Goal: Transaction & Acquisition: Purchase product/service

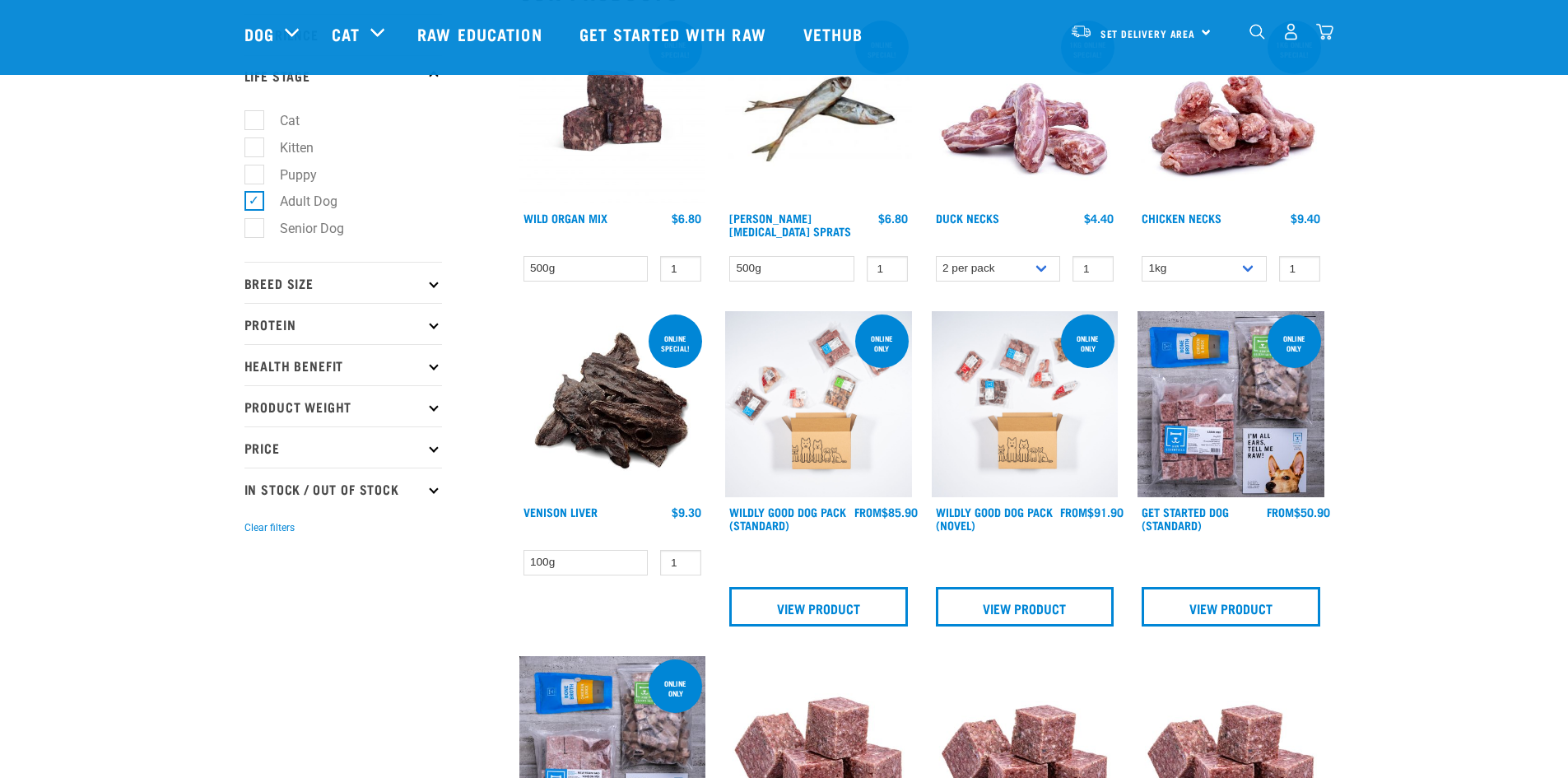
scroll to position [247, 0]
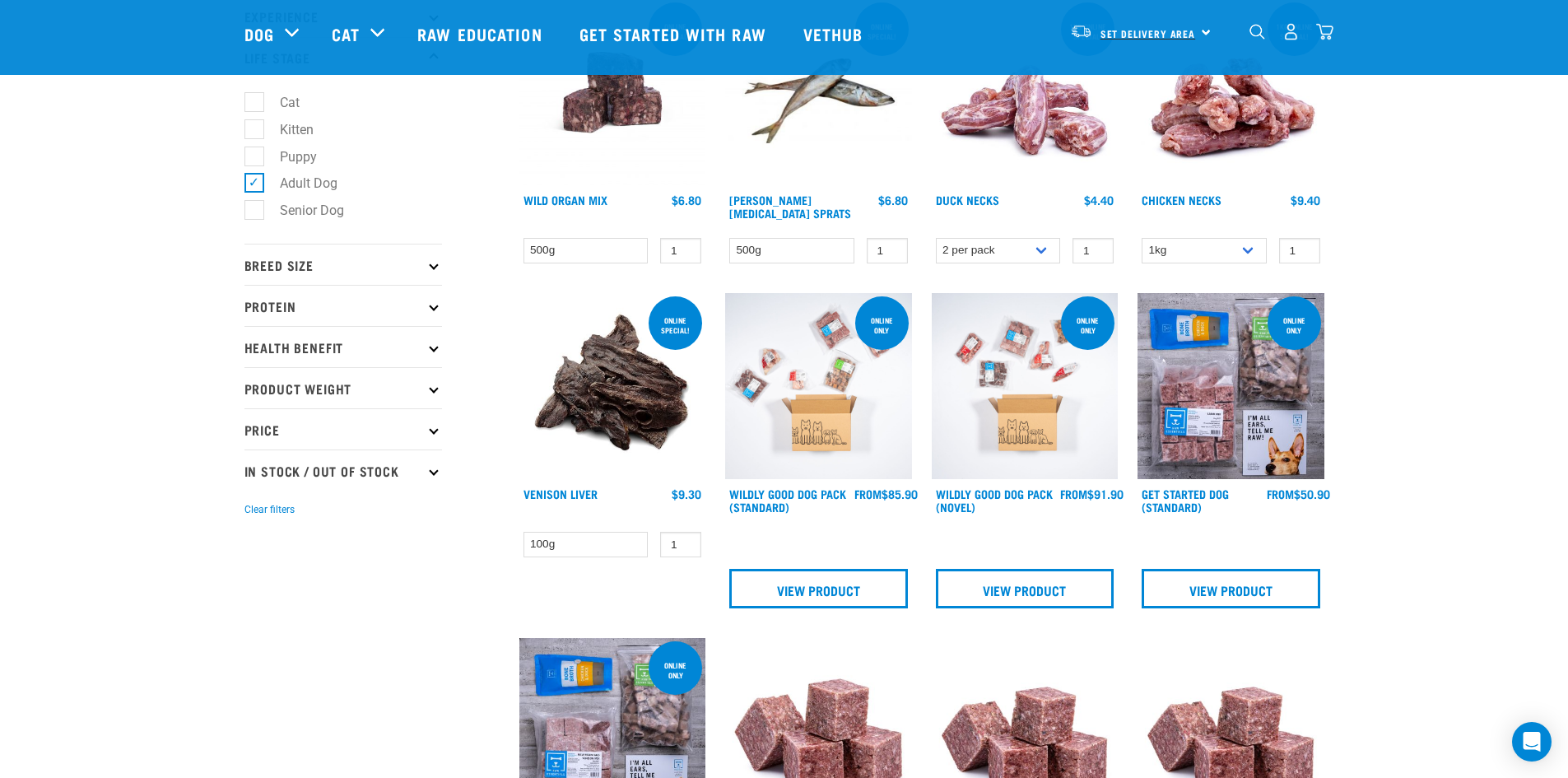
click at [1162, 31] on span "Set Delivery Area" at bounding box center [1147, 33] width 95 height 6
click at [1115, 71] on link "[GEOGRAPHIC_DATA]" at bounding box center [1139, 78] width 158 height 36
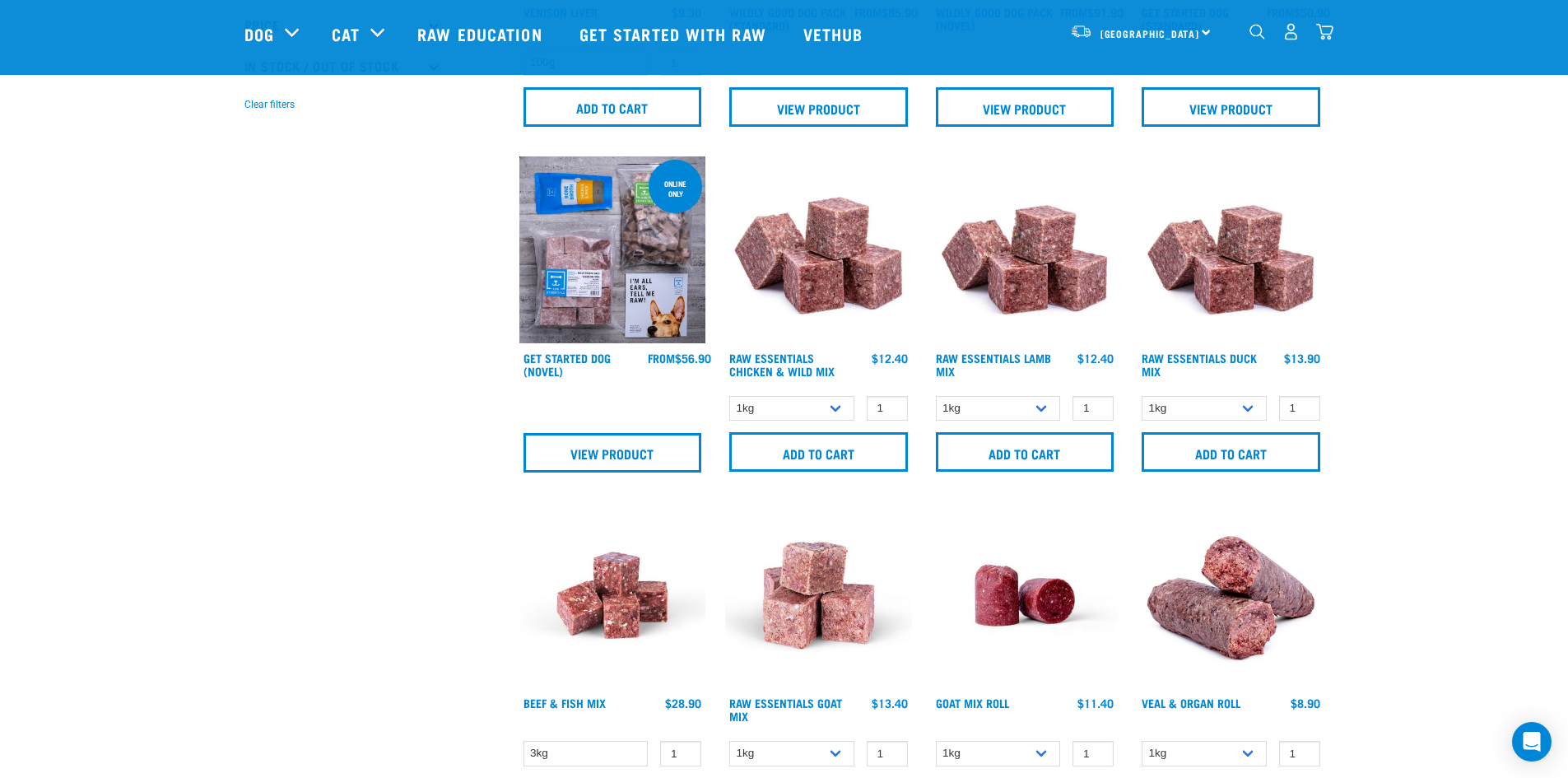
scroll to position [658, 0]
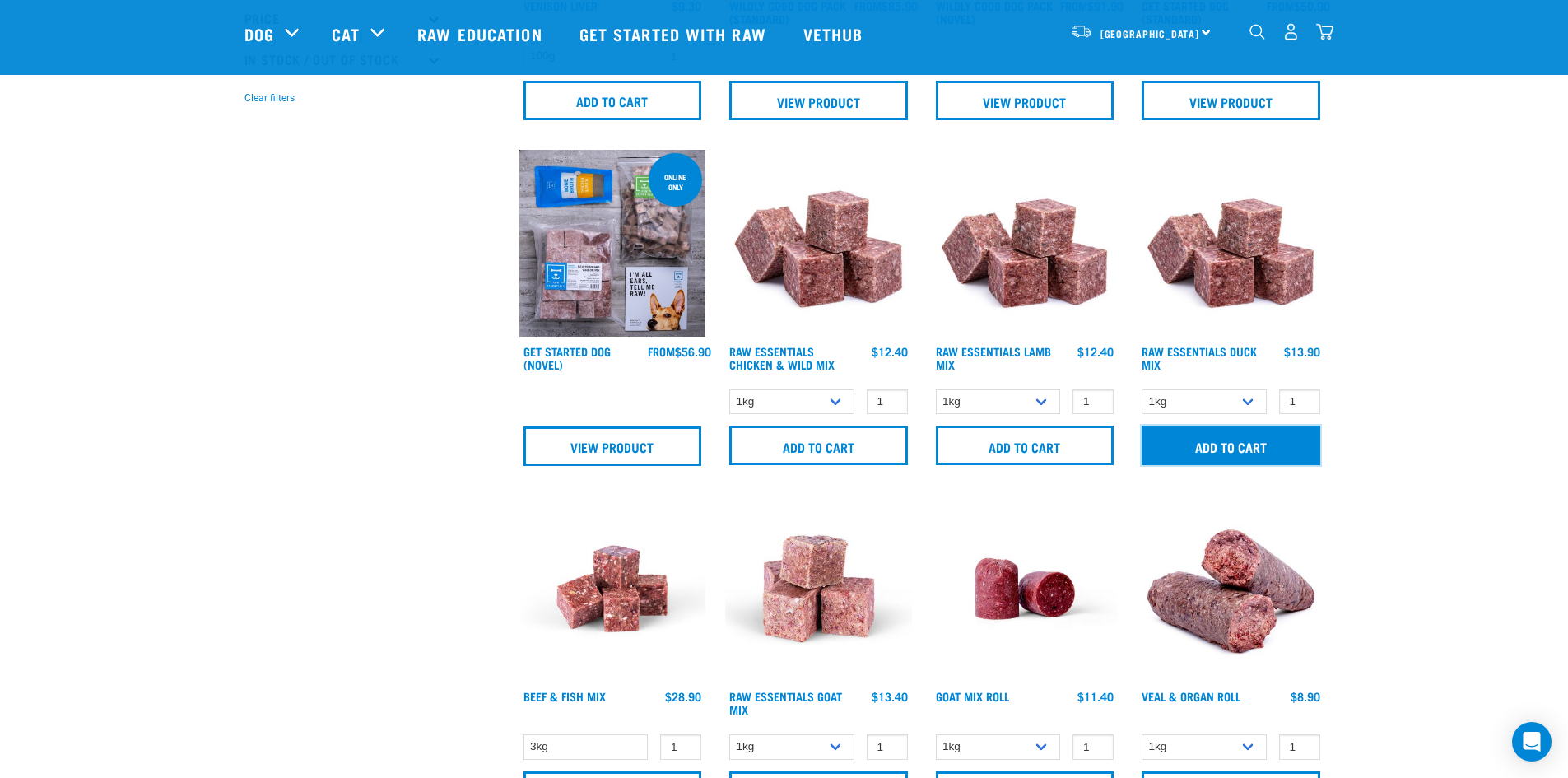
click at [1233, 450] on input "Add to cart" at bounding box center [1231, 445] width 179 height 40
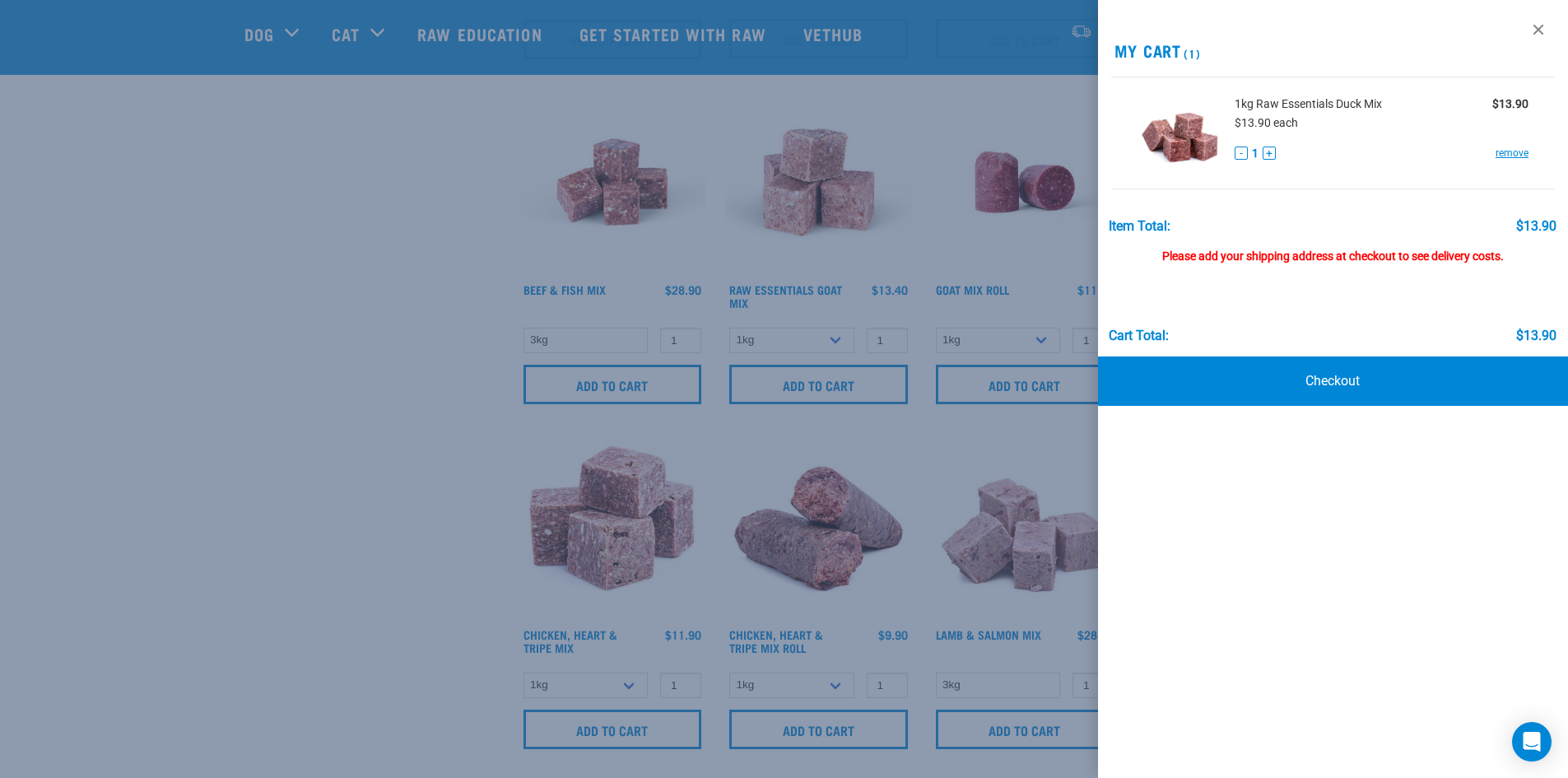
scroll to position [1070, 0]
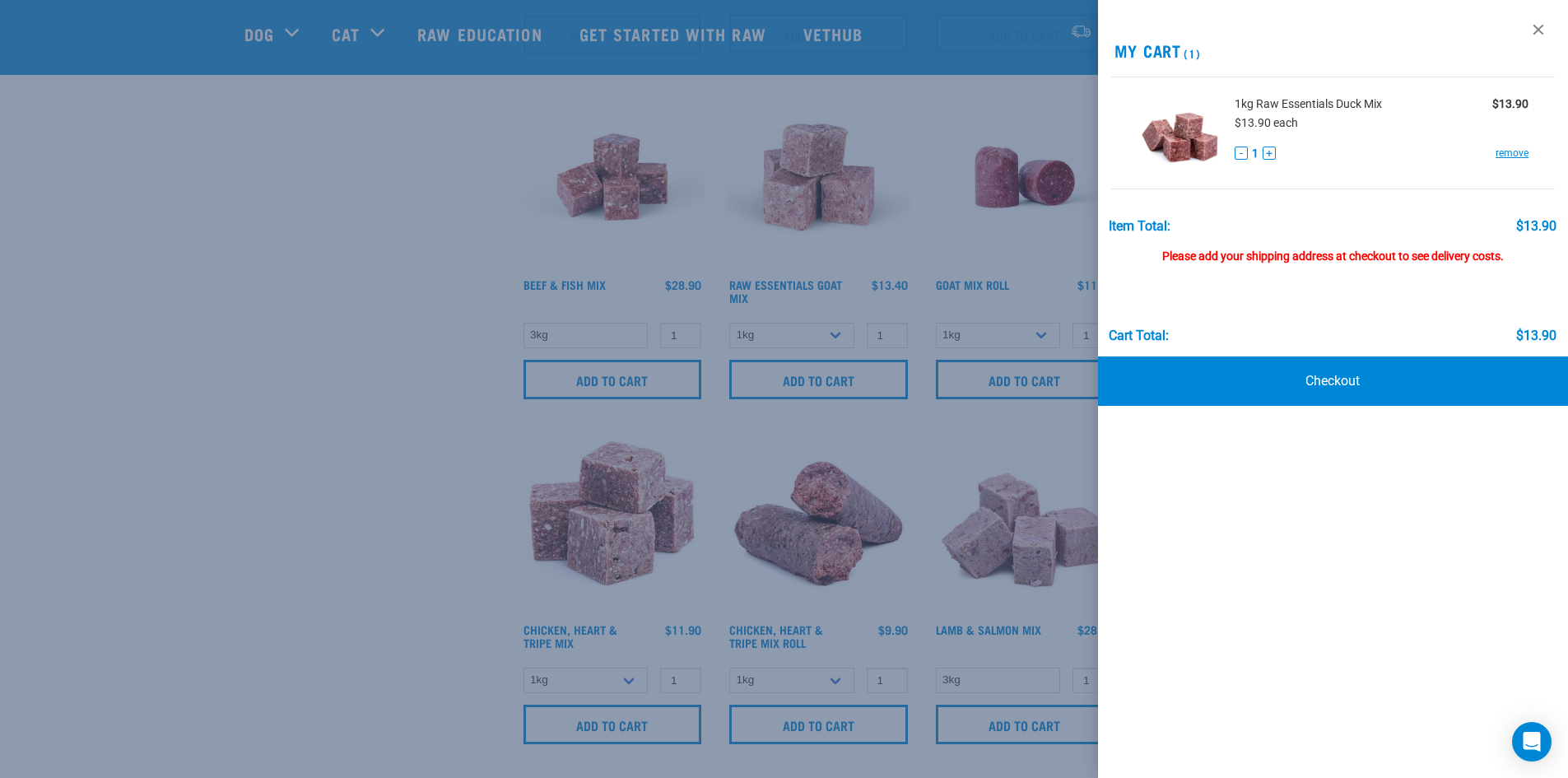
click at [786, 383] on div at bounding box center [784, 389] width 1568 height 778
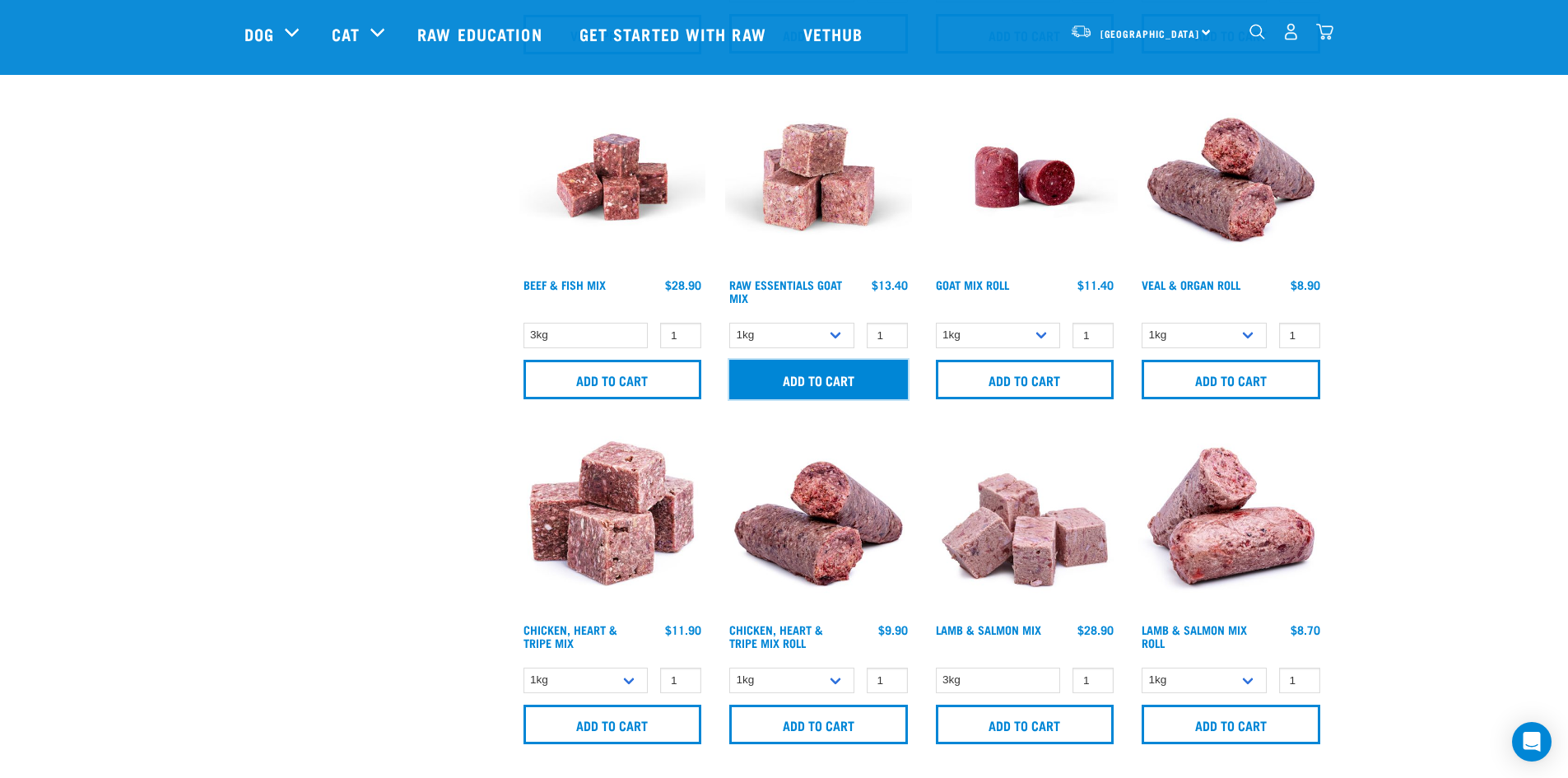
click at [800, 391] on input "Add to cart" at bounding box center [818, 379] width 179 height 40
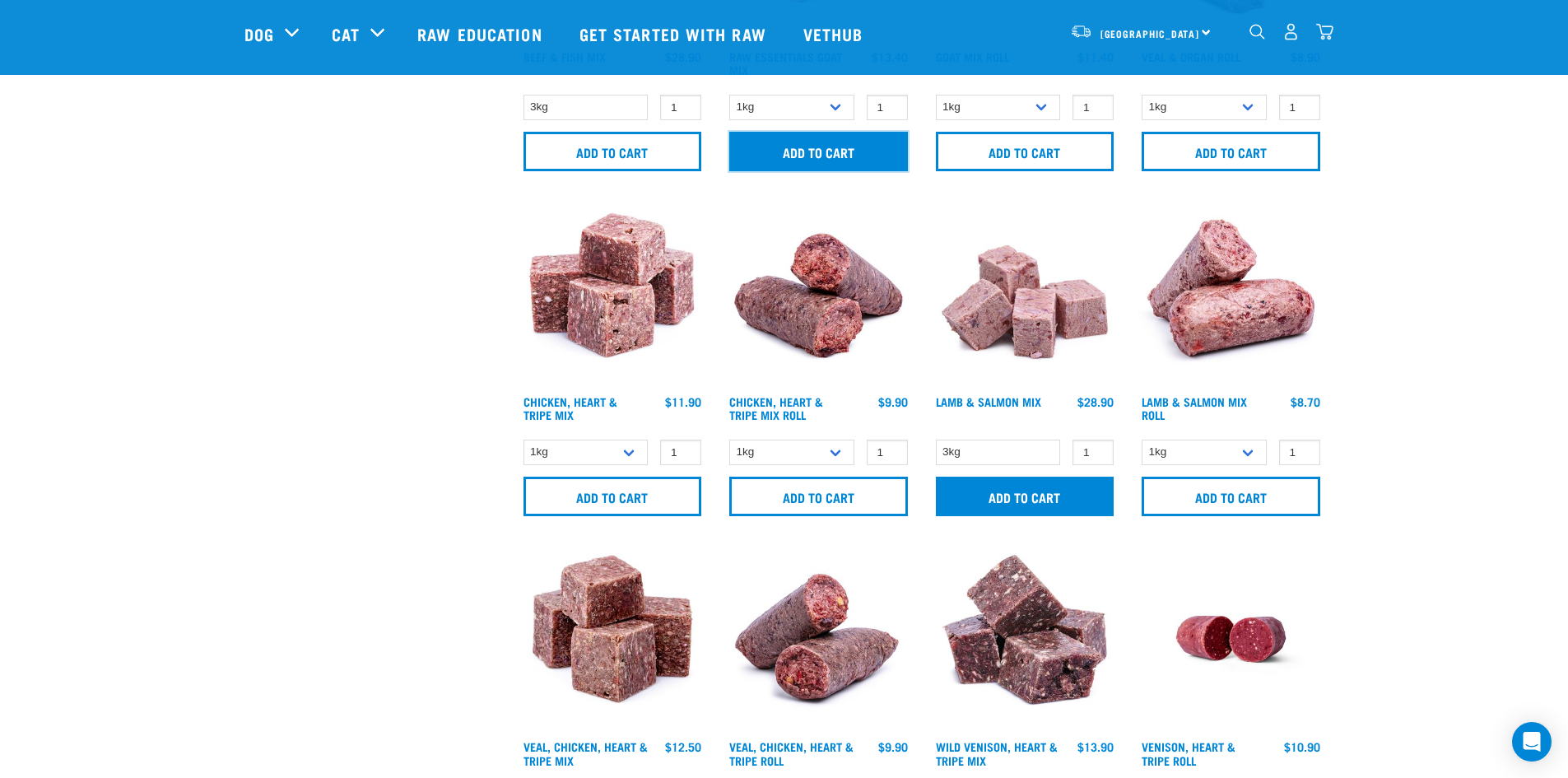
scroll to position [1318, 0]
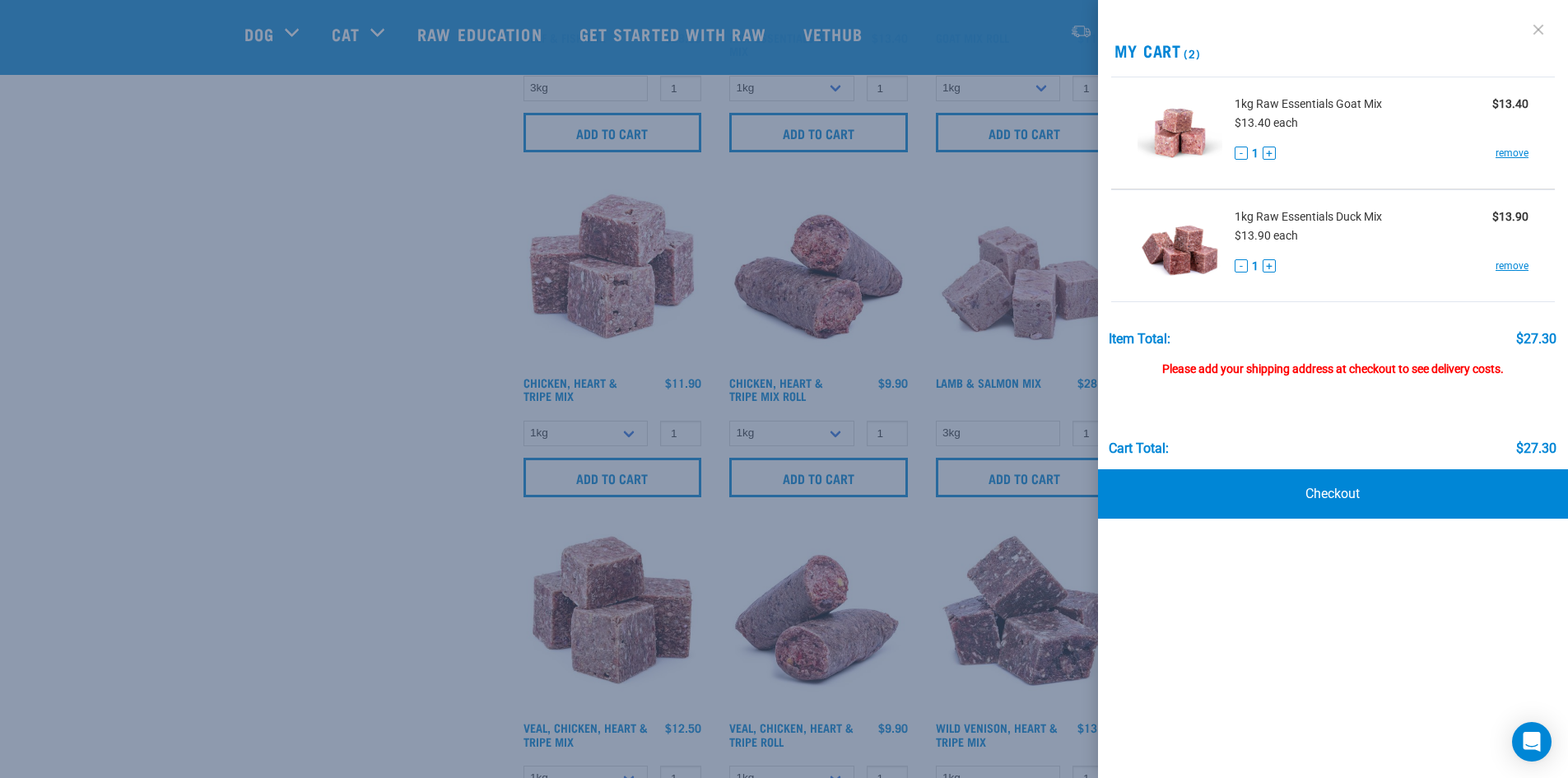
click at [1534, 27] on link at bounding box center [1538, 30] width 26 height 26
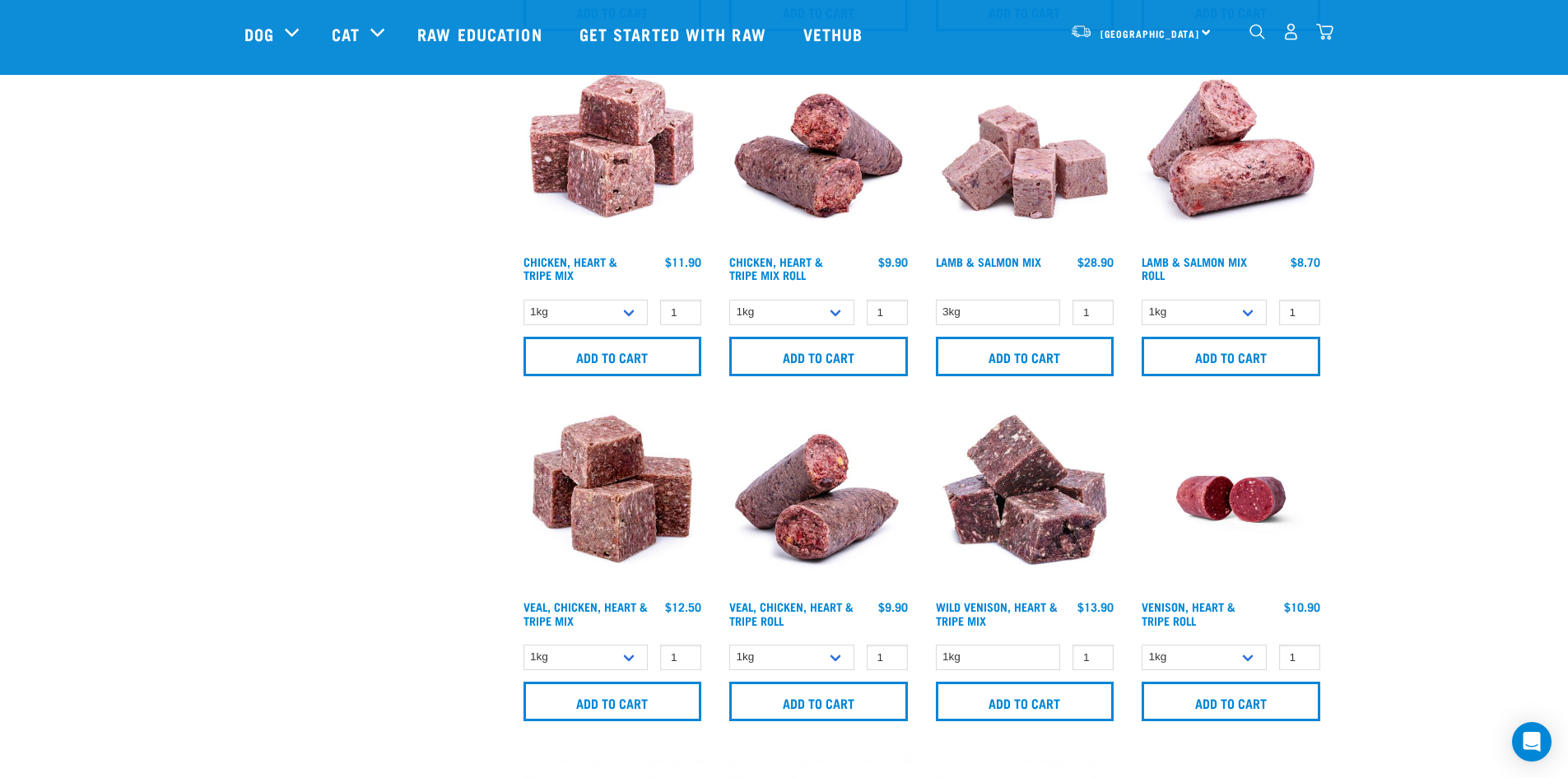
scroll to position [1564, 0]
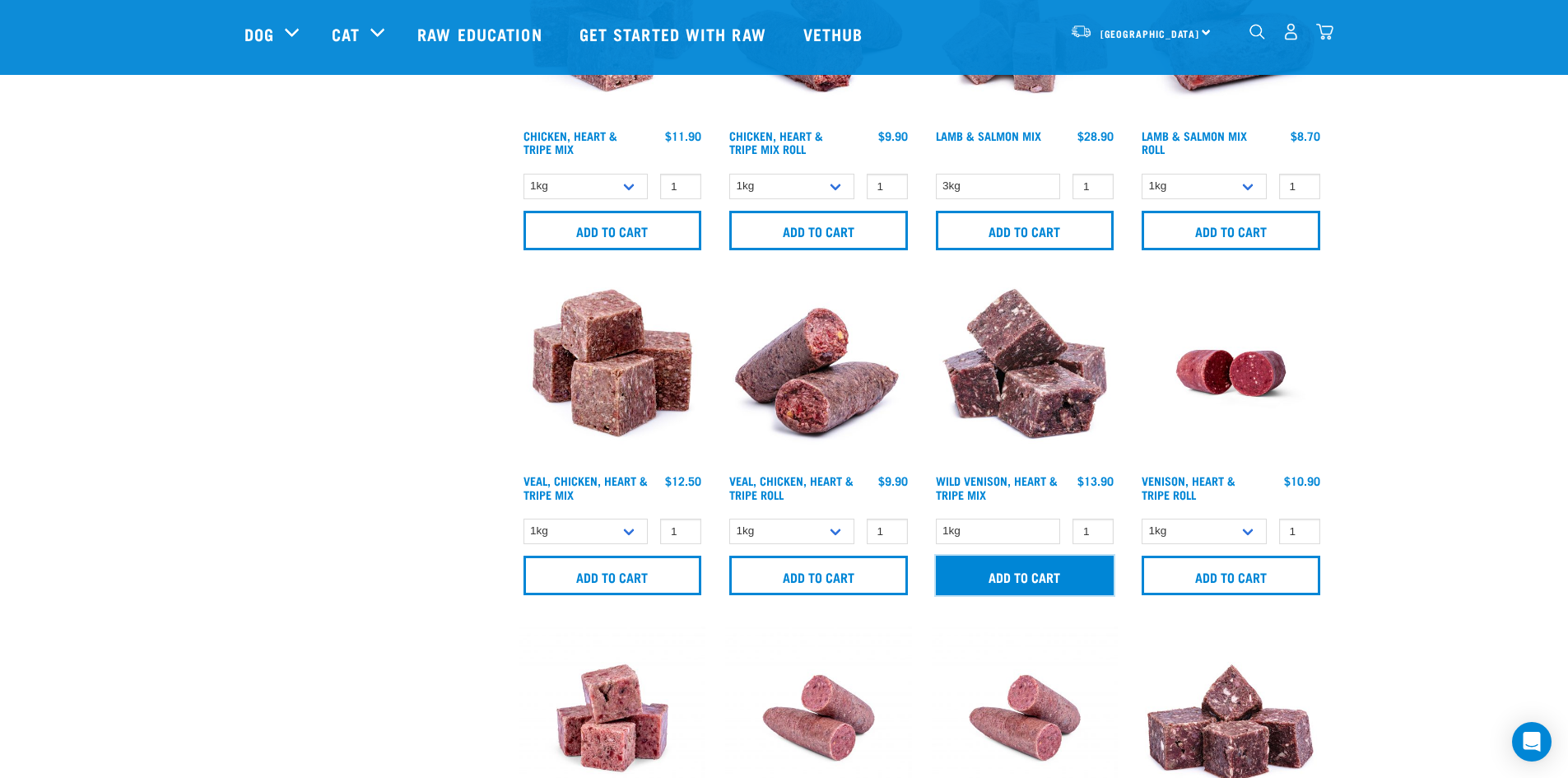
click at [990, 584] on input "Add to cart" at bounding box center [1025, 575] width 179 height 40
click at [1028, 577] on input "Add to cart" at bounding box center [1025, 575] width 179 height 40
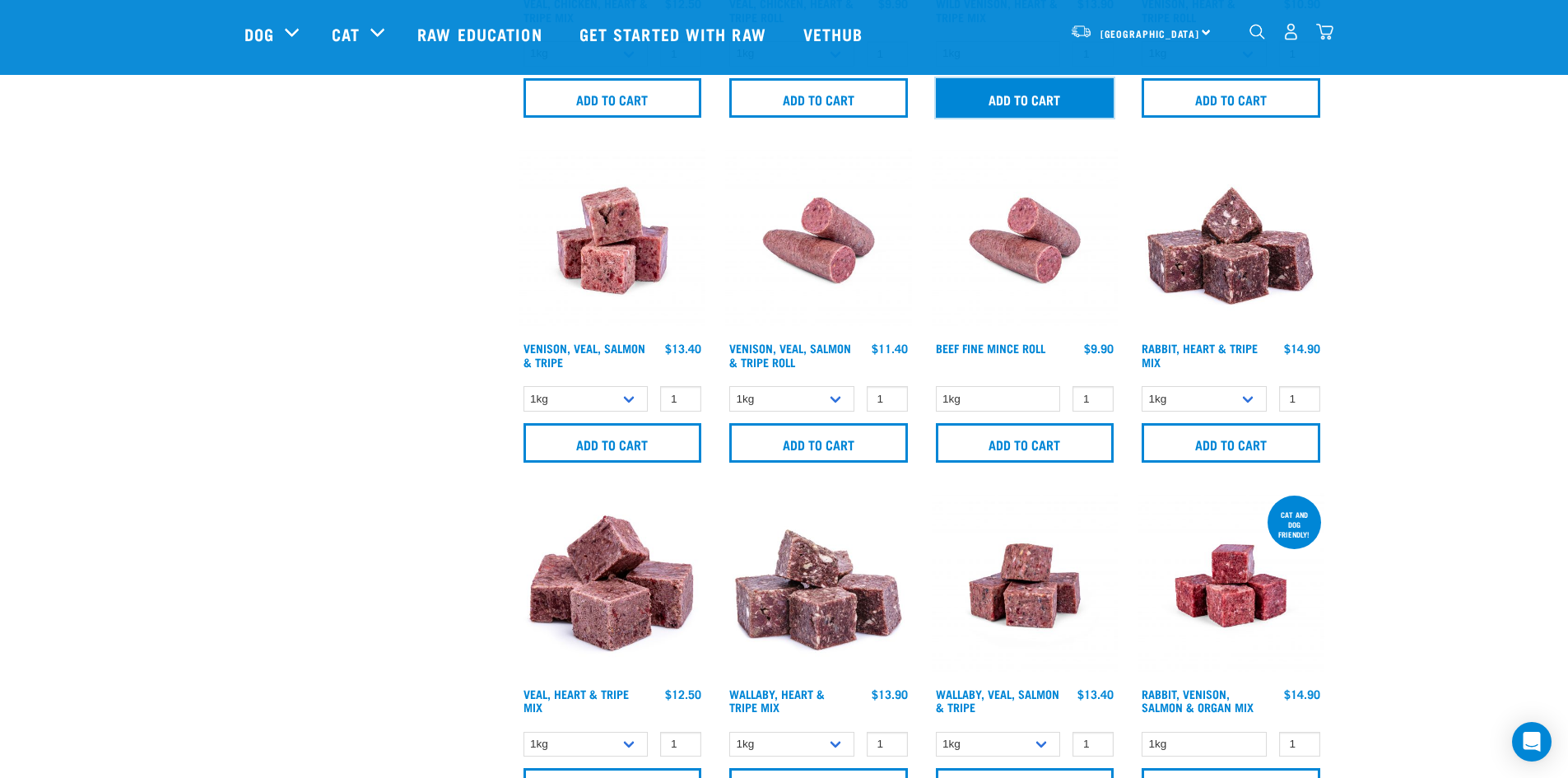
scroll to position [2059, 0]
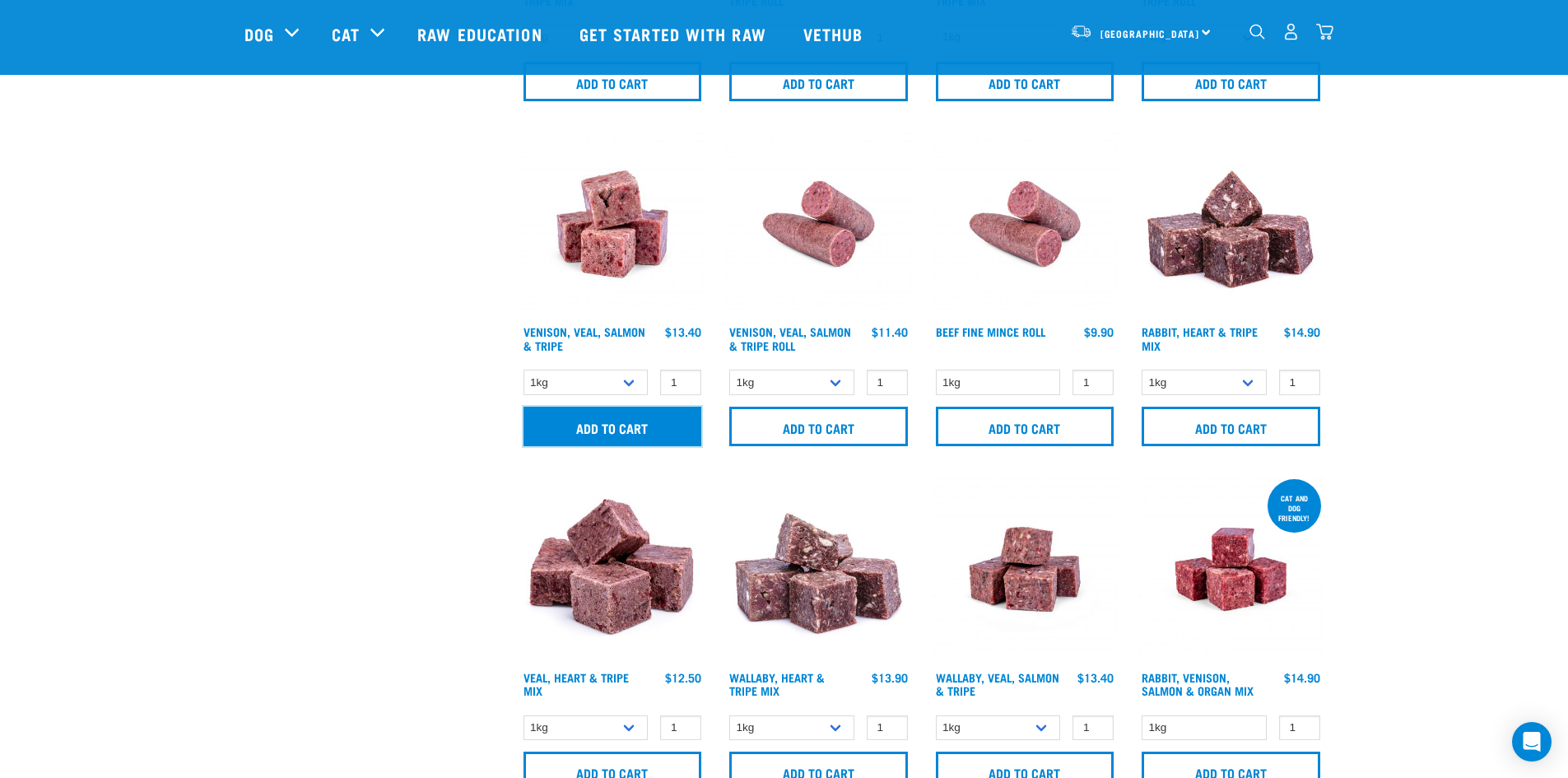
drag, startPoint x: 543, startPoint y: 426, endPoint x: 540, endPoint y: 268, distance: 158.0
click at [540, 268] on div "Venison, Veal, Salmon & Tripe 1 0 100 0 100 0 100" at bounding box center [613, 294] width 207 height 345
click at [605, 424] on input "Add to cart" at bounding box center [613, 427] width 179 height 40
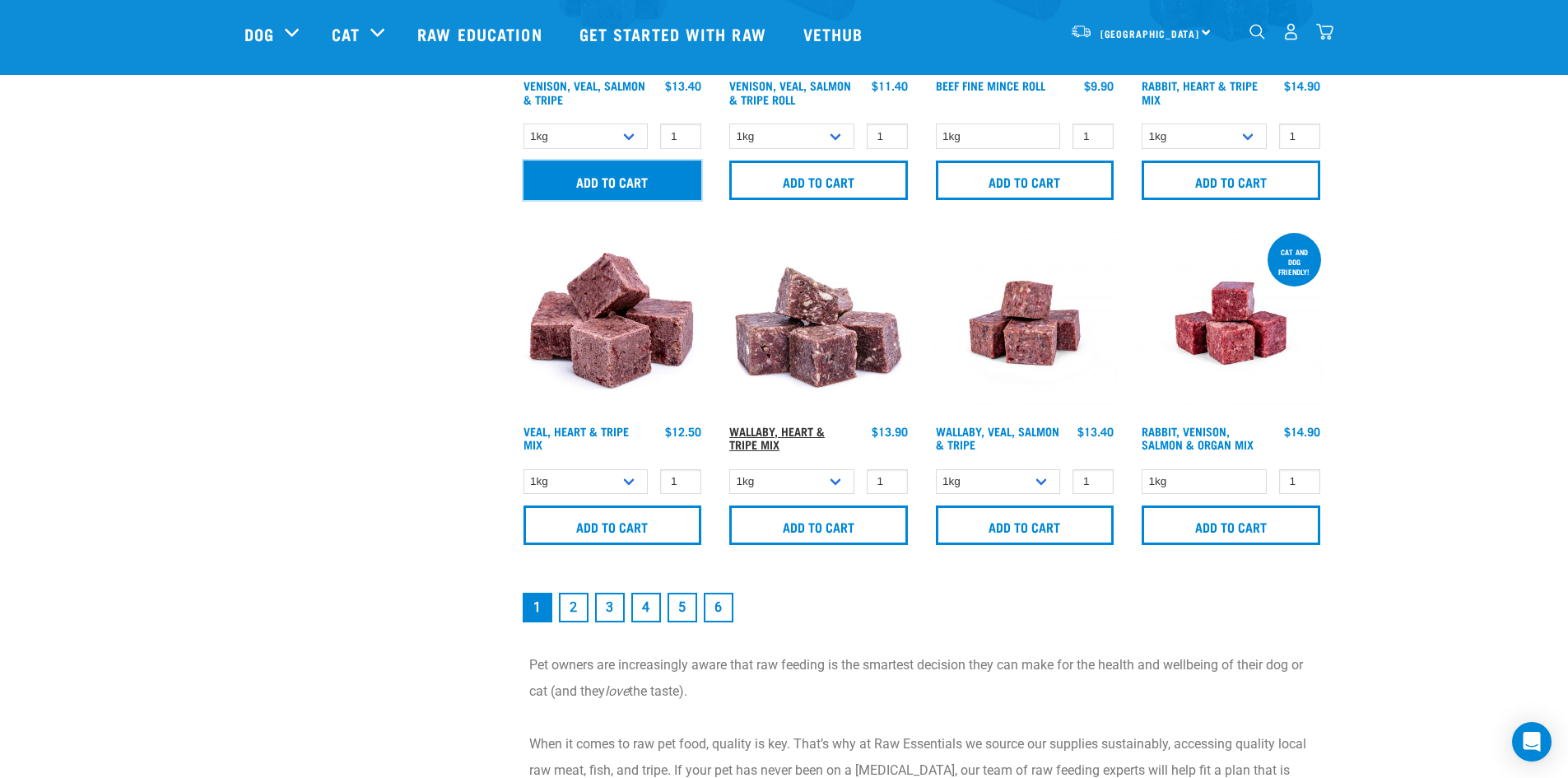
scroll to position [2306, 0]
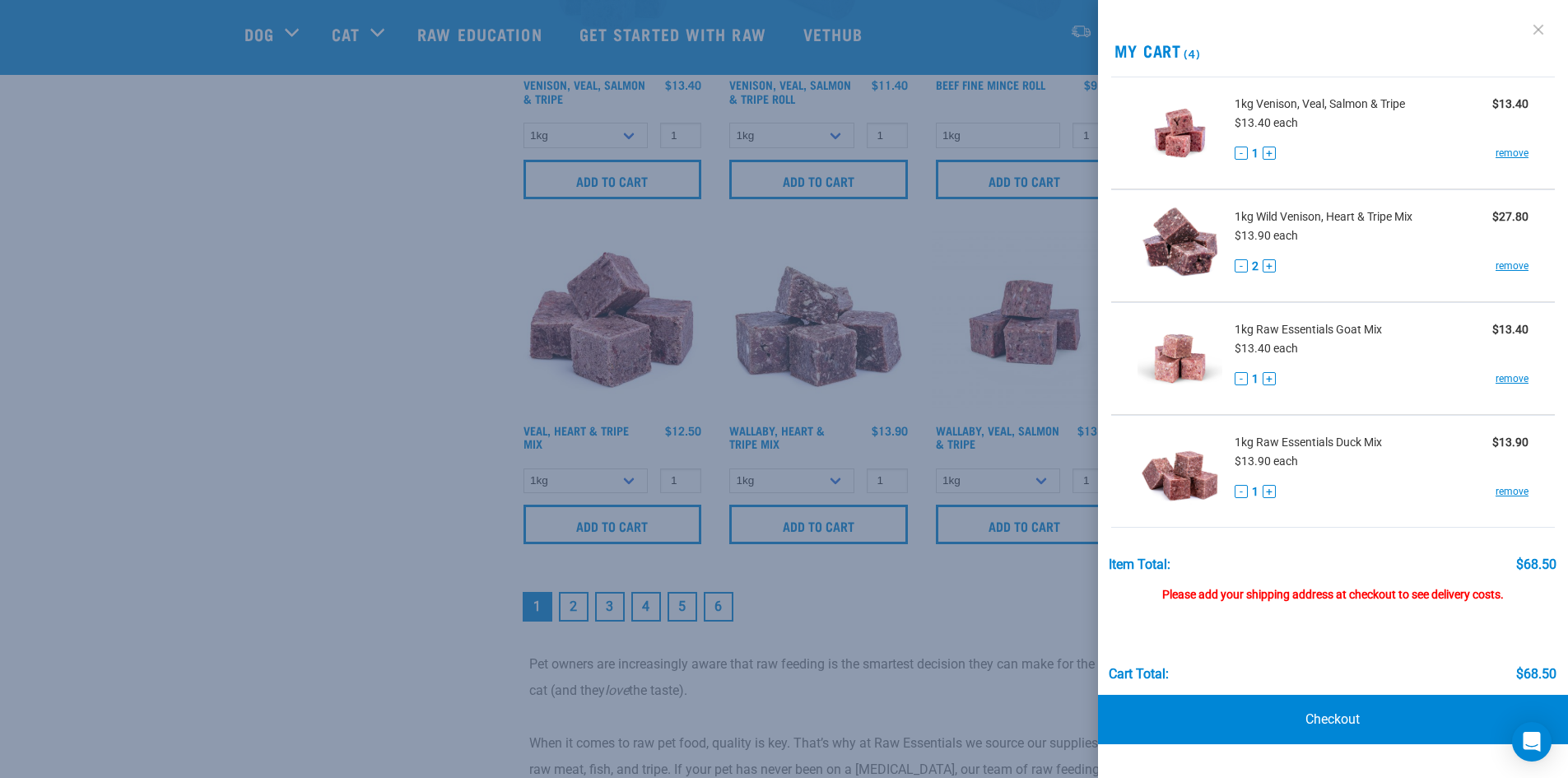
click at [1539, 32] on link at bounding box center [1538, 30] width 26 height 26
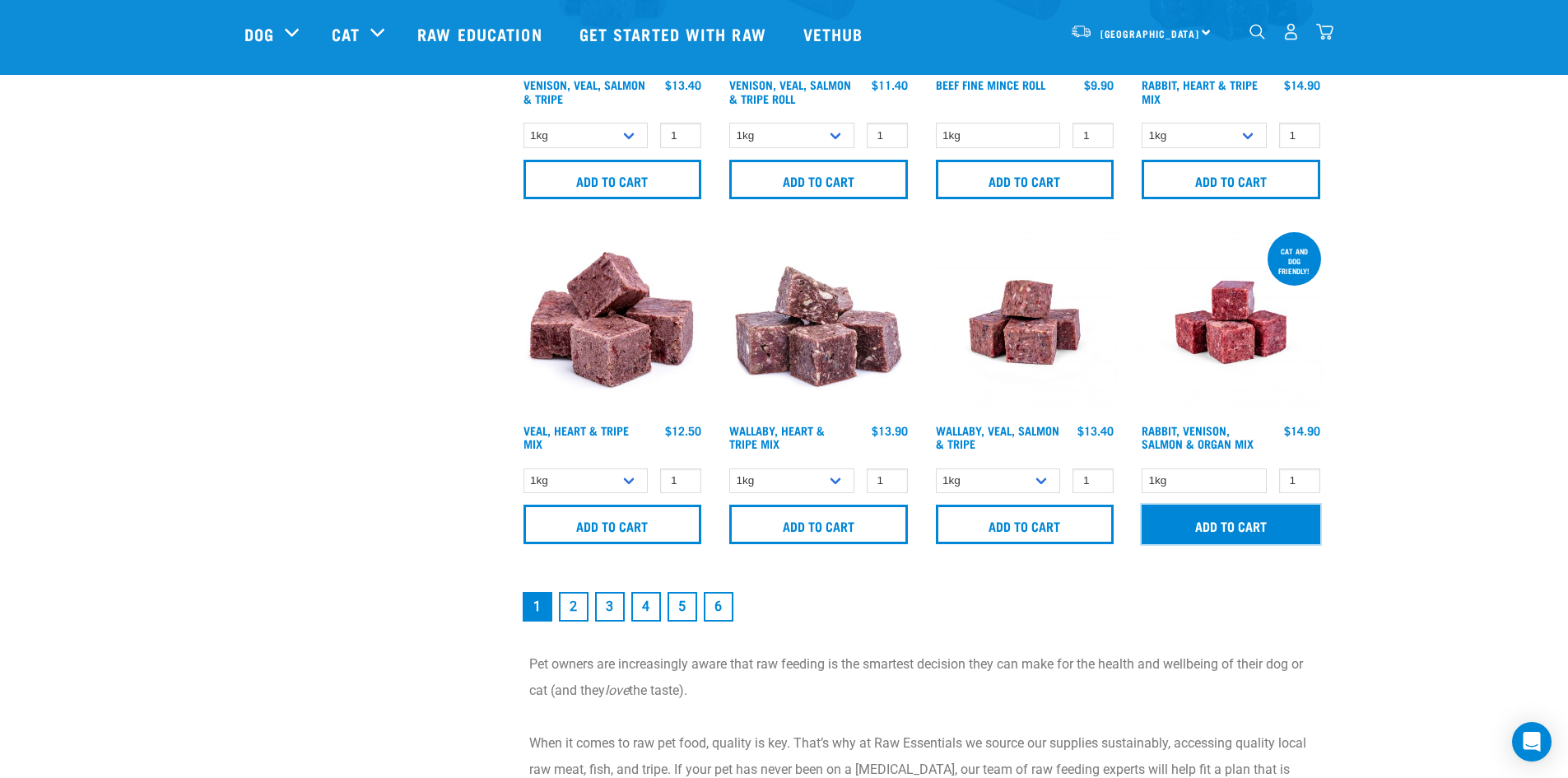
click at [1215, 526] on input "Add to cart" at bounding box center [1231, 524] width 179 height 40
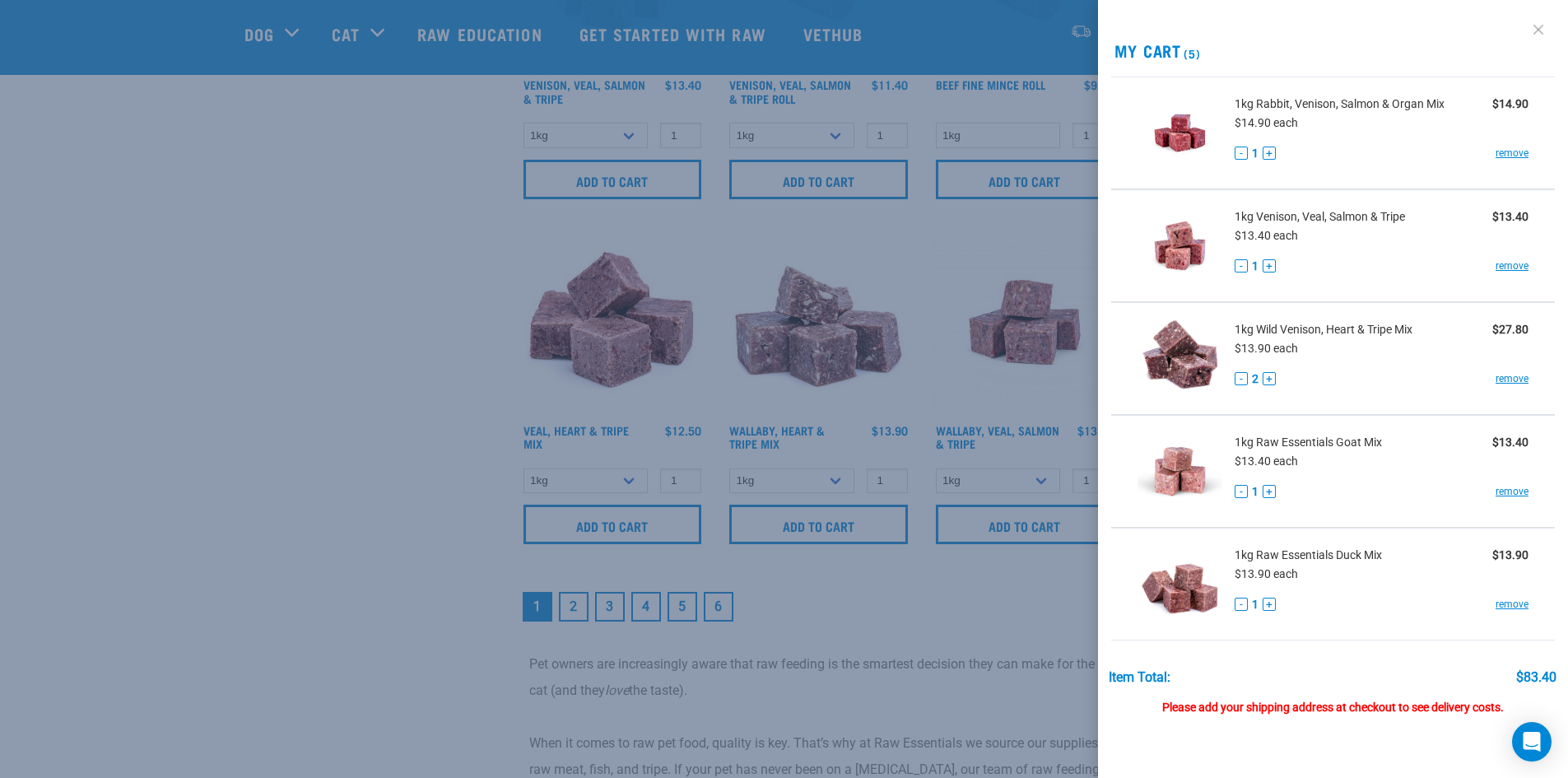
click at [1525, 29] on link at bounding box center [1538, 30] width 26 height 26
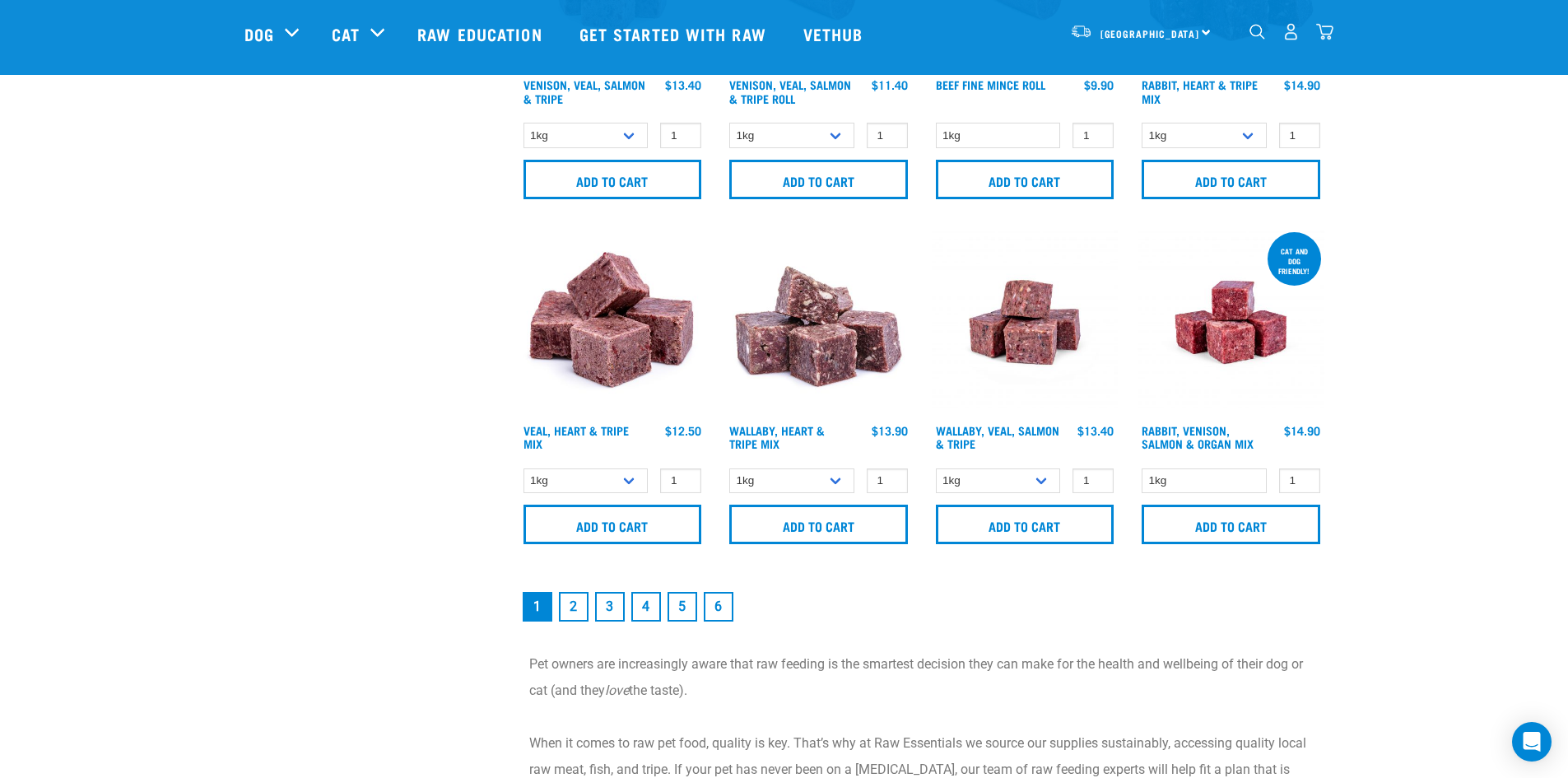
click at [578, 603] on link "2" at bounding box center [574, 606] width 30 height 30
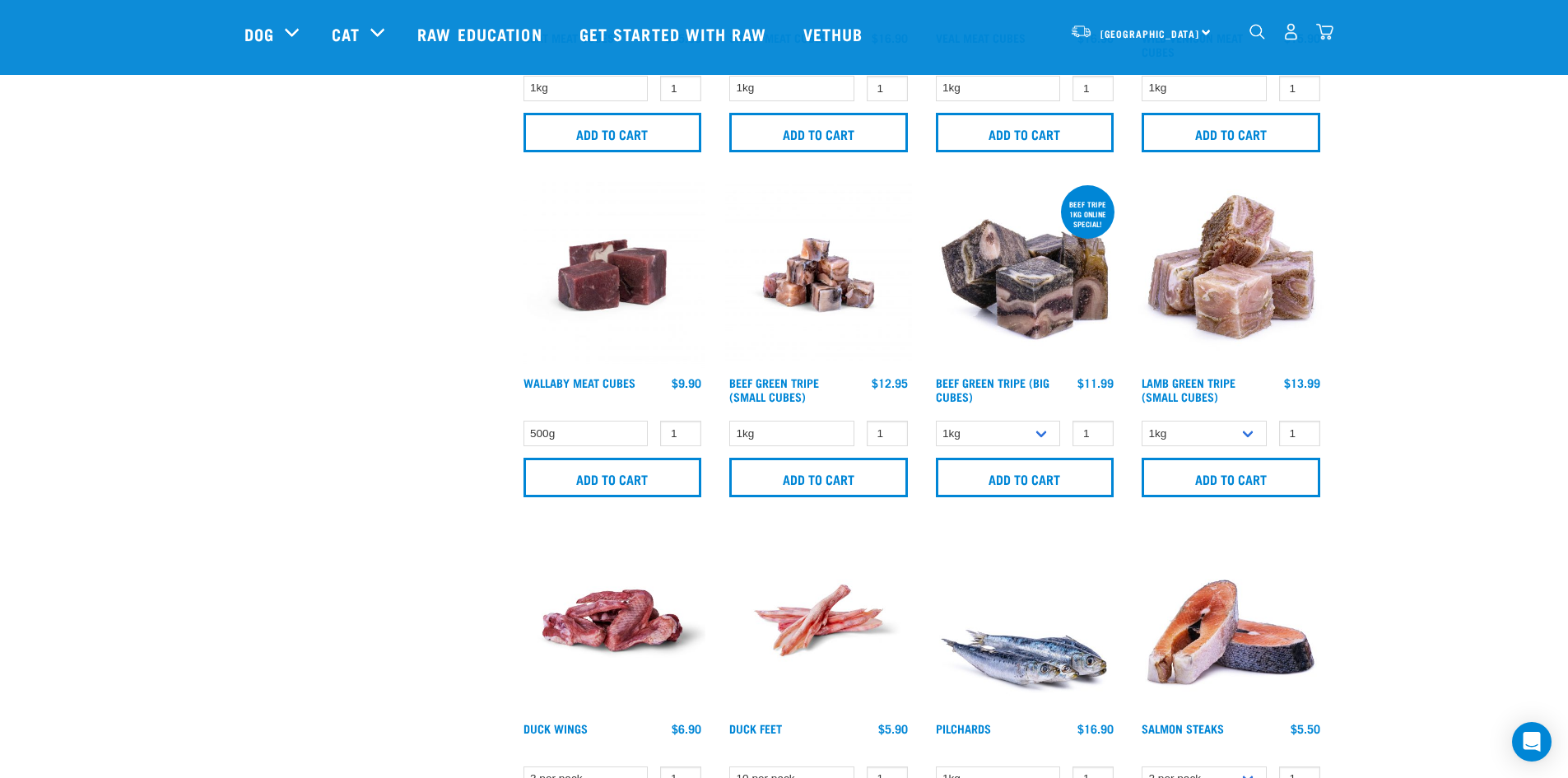
scroll to position [1318, 0]
click at [984, 478] on input "Add to cart" at bounding box center [1025, 477] width 179 height 40
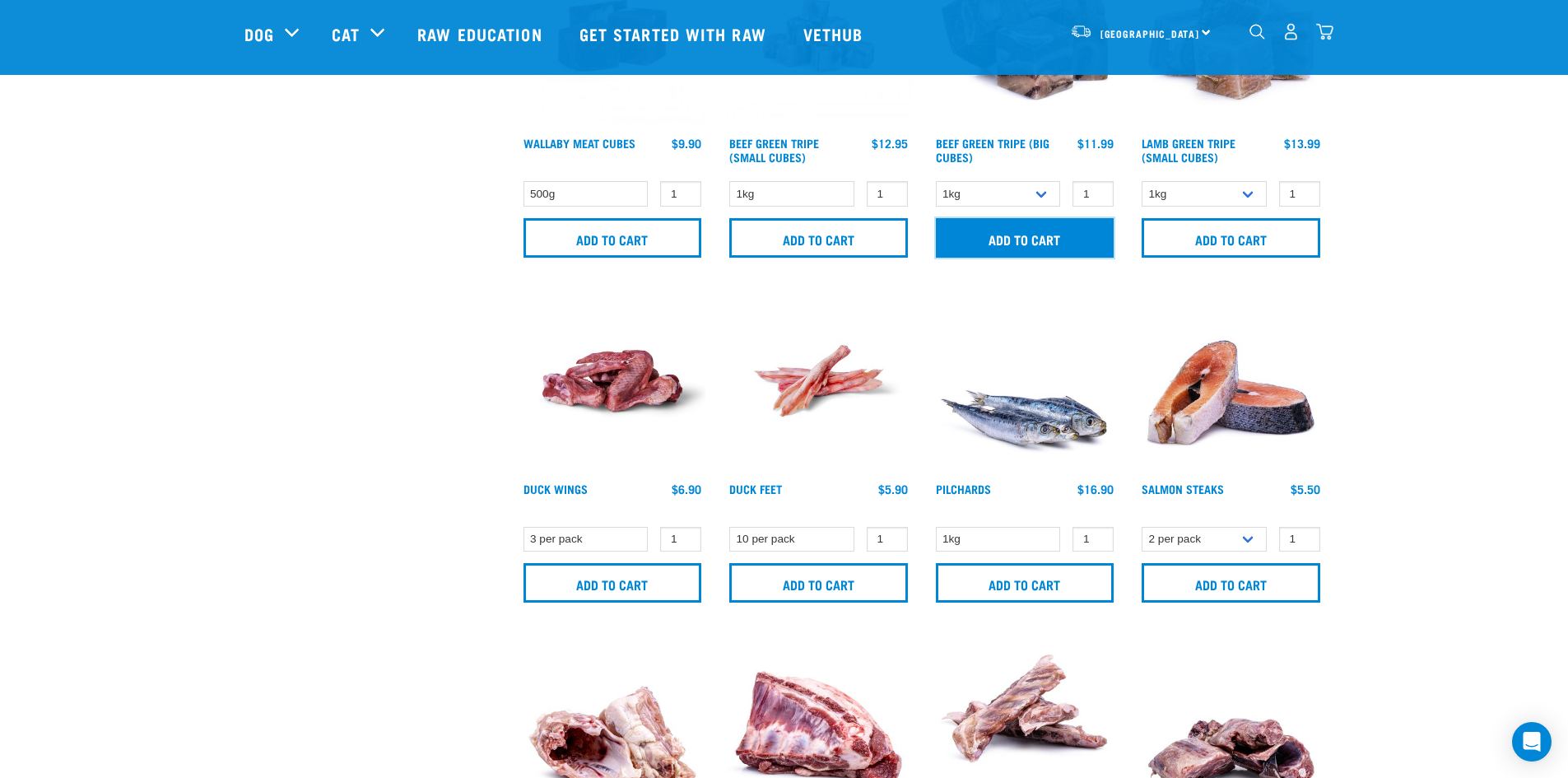
scroll to position [1564, 0]
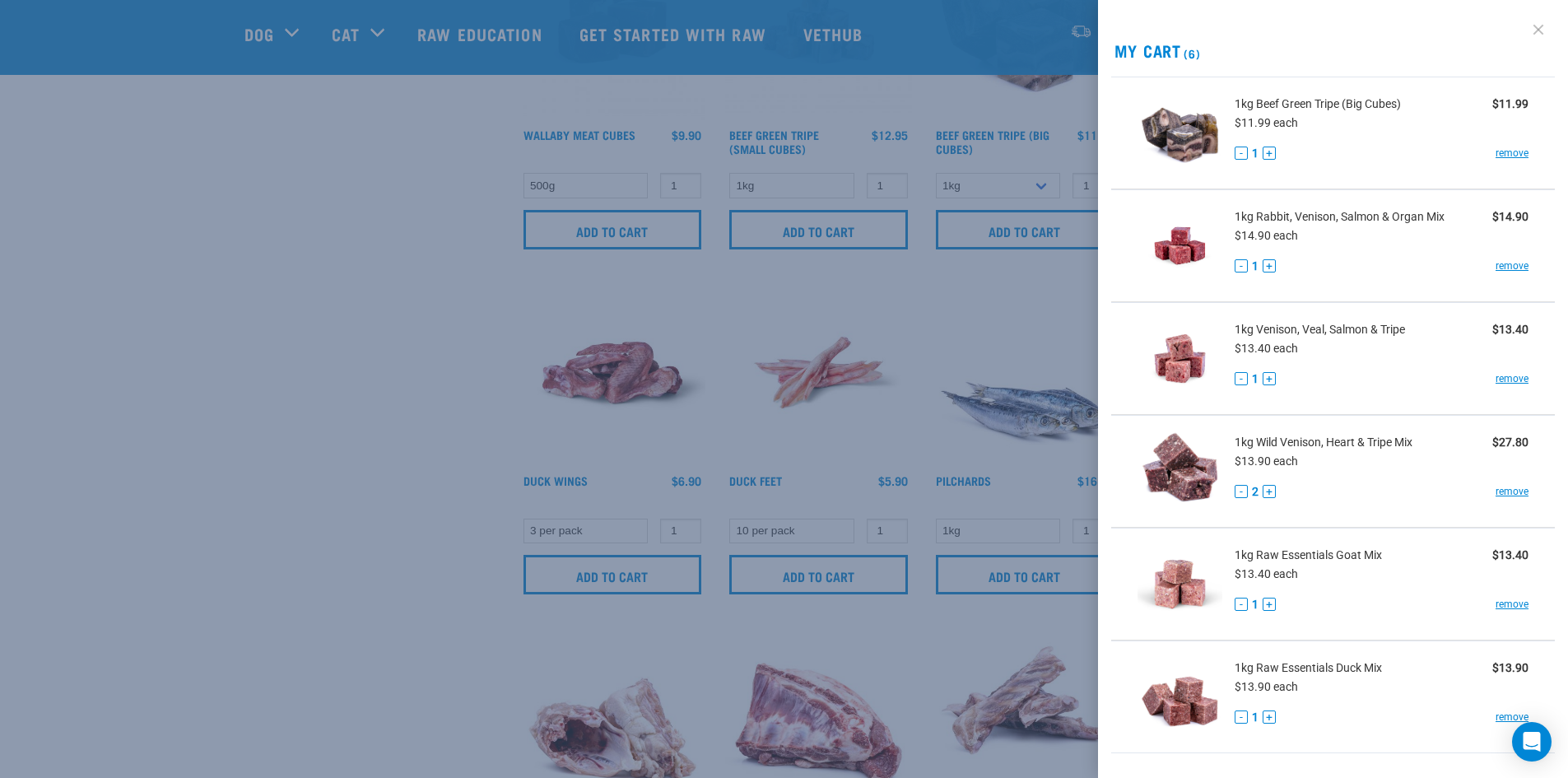
click at [1529, 29] on link at bounding box center [1538, 30] width 26 height 26
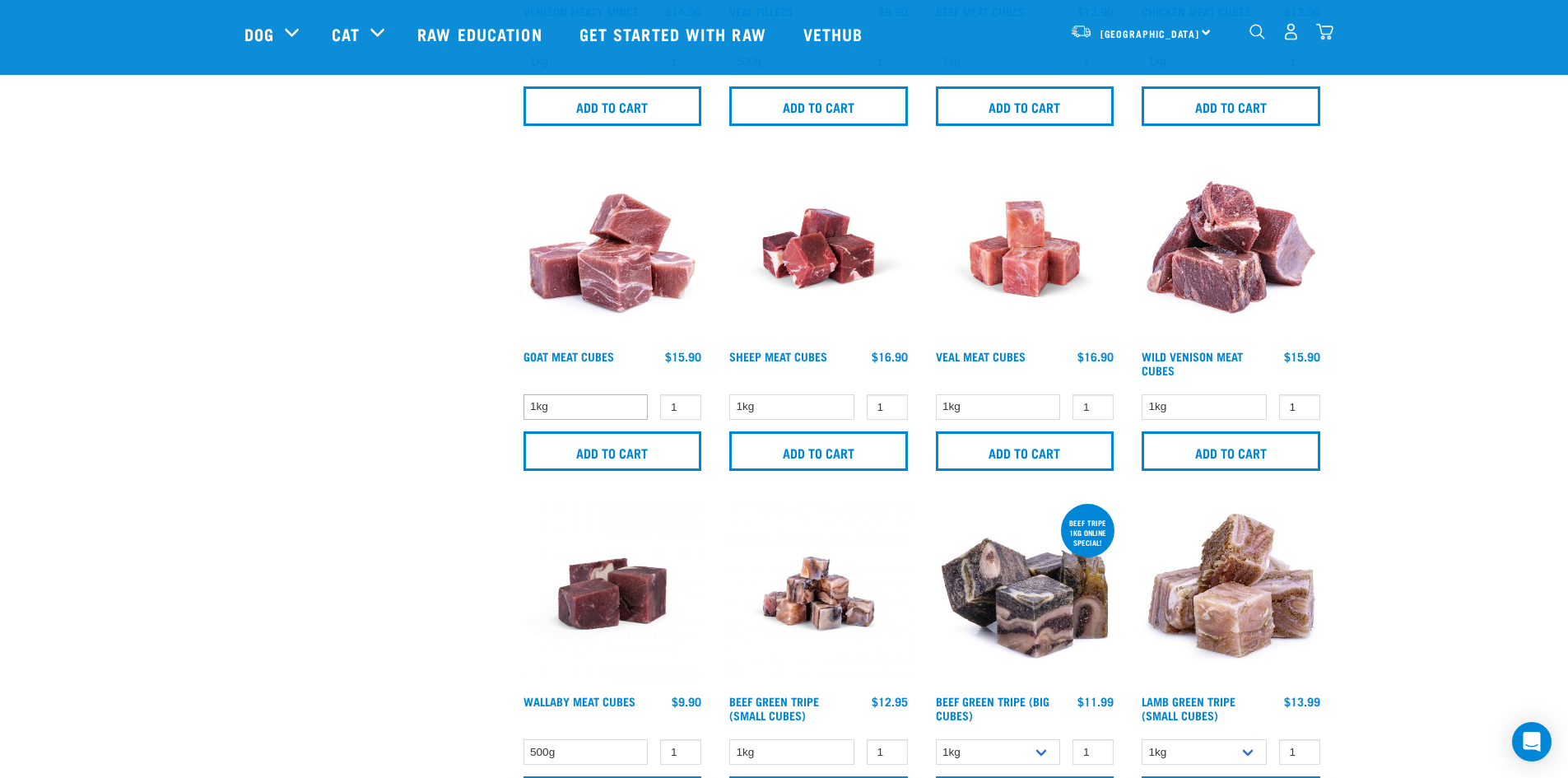
scroll to position [1153, 0]
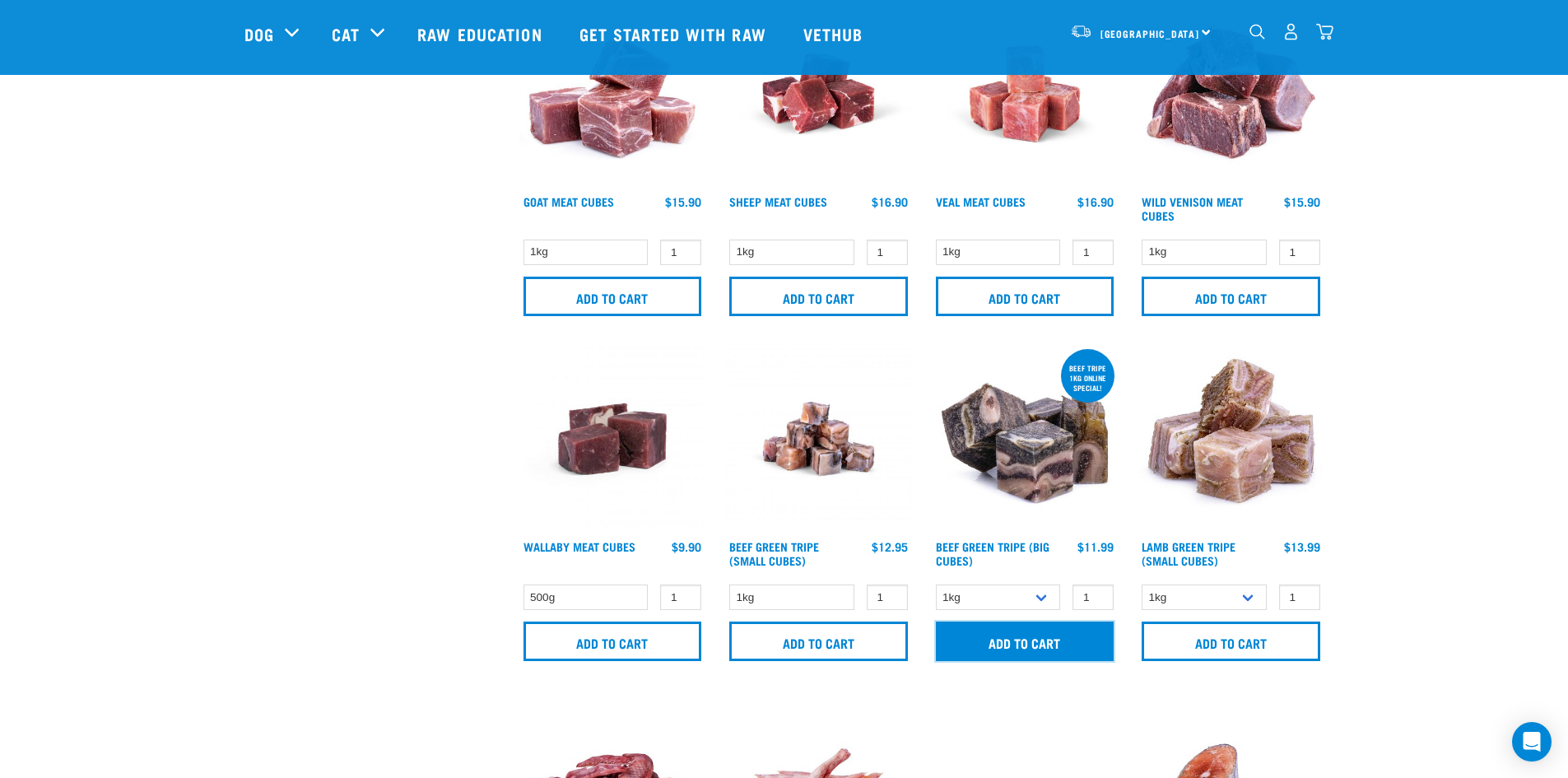
click at [1018, 649] on input "Add to cart" at bounding box center [1025, 641] width 179 height 40
click at [1027, 647] on input "Add to cart" at bounding box center [1025, 641] width 179 height 40
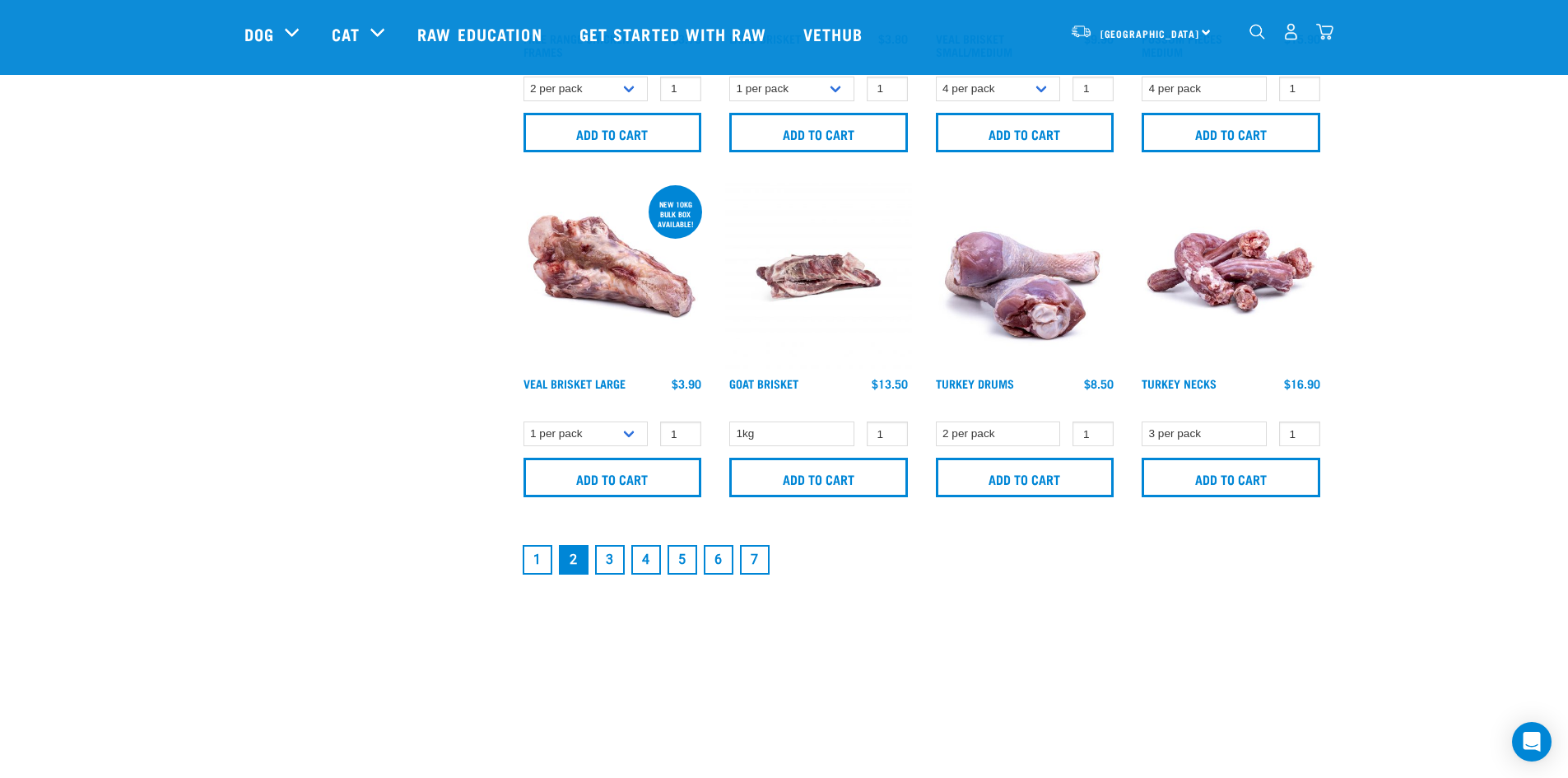
scroll to position [2470, 0]
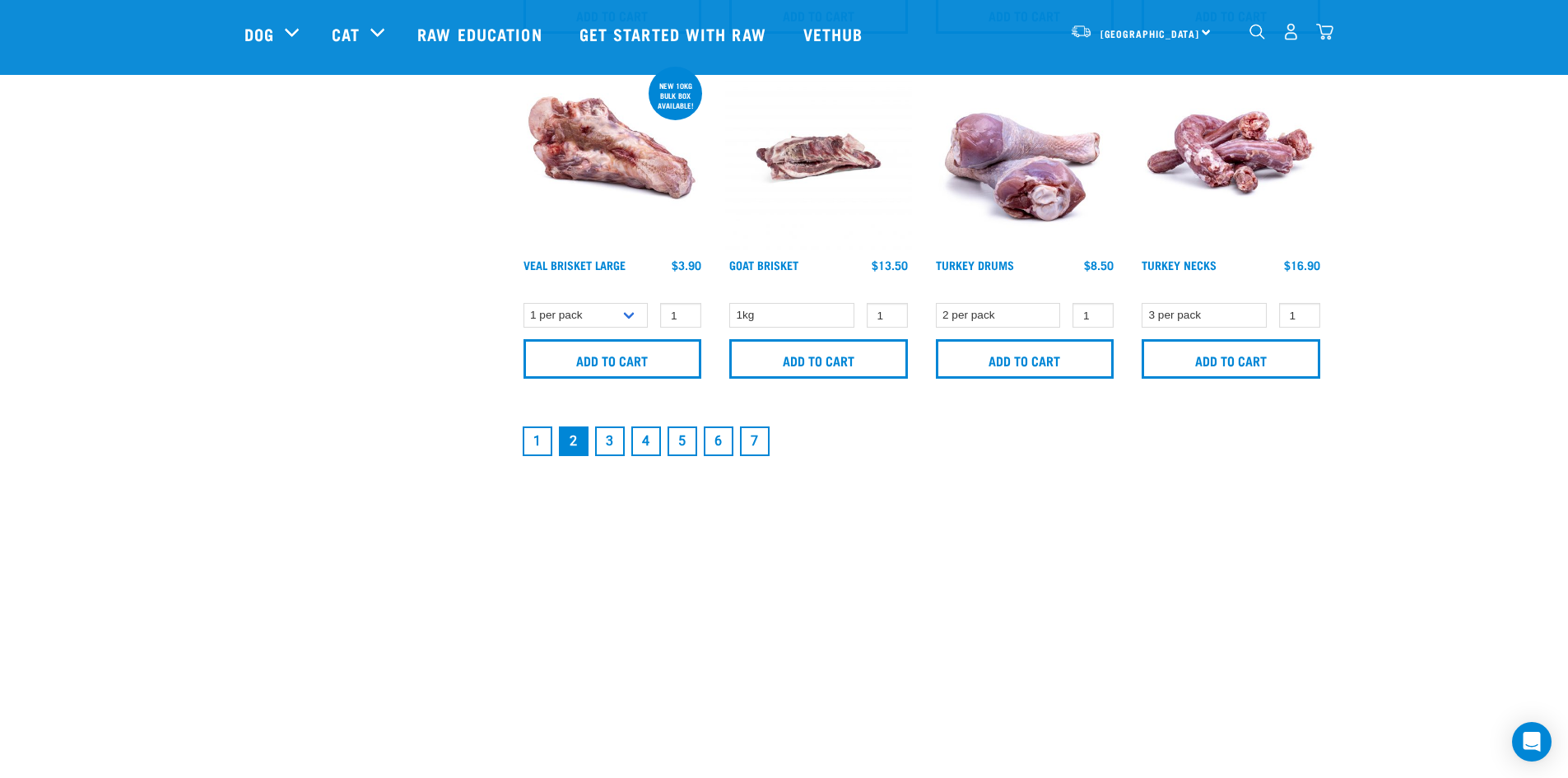
click at [601, 441] on link "3" at bounding box center [610, 441] width 30 height 30
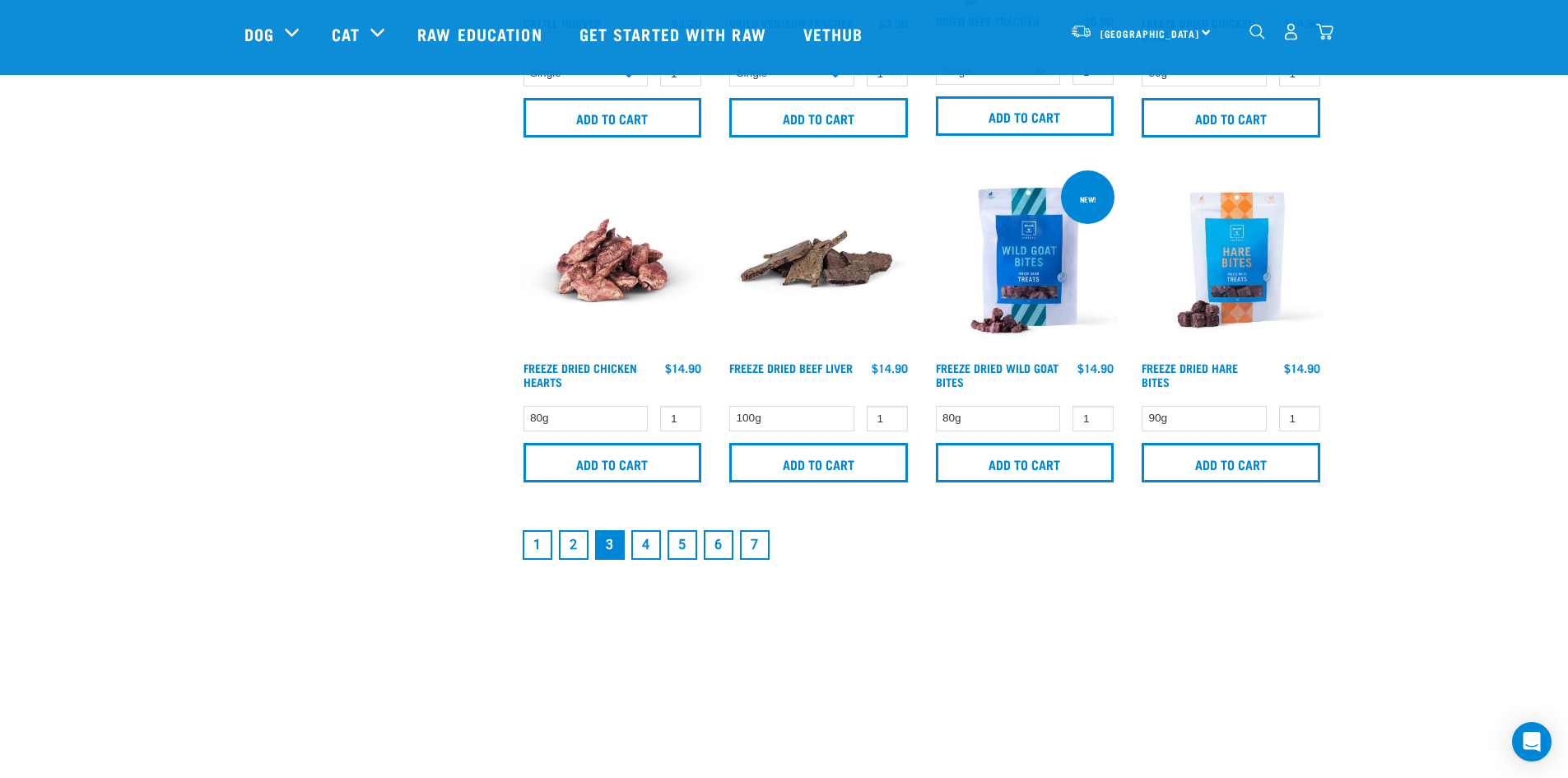
scroll to position [2388, 0]
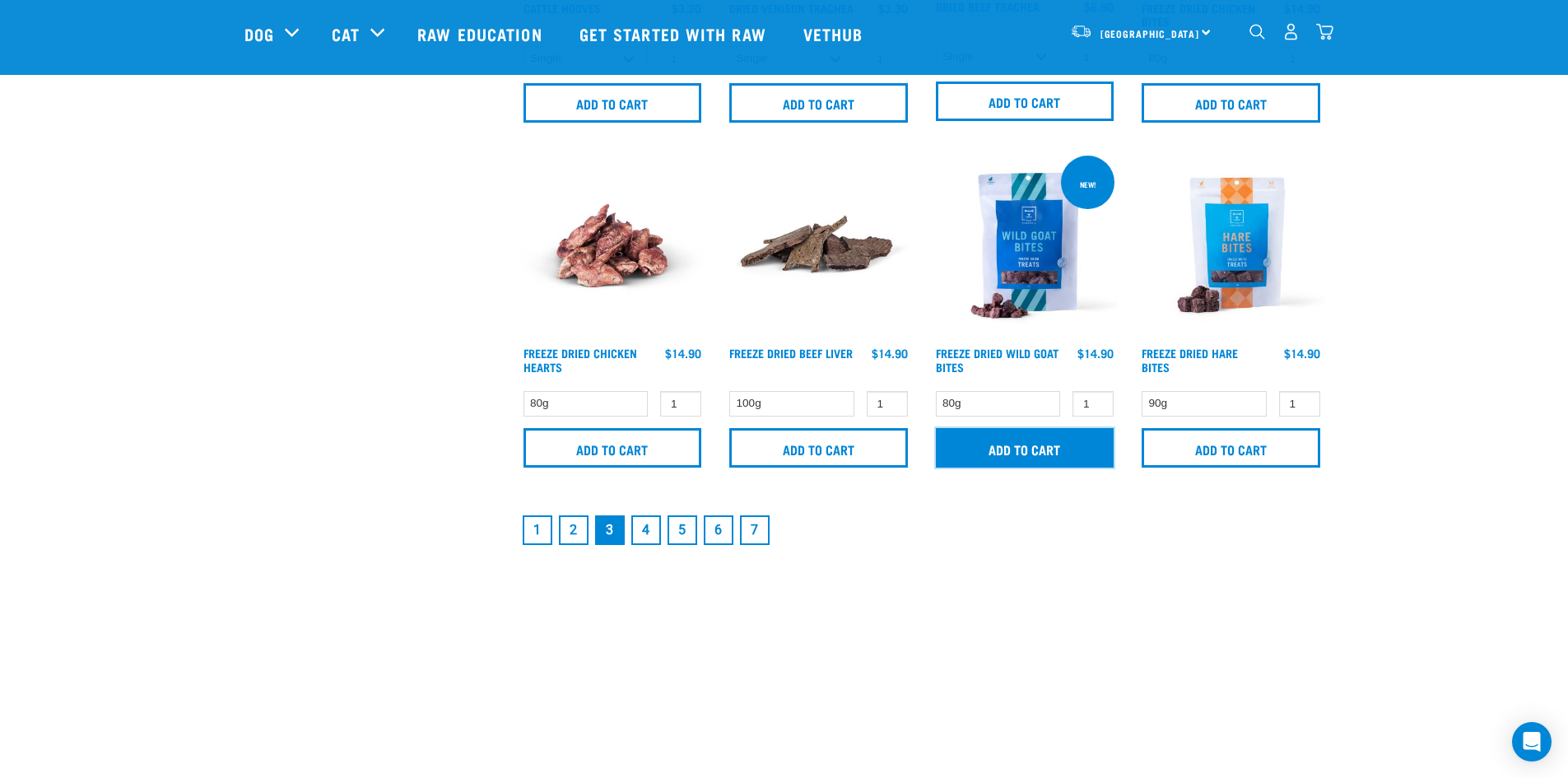
click at [1005, 453] on input "Add to cart" at bounding box center [1025, 448] width 179 height 40
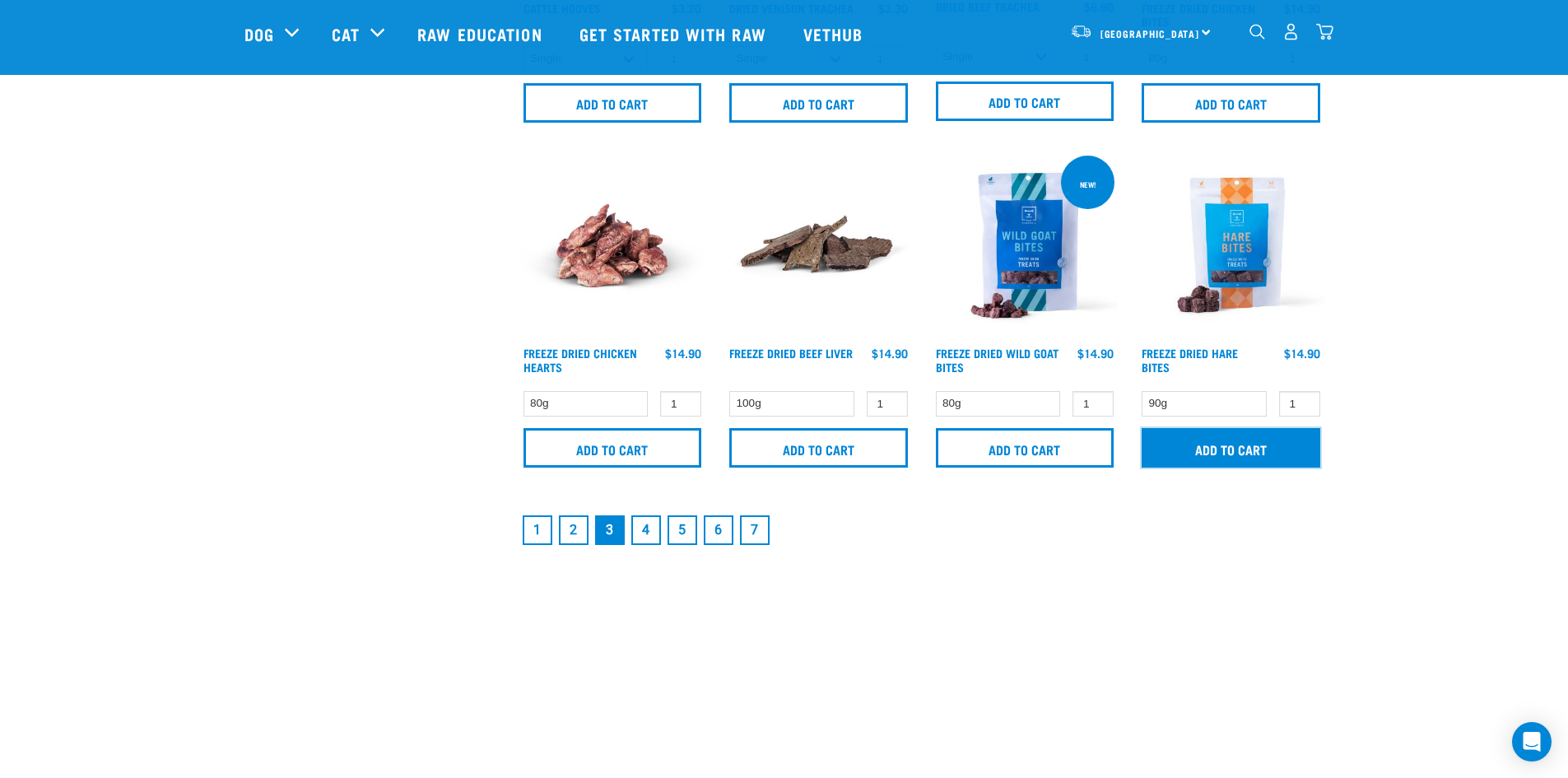
click at [1169, 447] on input "Add to cart" at bounding box center [1231, 448] width 179 height 40
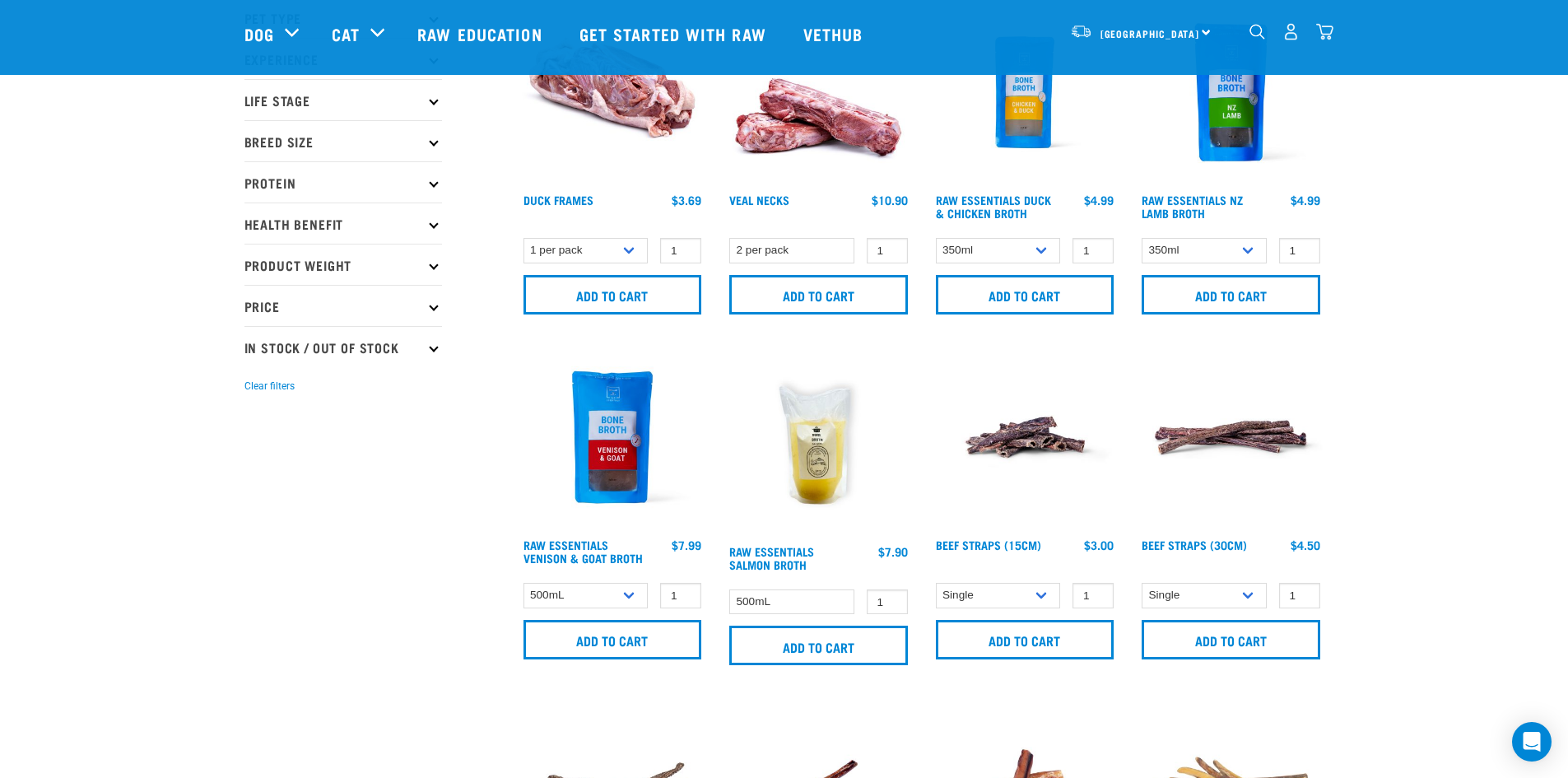
scroll to position [0, 0]
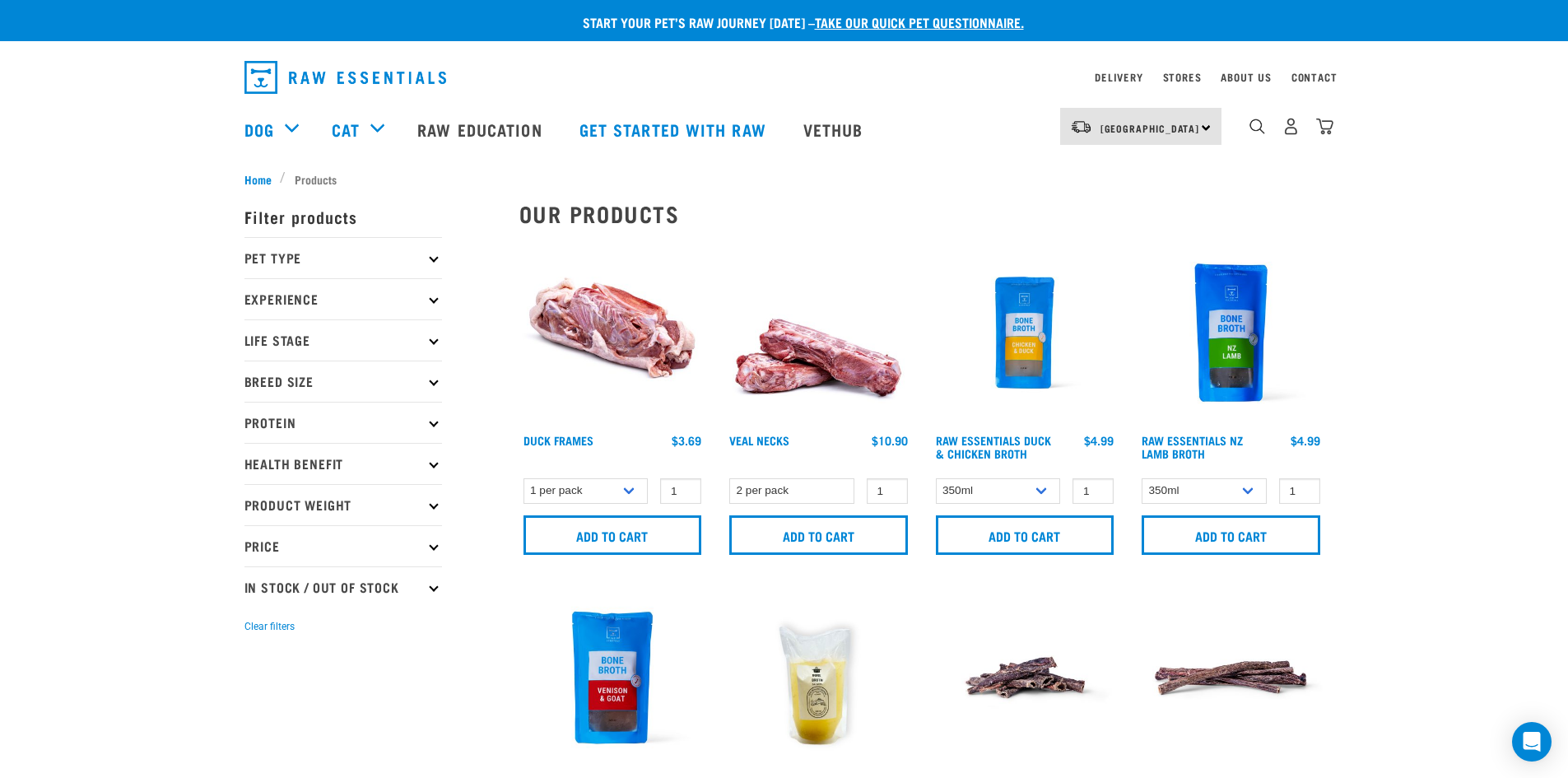
click at [280, 295] on p "Experience" at bounding box center [343, 299] width 197 height 41
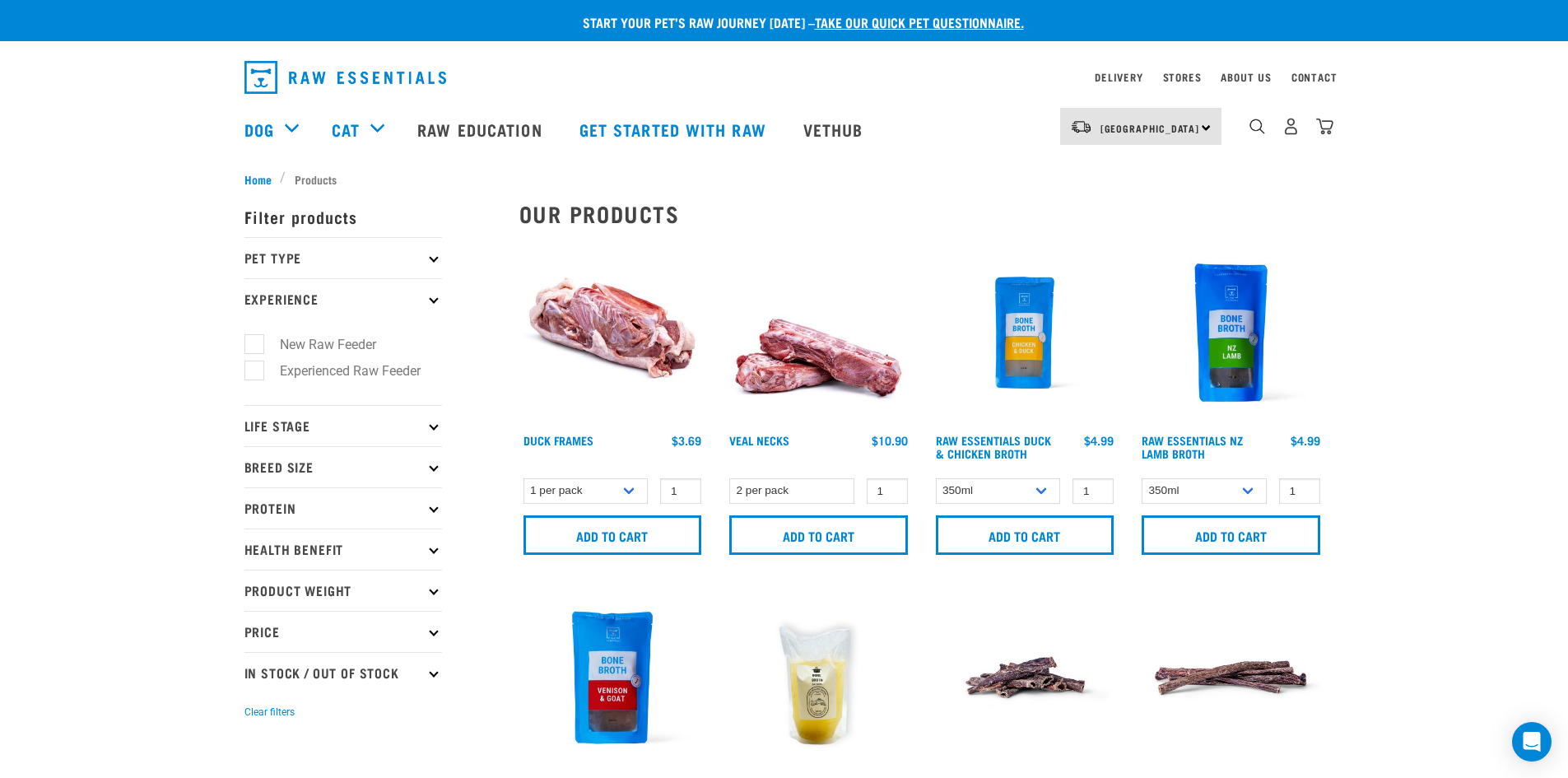
click at [281, 416] on p "Life Stage" at bounding box center [343, 426] width 197 height 41
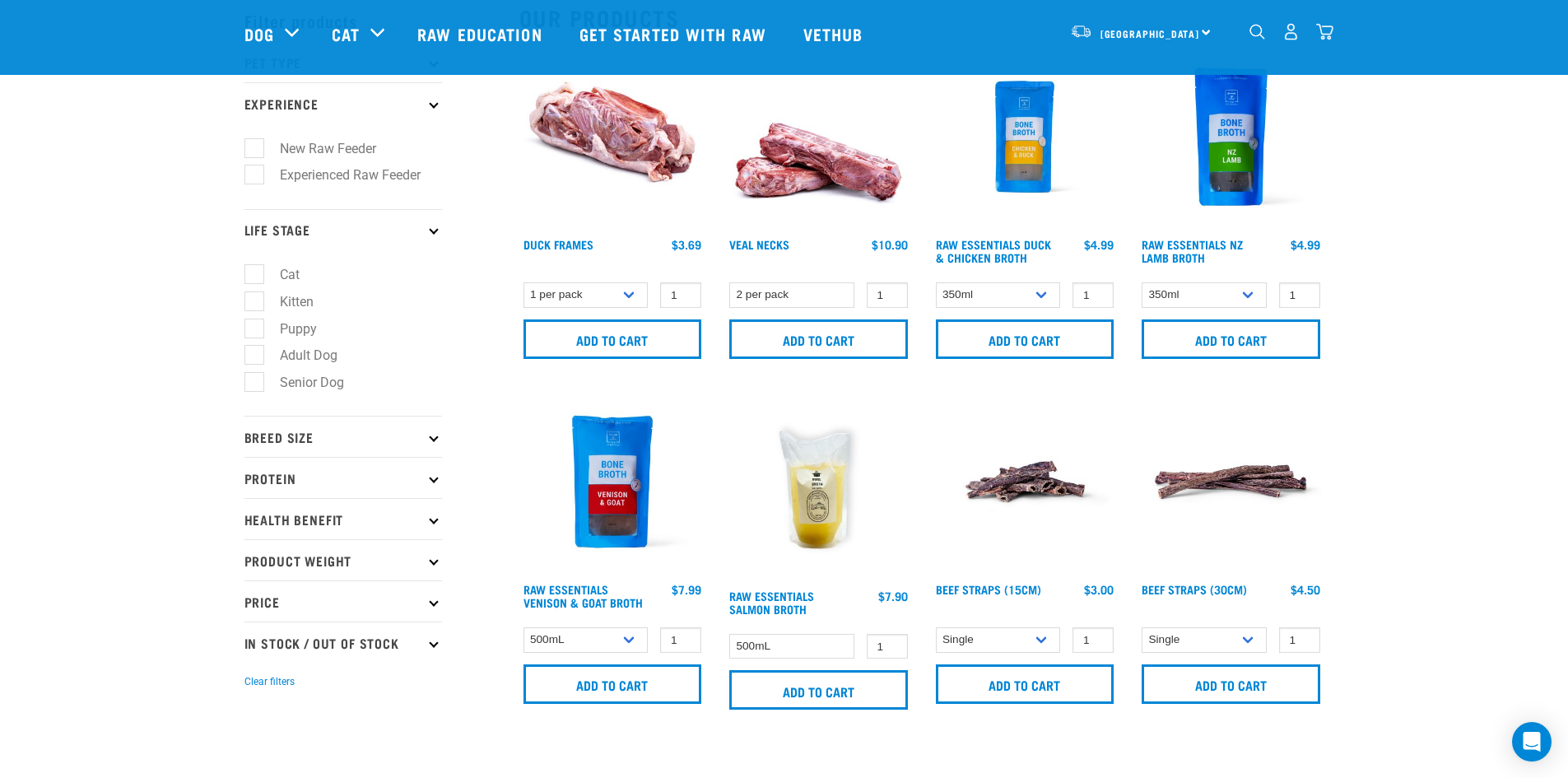
scroll to position [247, 0]
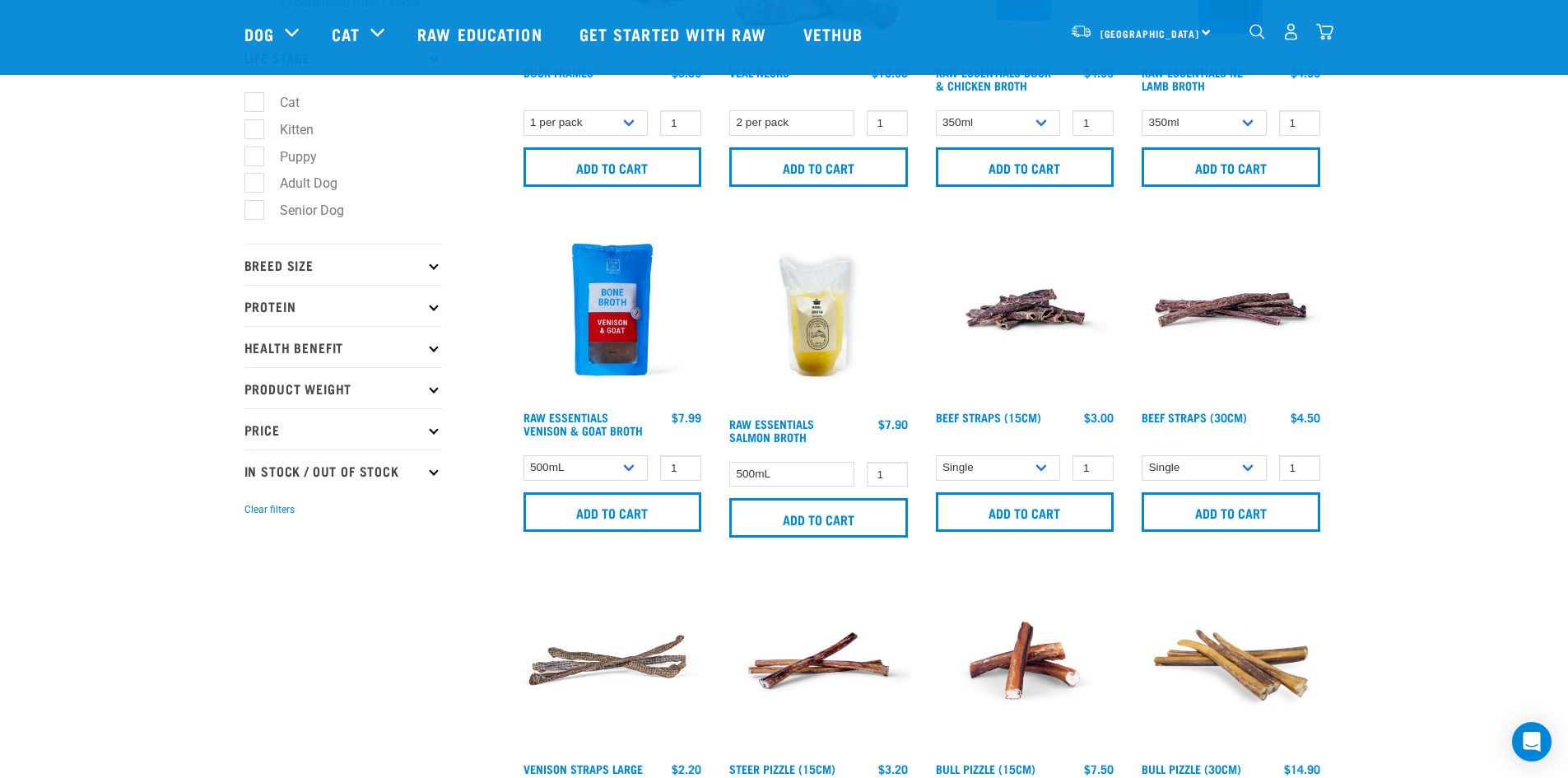
click at [286, 307] on p "Protein" at bounding box center [343, 305] width 197 height 41
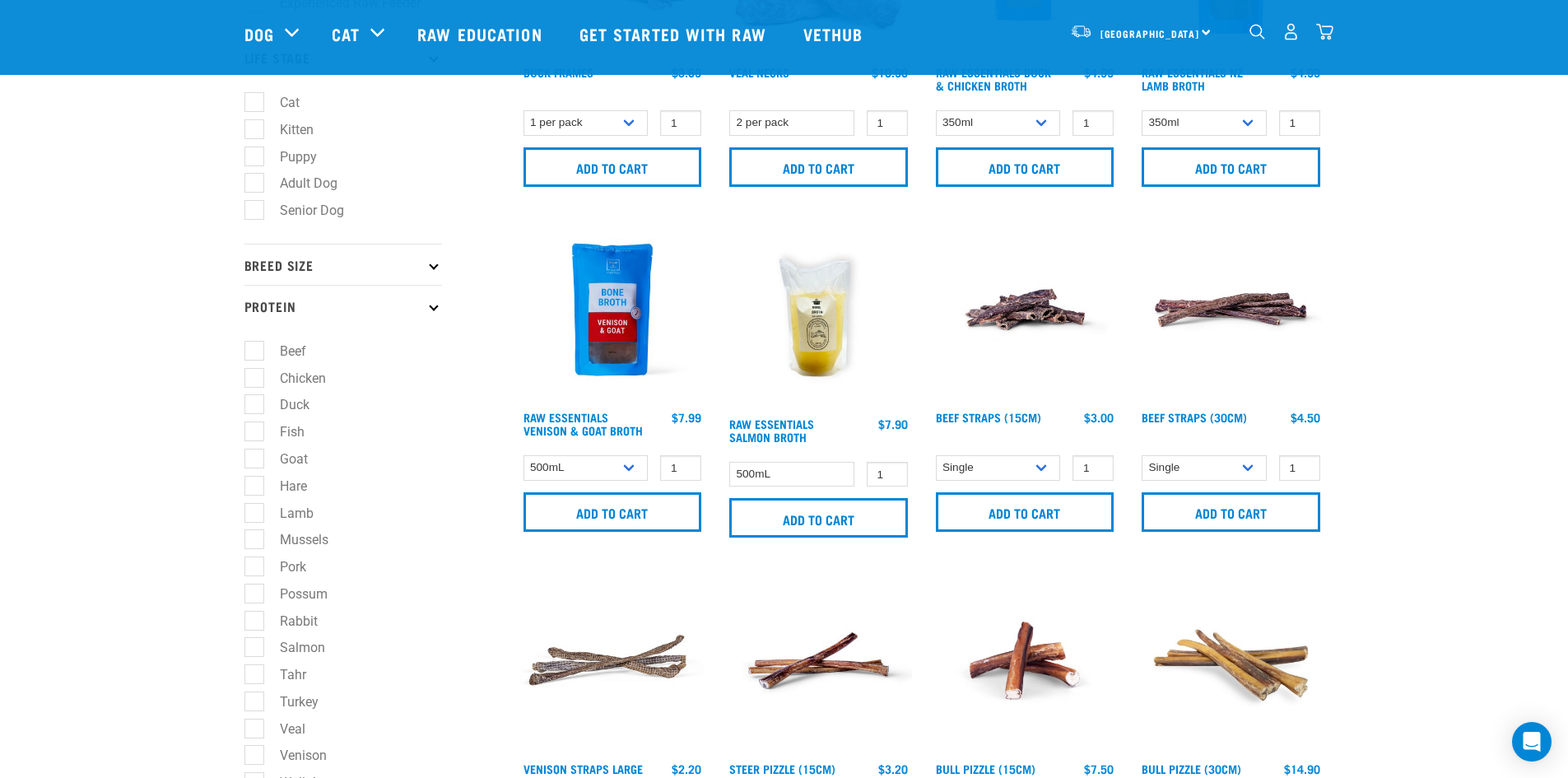
click at [286, 266] on p "Breed Size" at bounding box center [343, 264] width 197 height 41
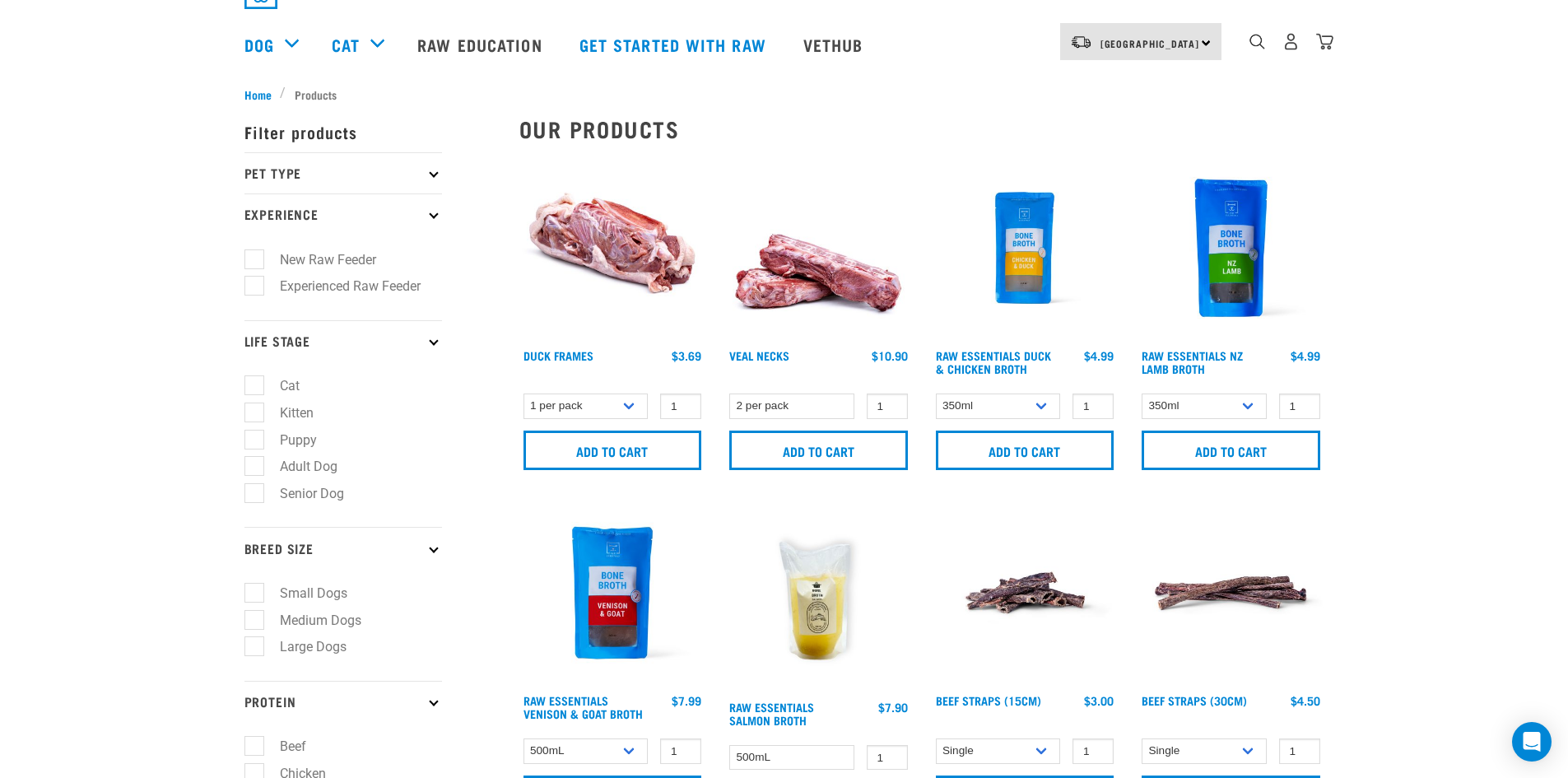
scroll to position [329, 0]
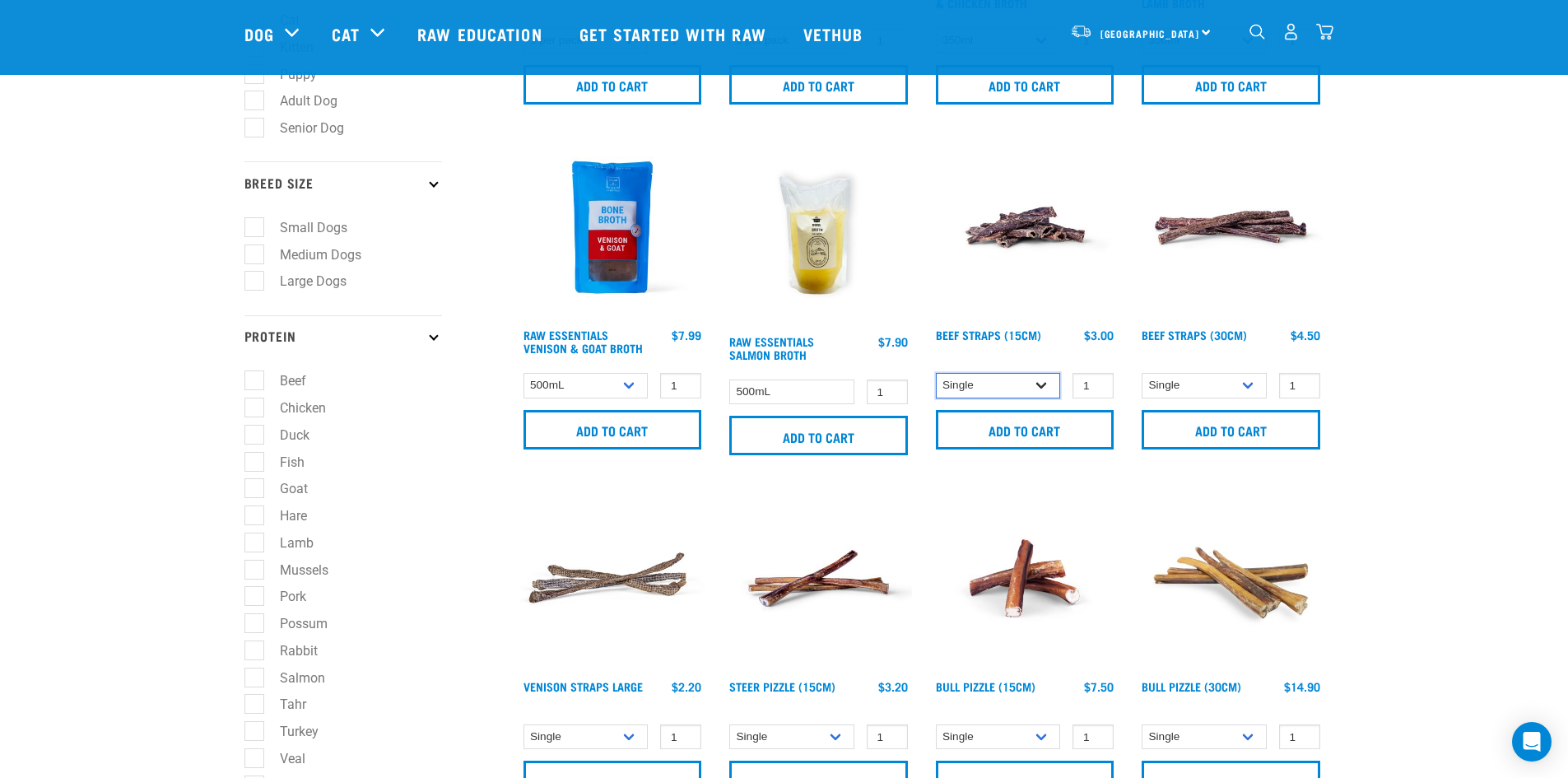
click at [971, 390] on select "Single 6 per pack" at bounding box center [998, 386] width 125 height 26
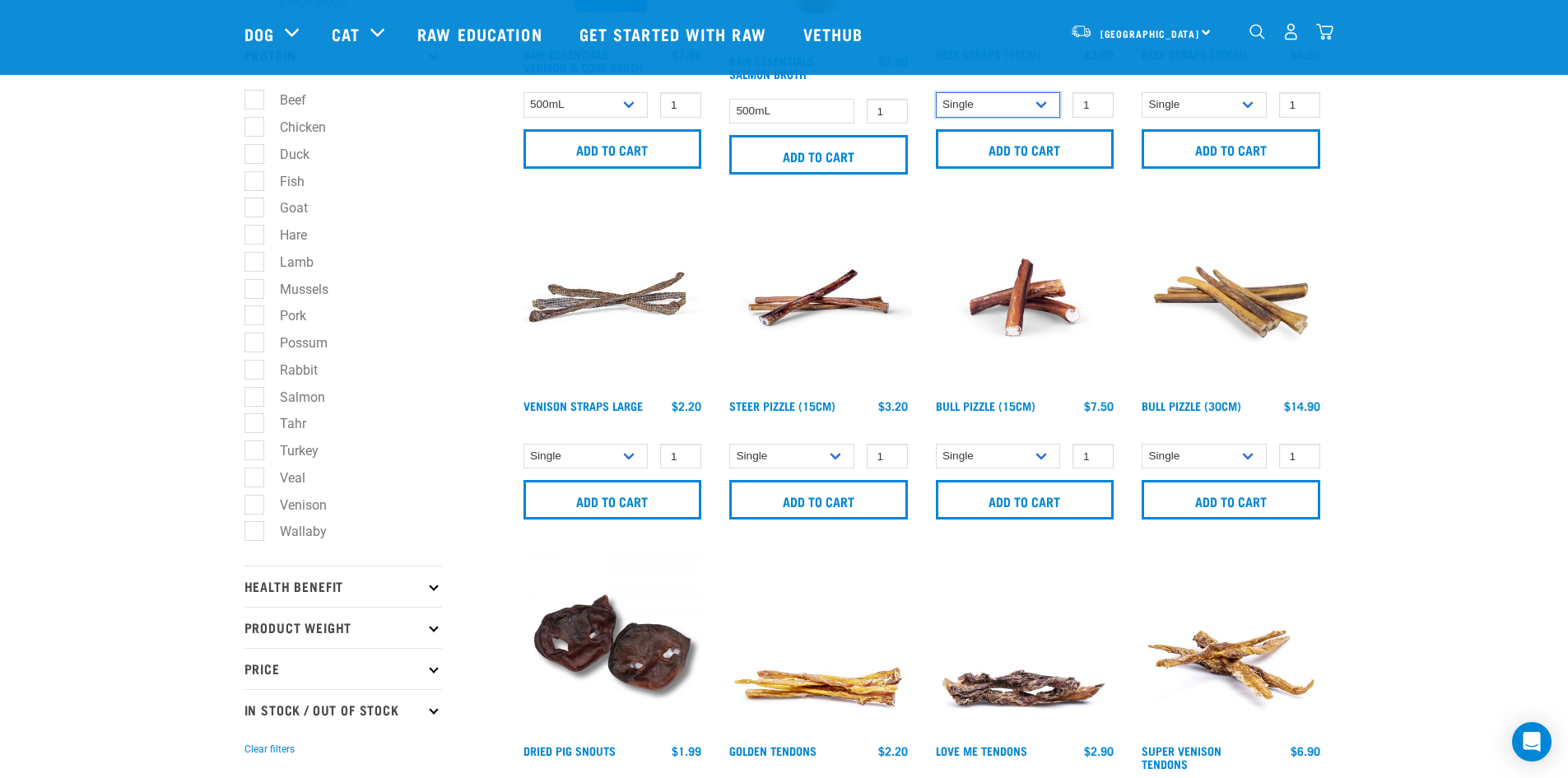
scroll to position [658, 0]
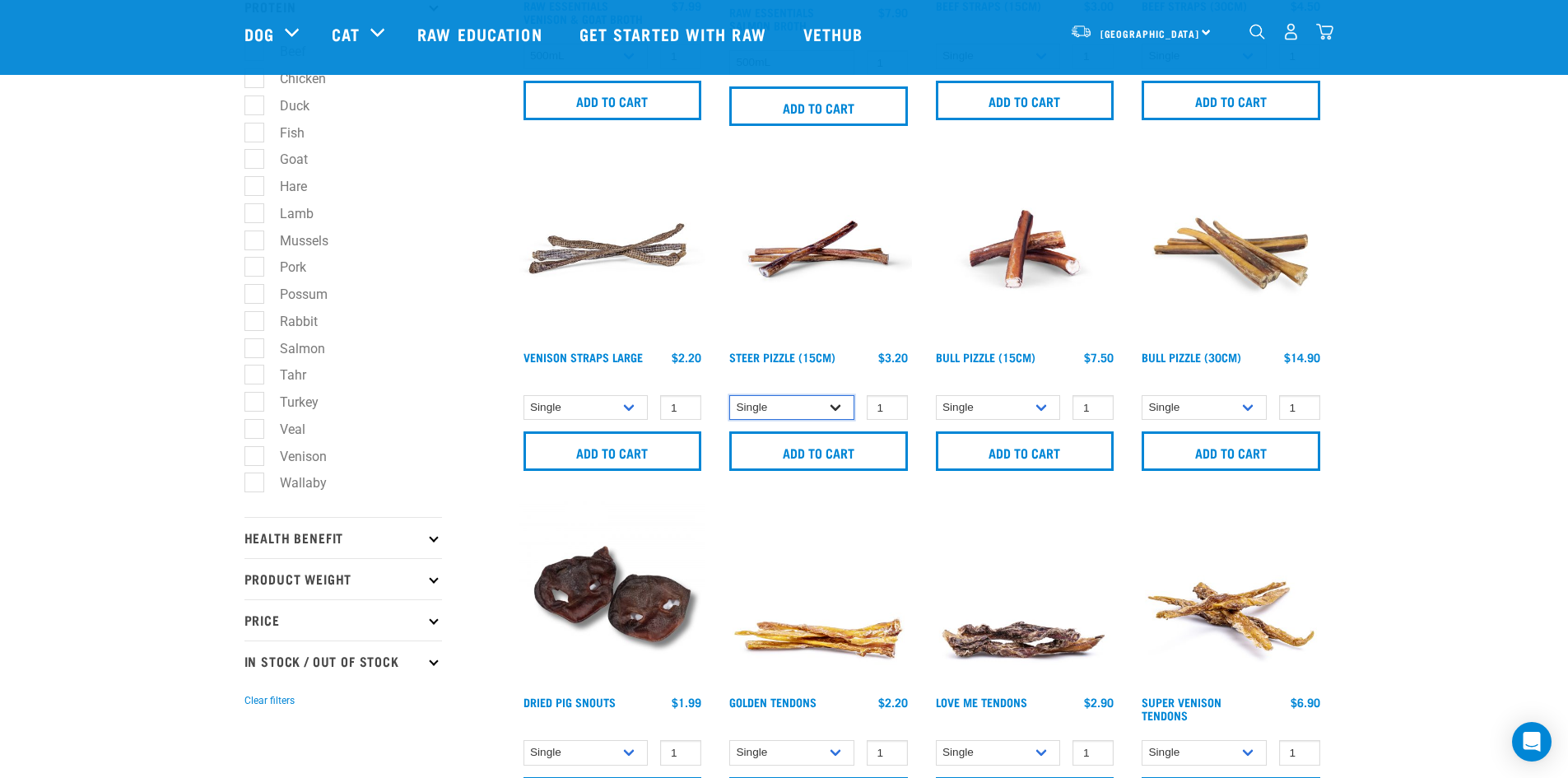
click at [800, 409] on select "Single 10 per pack 25 per pack" at bounding box center [791, 408] width 125 height 26
select select "682007"
click at [729, 395] on select "Single 10 per pack 25 per pack" at bounding box center [791, 408] width 125 height 26
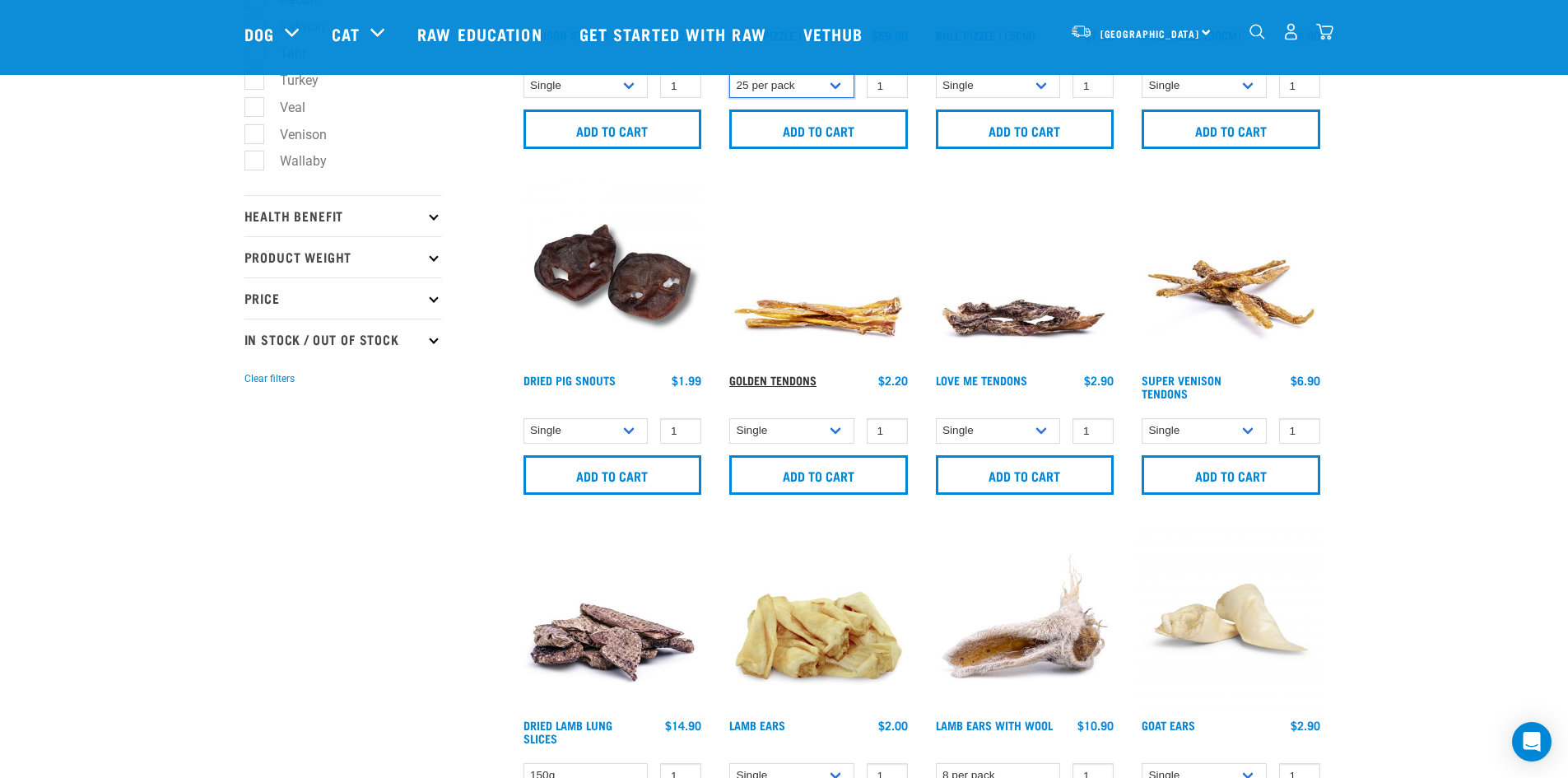
scroll to position [988, 0]
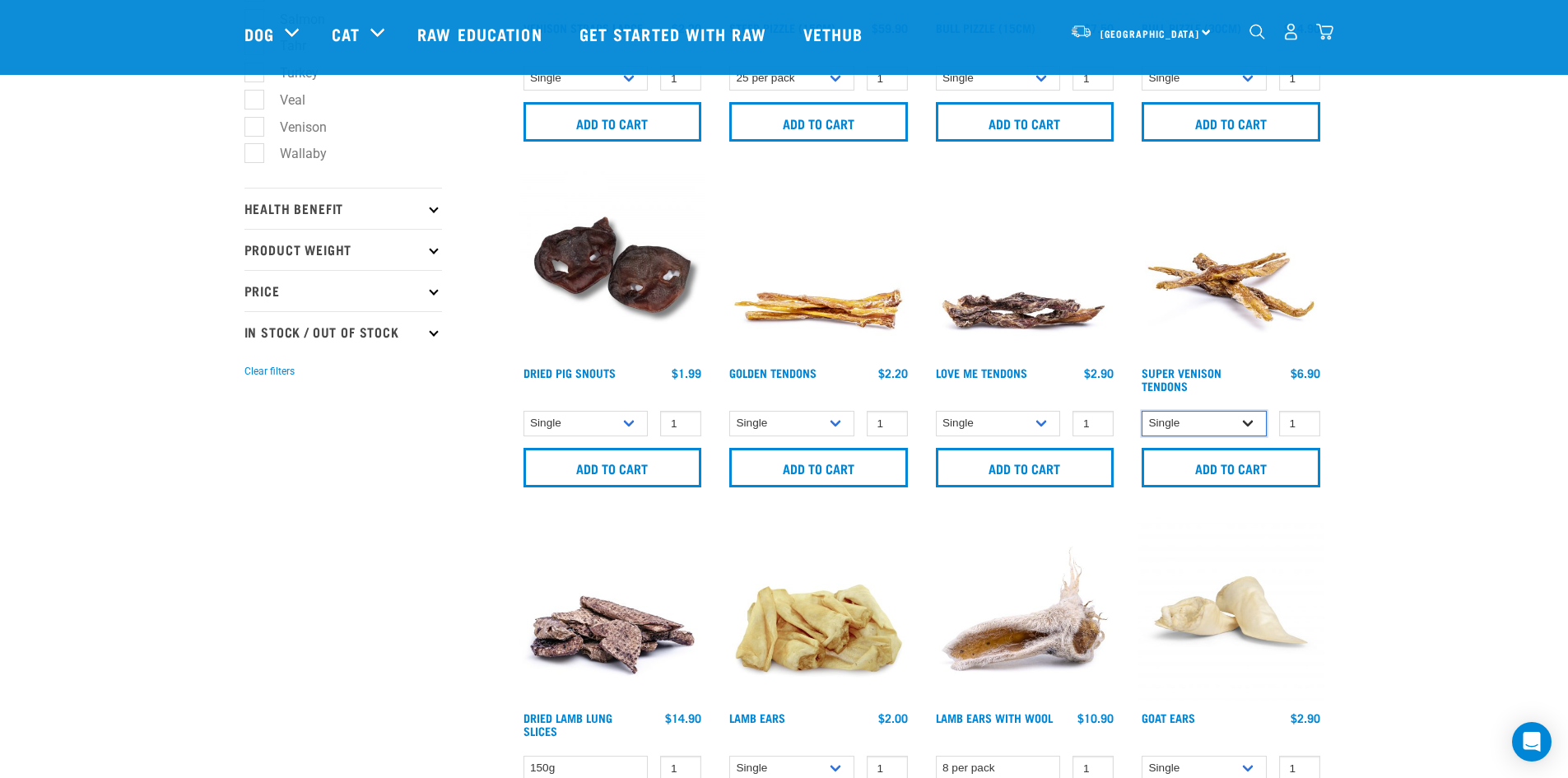
click at [1199, 427] on select "Single 10 per pack 25 per pack" at bounding box center [1204, 424] width 125 height 26
select select "682010"
click at [1142, 411] on select "Single 10 per pack 25 per pack" at bounding box center [1204, 424] width 125 height 26
click at [798, 413] on select "Single 10 per pack 25 per pack" at bounding box center [791, 424] width 125 height 26
select select "682012"
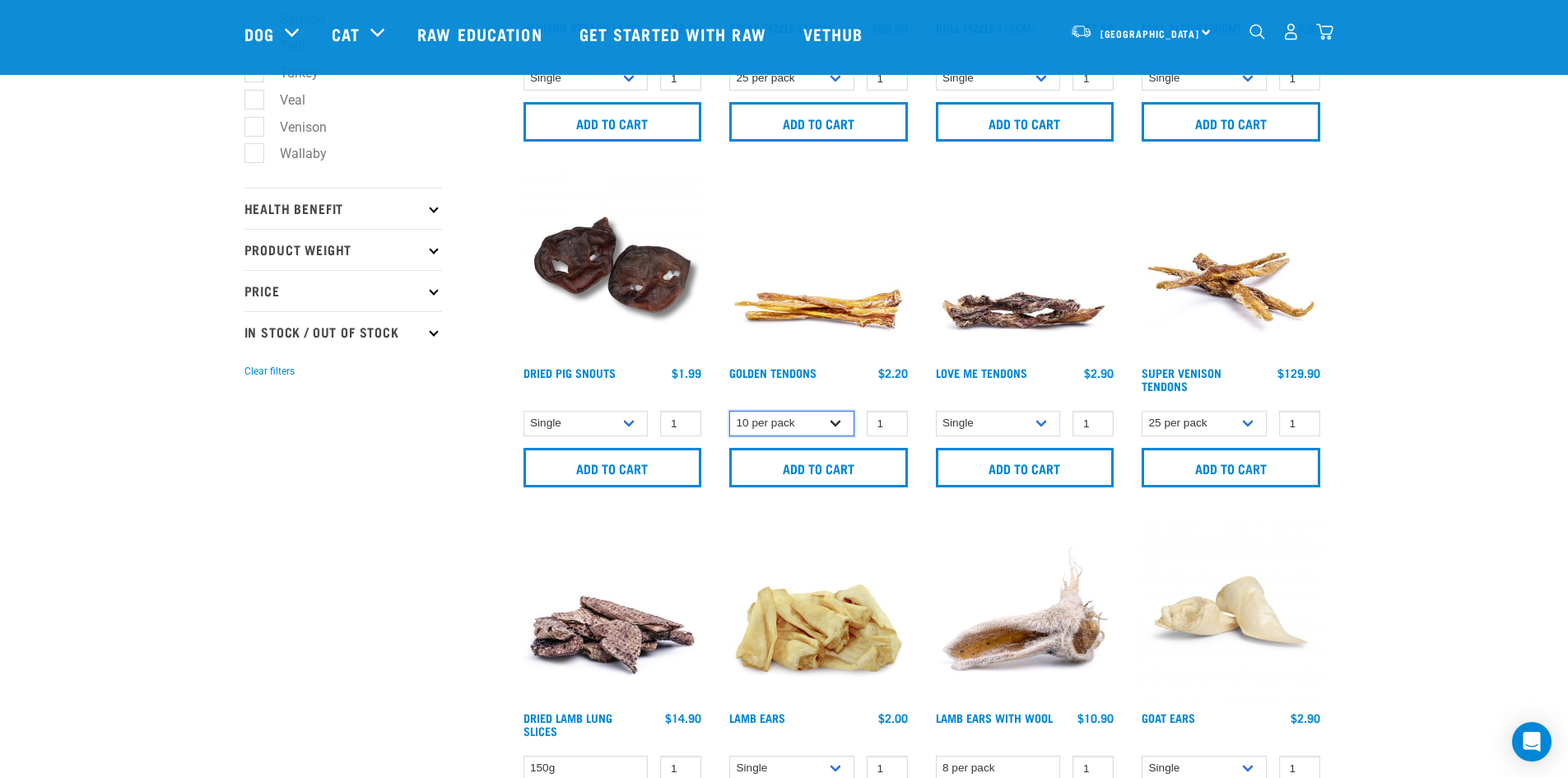
click at [729, 411] on select "Single 10 per pack 25 per pack" at bounding box center [791, 424] width 125 height 26
click at [770, 469] on input "Add to cart" at bounding box center [818, 467] width 179 height 40
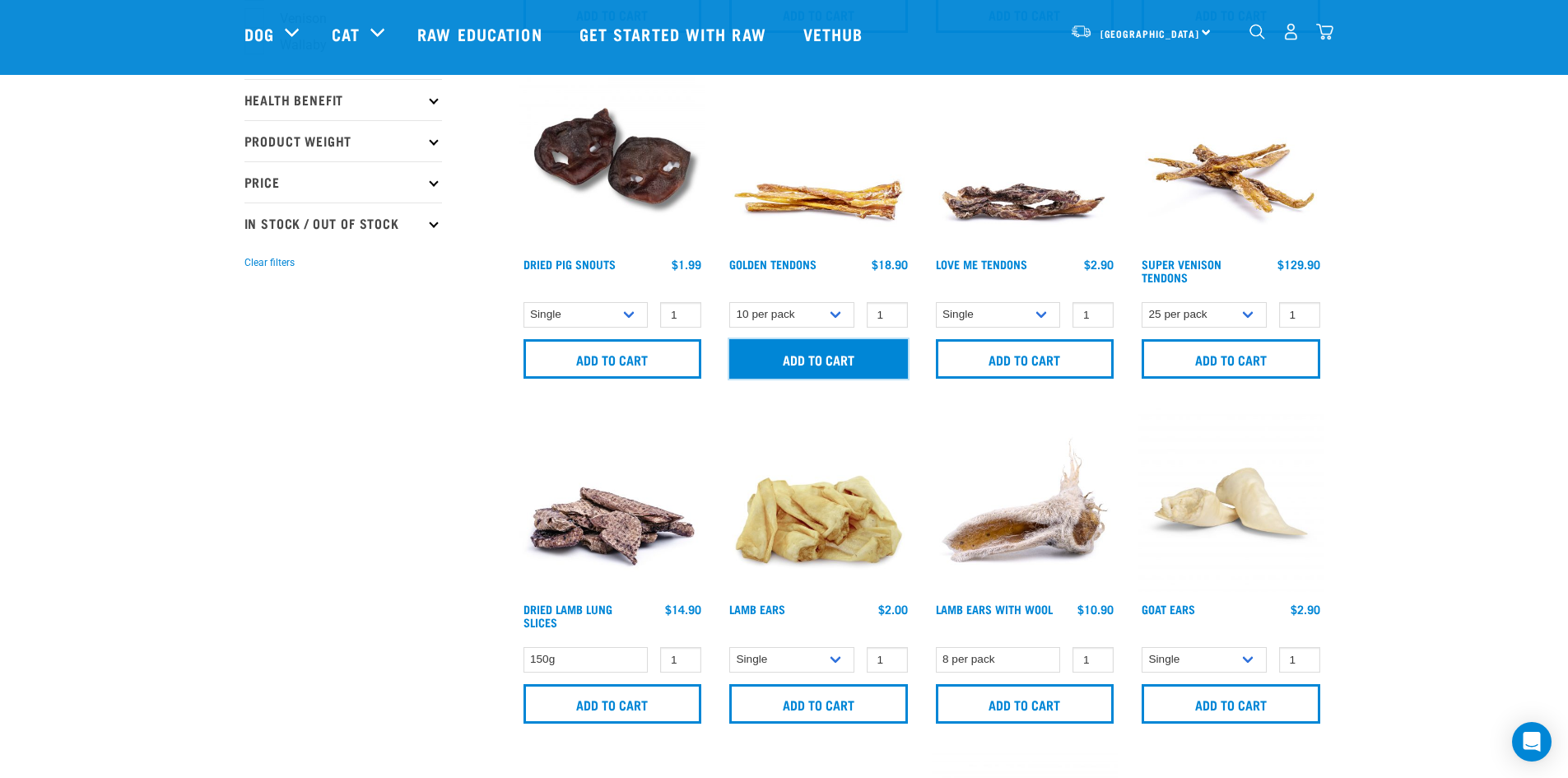
scroll to position [1235, 0]
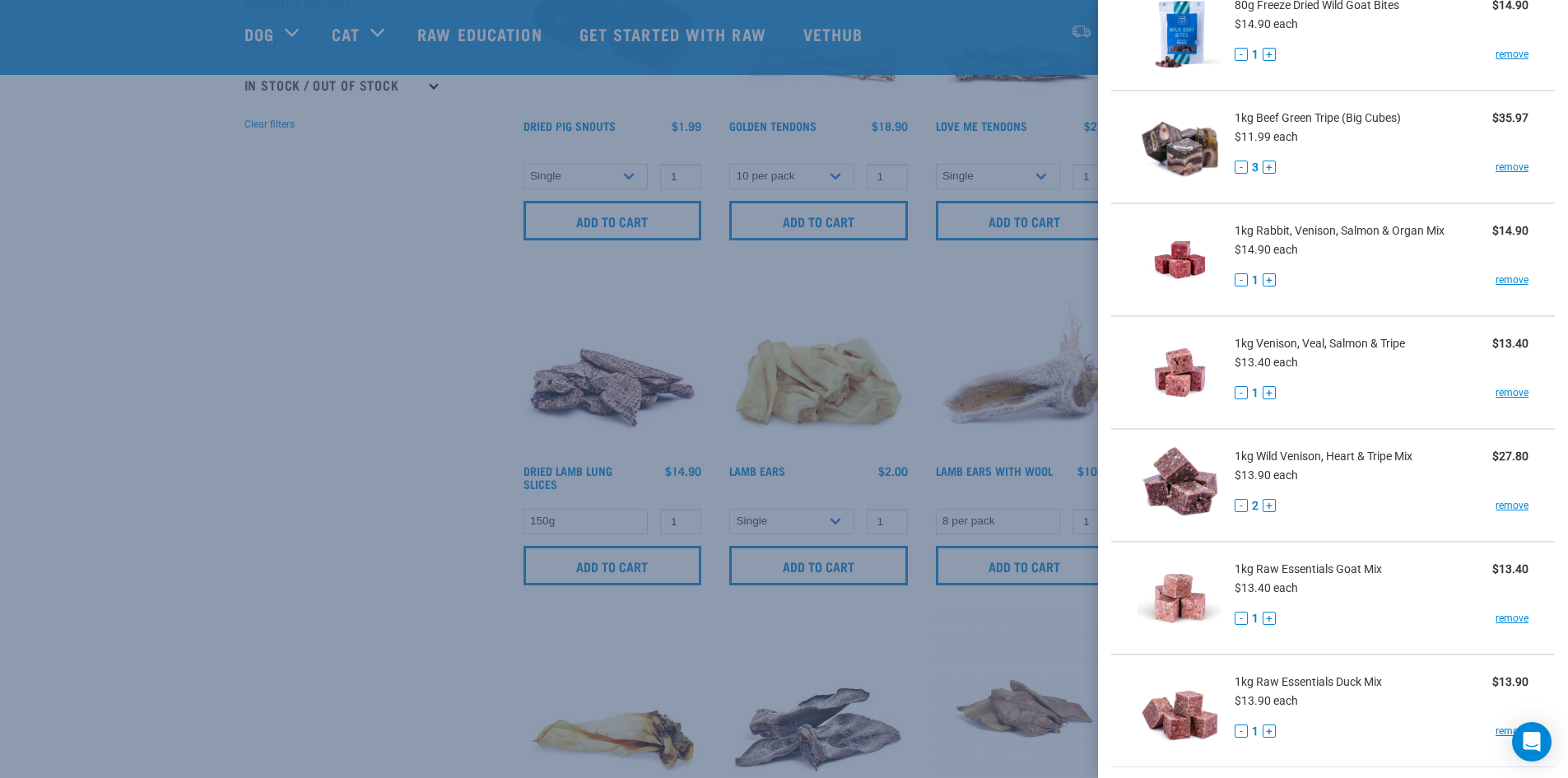
click at [279, 466] on div at bounding box center [784, 389] width 1568 height 778
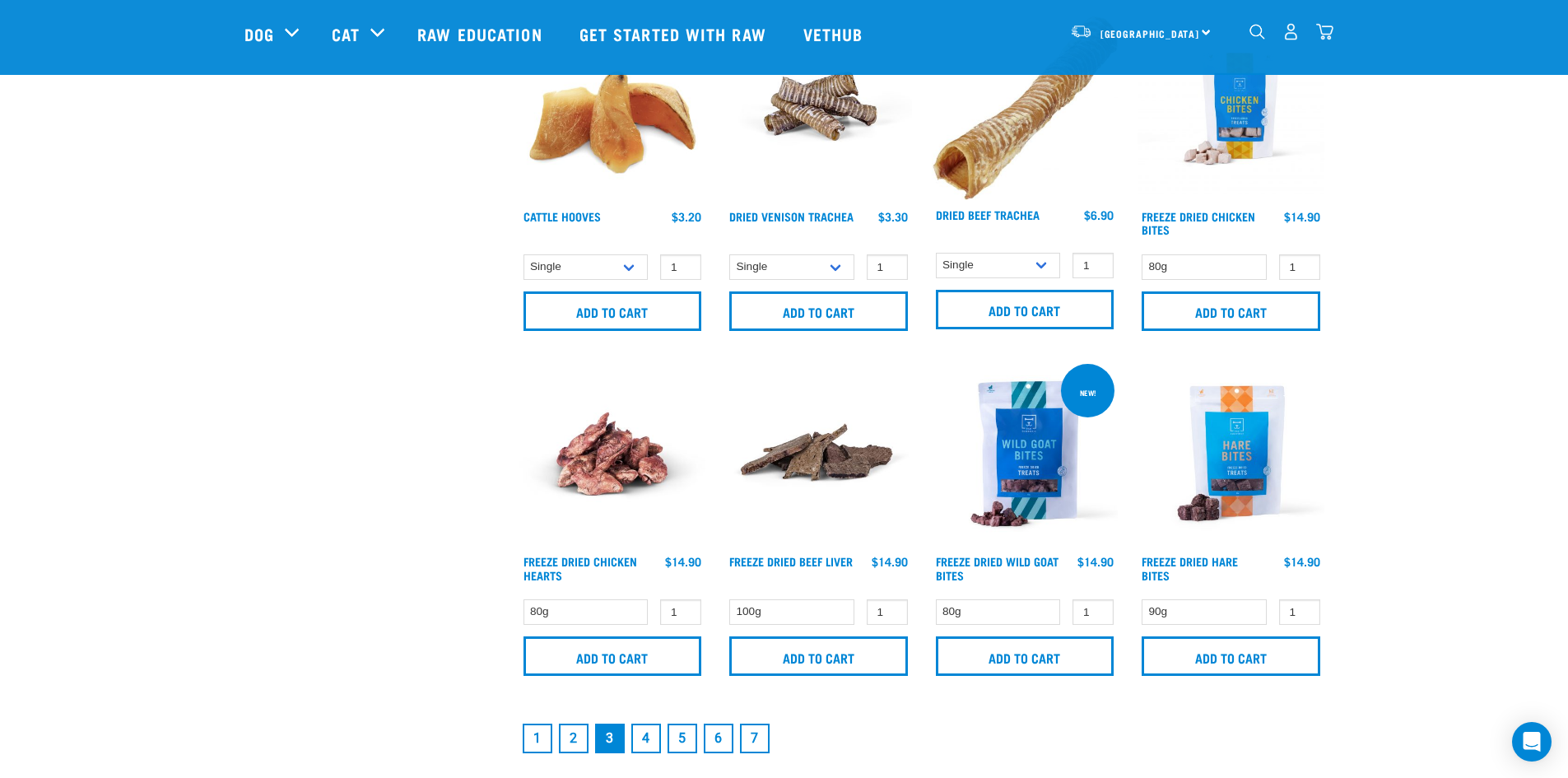
scroll to position [2224, 0]
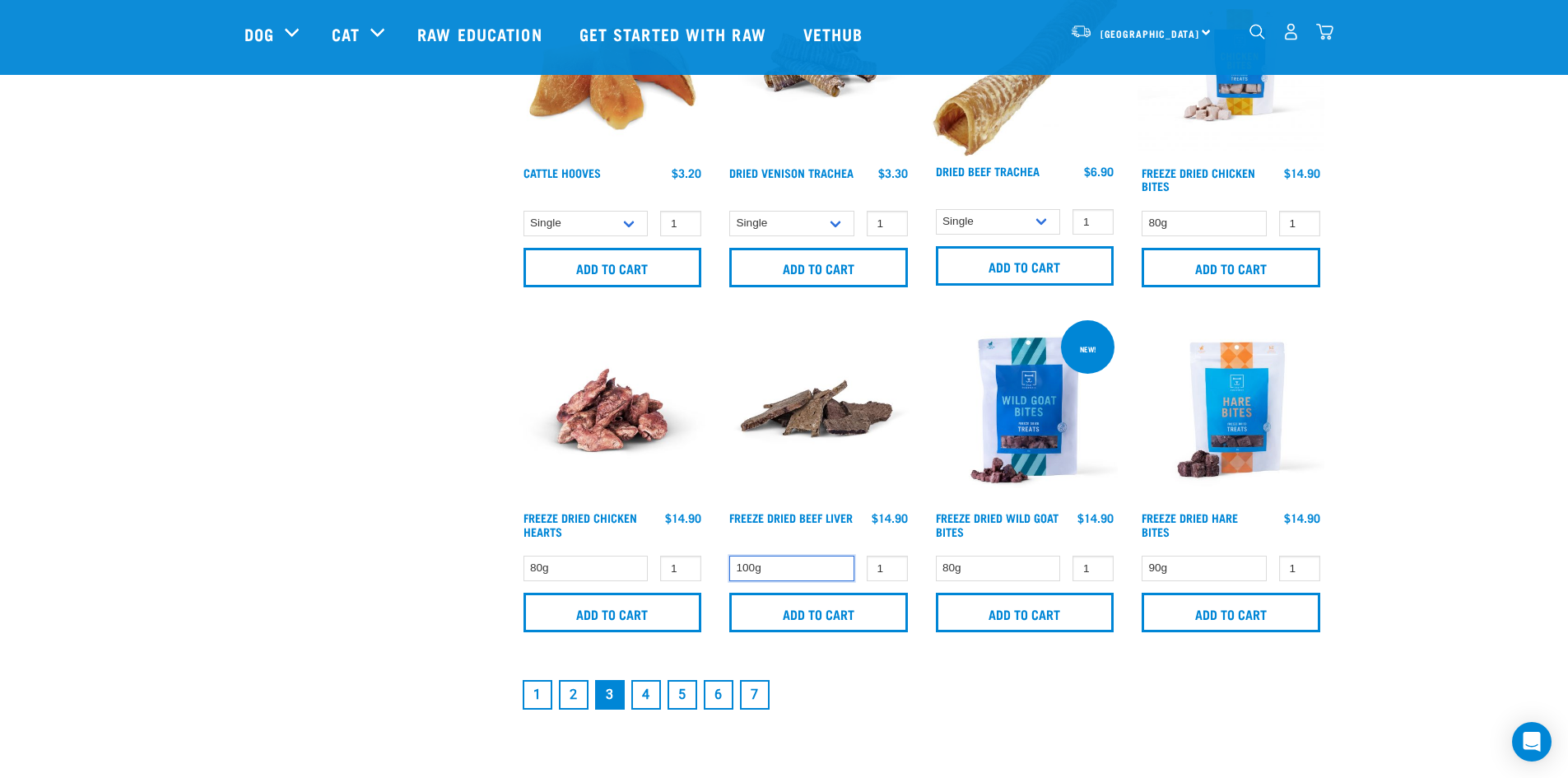
click at [766, 559] on select "100g" at bounding box center [791, 568] width 125 height 26
click at [766, 560] on select "100g" at bounding box center [791, 568] width 125 height 26
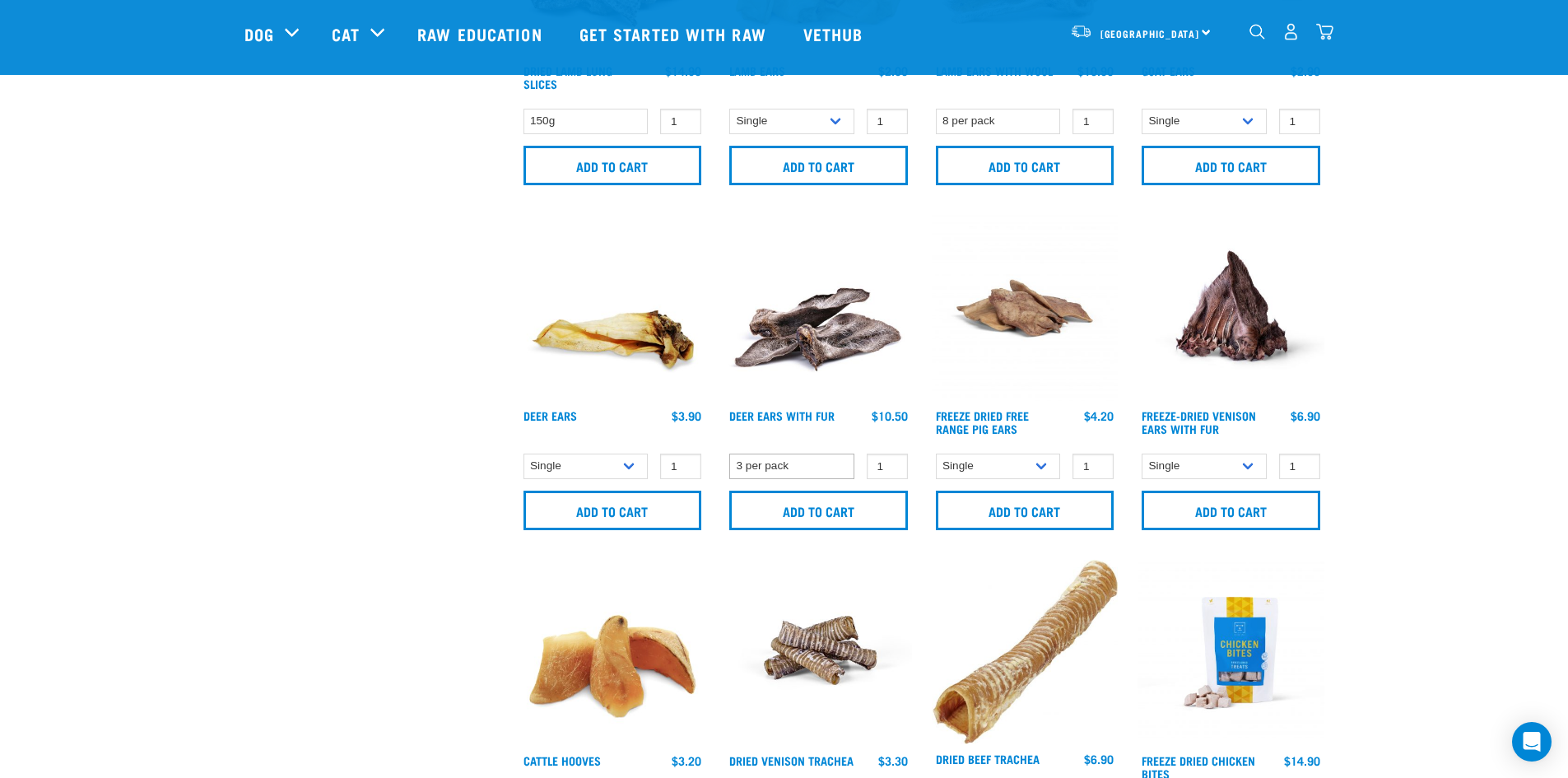
scroll to position [1400, 0]
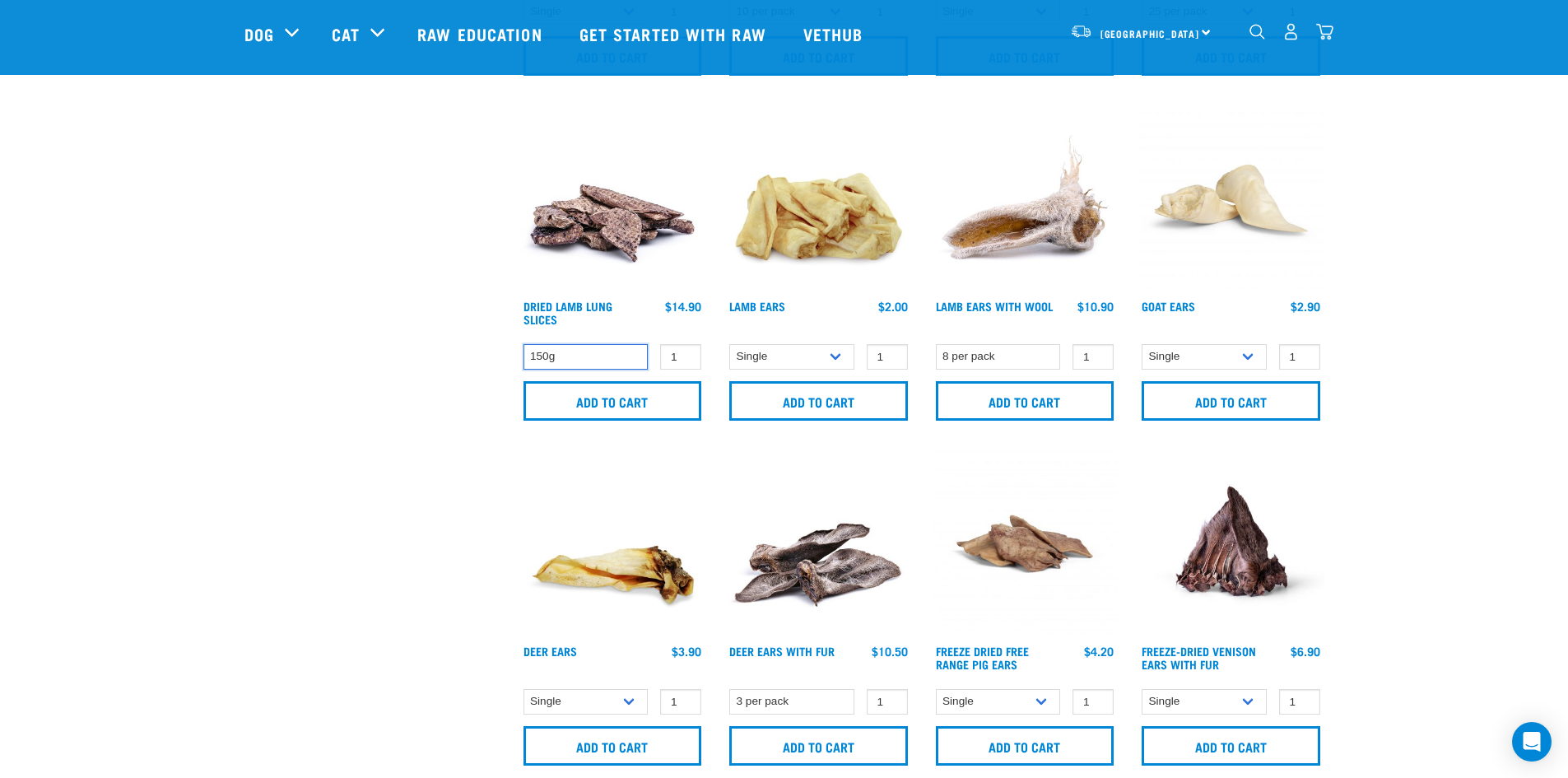
click at [559, 353] on select "150g" at bounding box center [586, 357] width 125 height 26
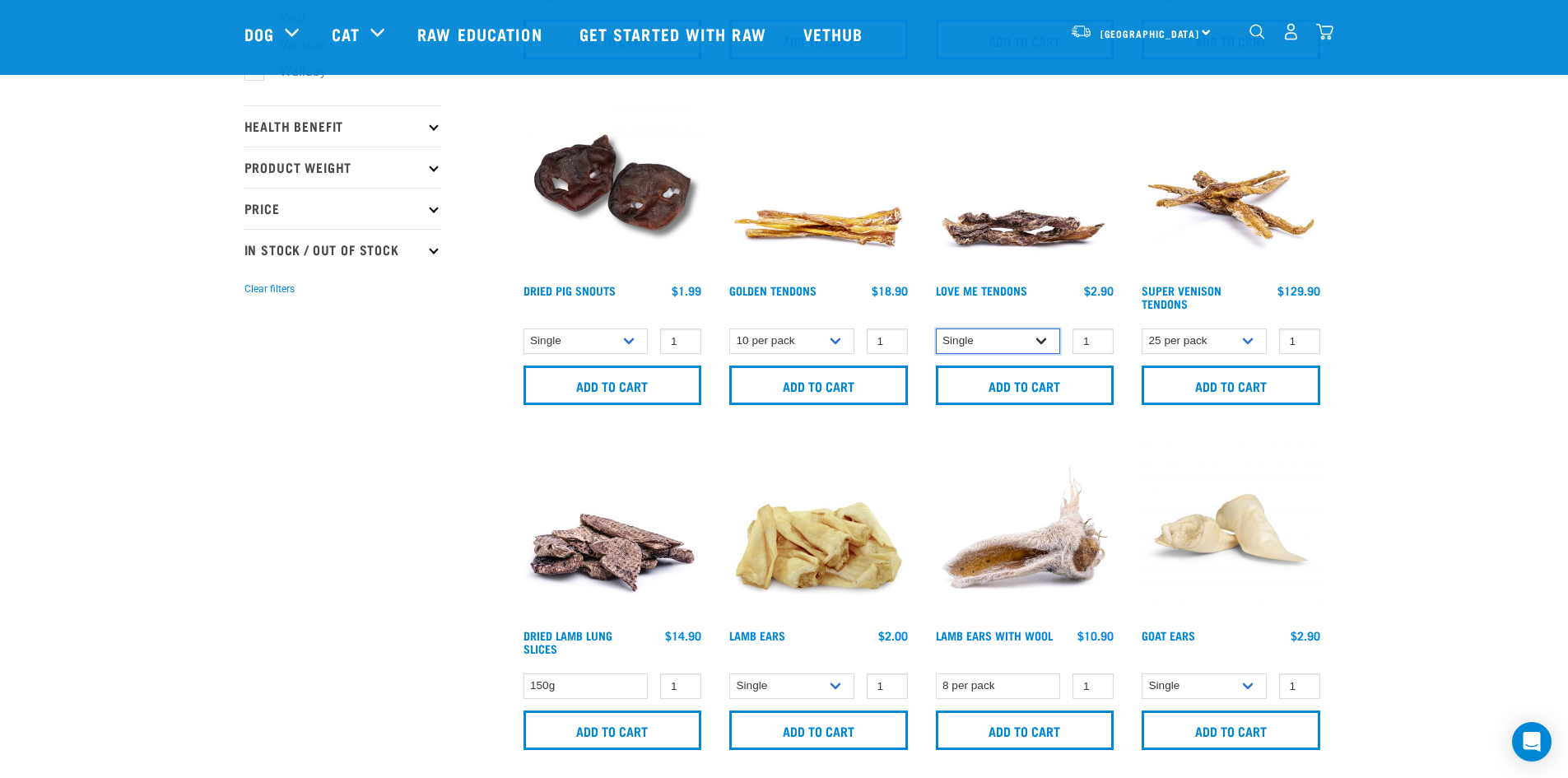
click at [968, 342] on select "Single 10 per pack" at bounding box center [998, 341] width 125 height 26
select select "682015"
click at [936, 328] on select "Single 10 per pack" at bounding box center [998, 341] width 125 height 26
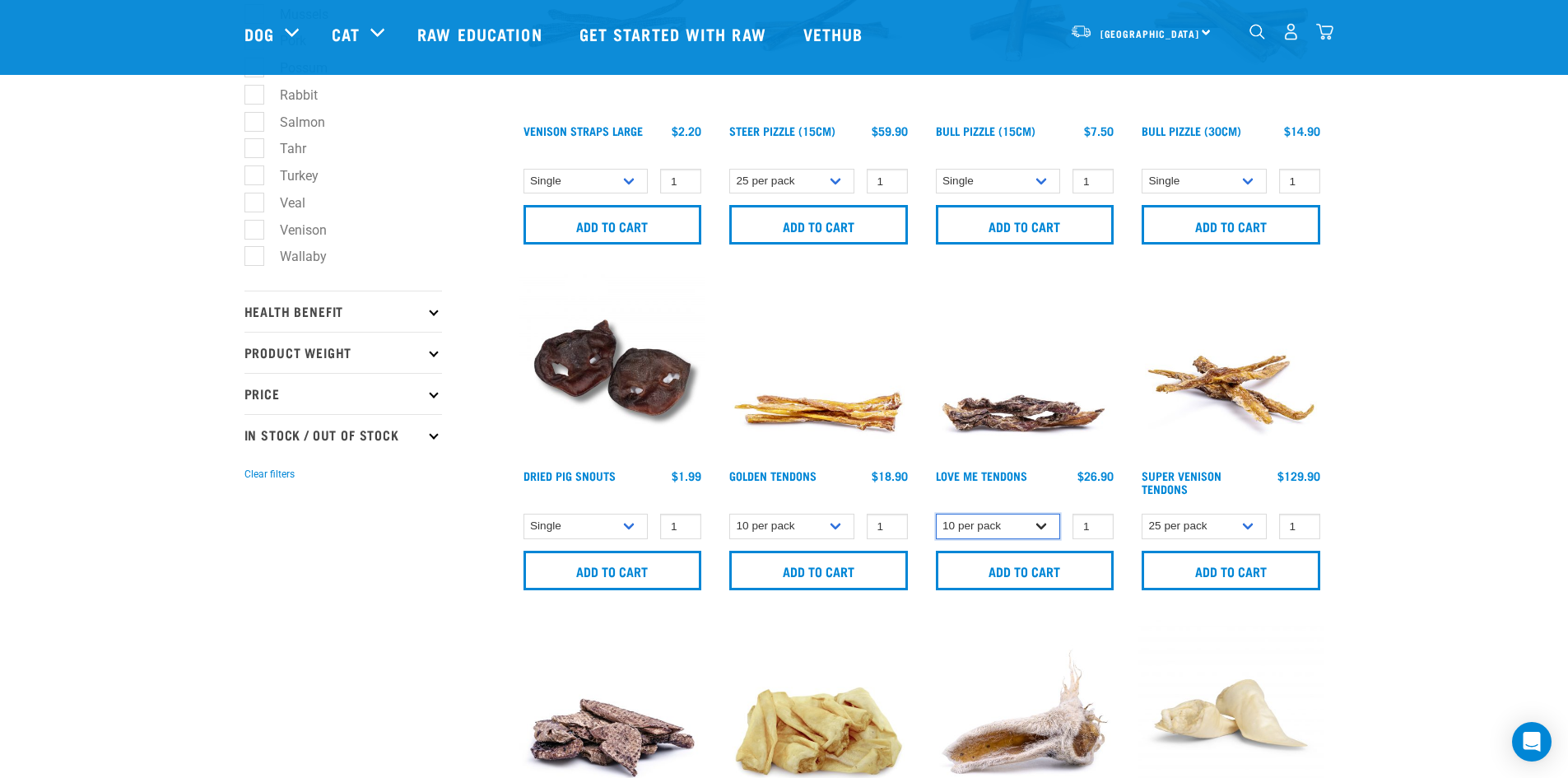
scroll to position [658, 0]
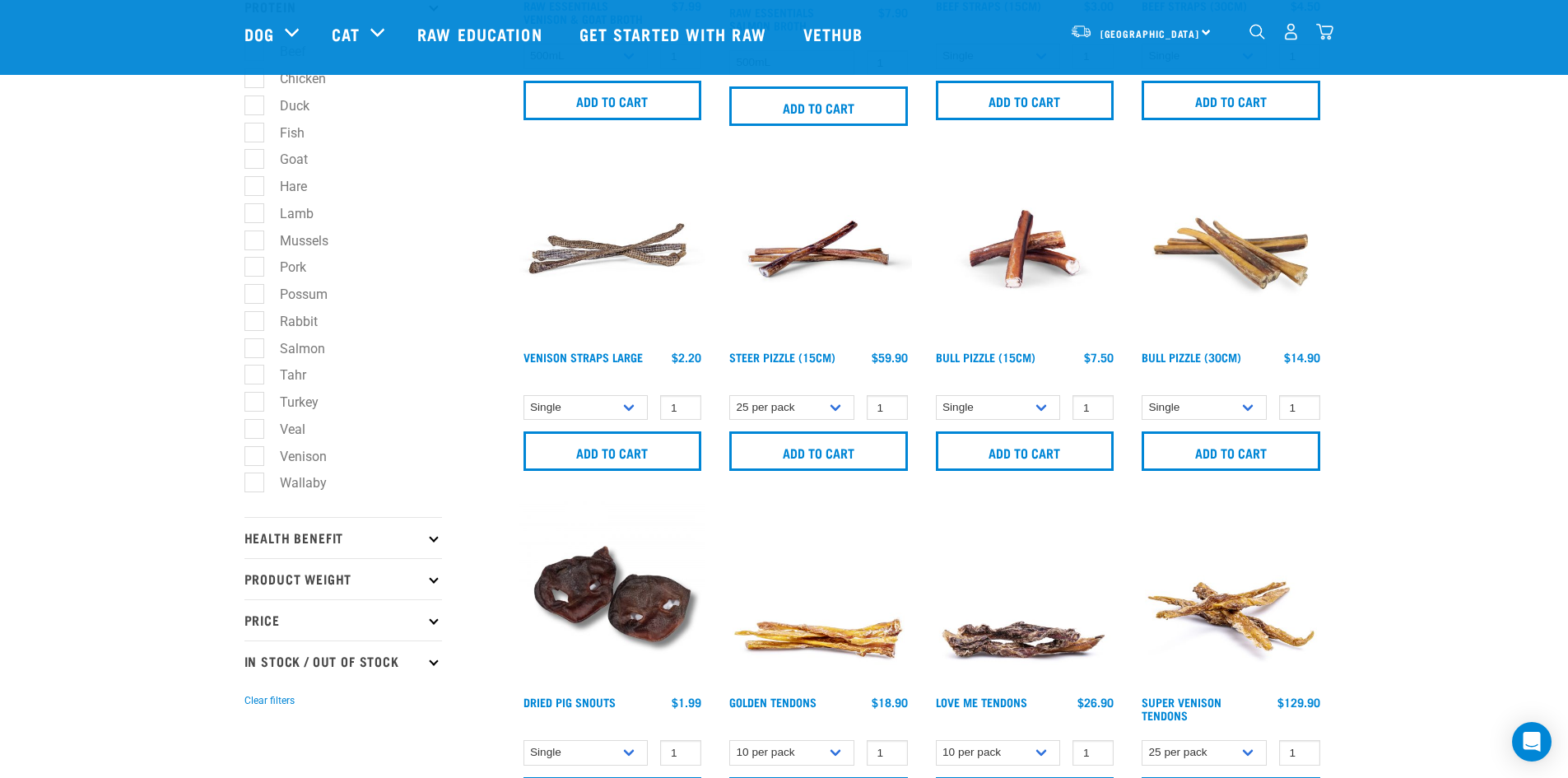
click at [583, 393] on div "Venison Straps Large" at bounding box center [613, 318] width 207 height 345
click at [582, 402] on select "Single 10 per pack 25 per pack" at bounding box center [586, 408] width 125 height 26
select select "699403"
click at [524, 395] on select "Single 10 per pack 25 per pack" at bounding box center [586, 408] width 125 height 26
click at [1170, 404] on select "Single 10 per pack Bulk (25 Large)" at bounding box center [1204, 408] width 125 height 26
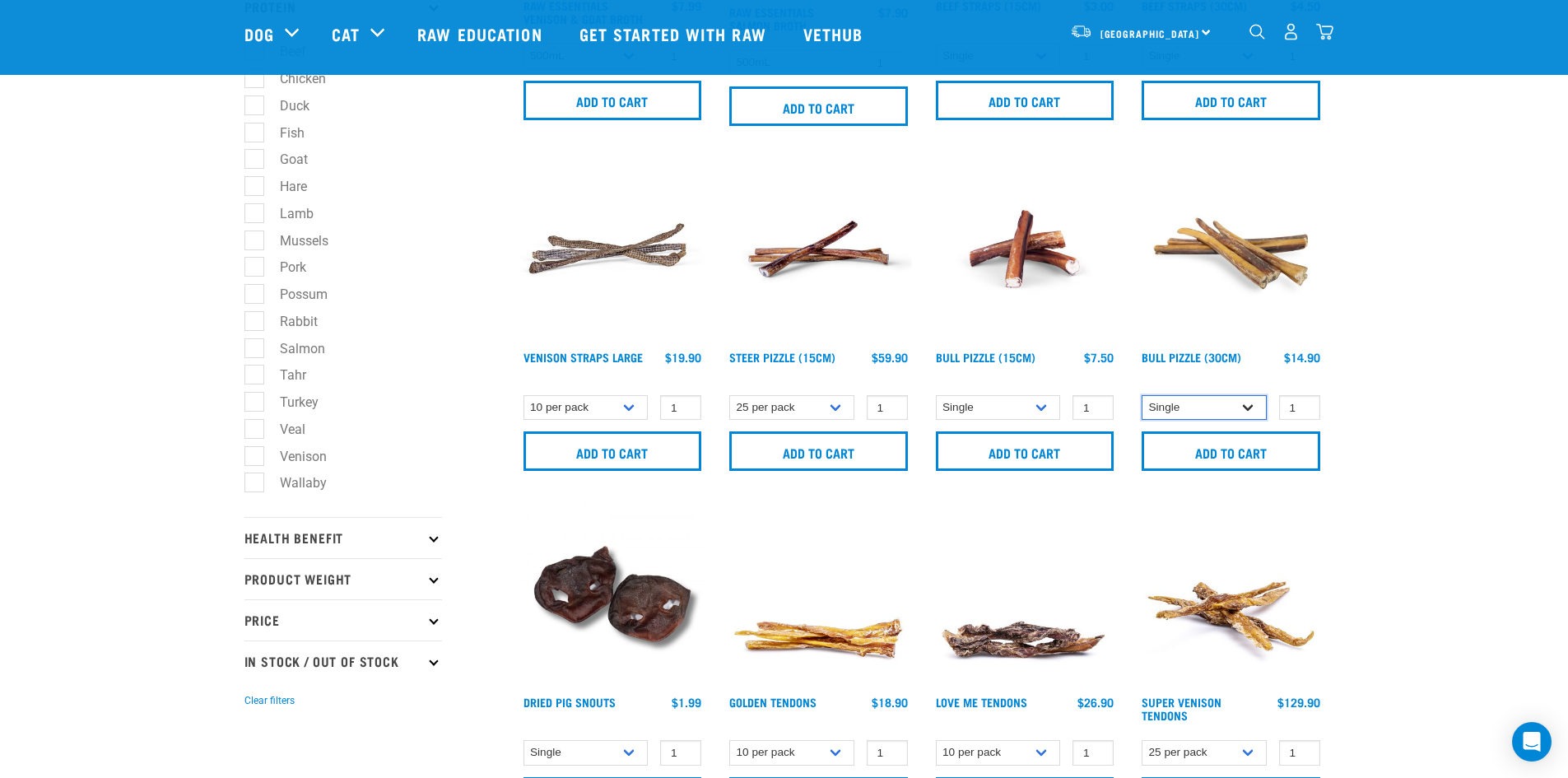
select select "682002"
click at [1142, 395] on select "Single 10 per pack Bulk (25 Large)" at bounding box center [1204, 408] width 125 height 26
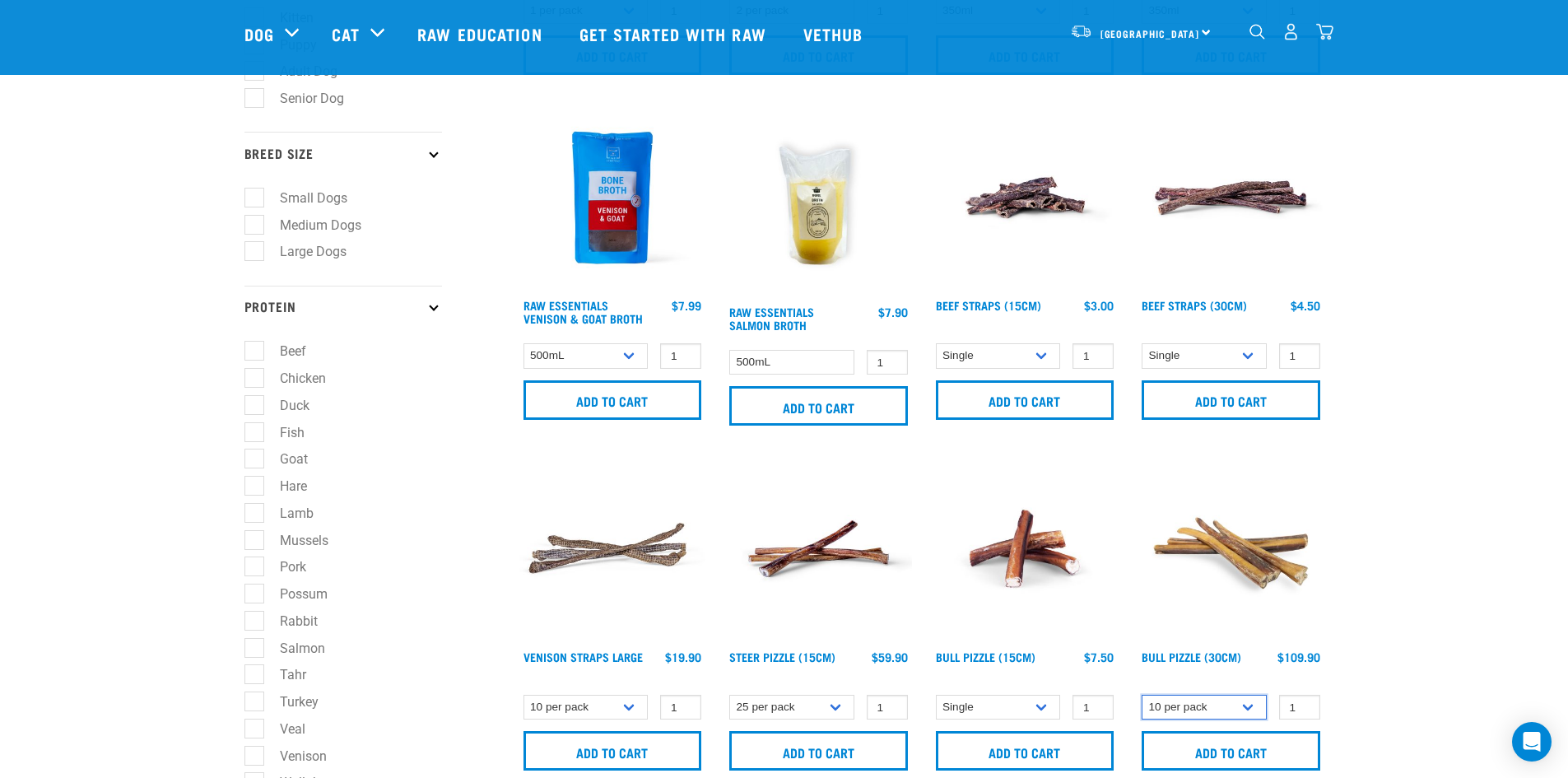
scroll to position [329, 0]
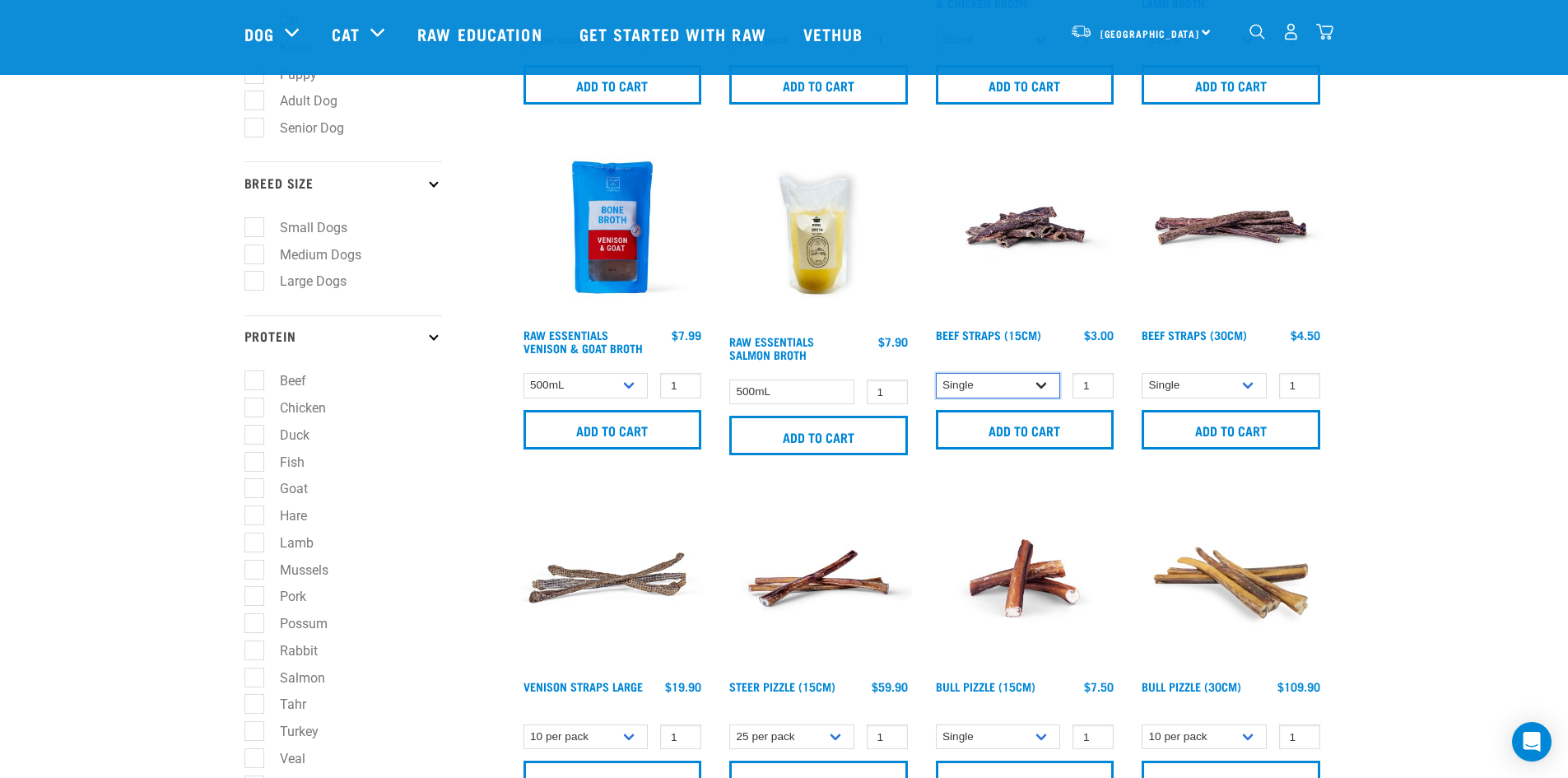
click at [952, 386] on select "Single 6 per pack" at bounding box center [998, 386] width 125 height 26
select select "15447"
click at [936, 373] on select "Single 6 per pack" at bounding box center [998, 386] width 125 height 26
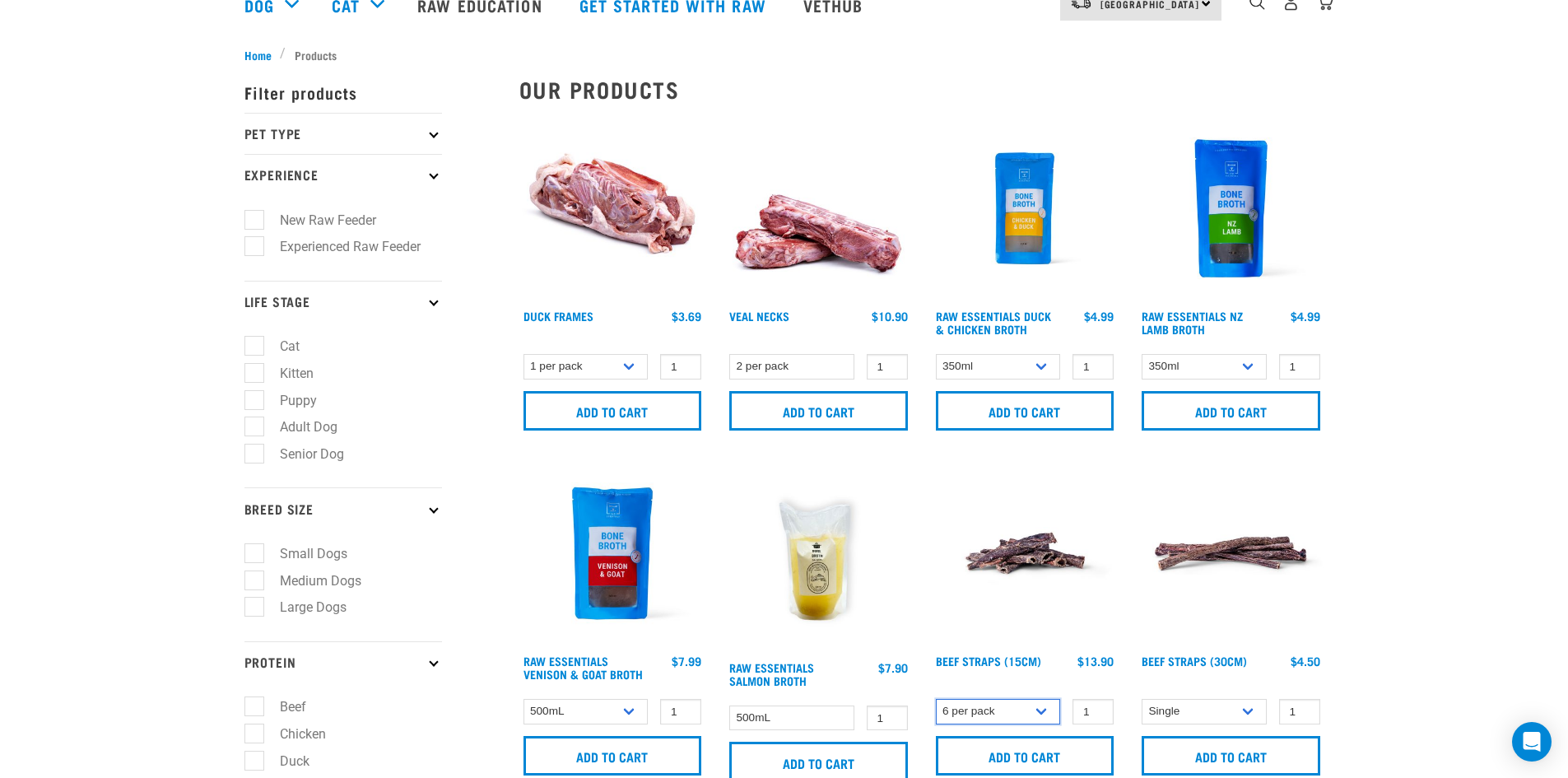
scroll to position [0, 0]
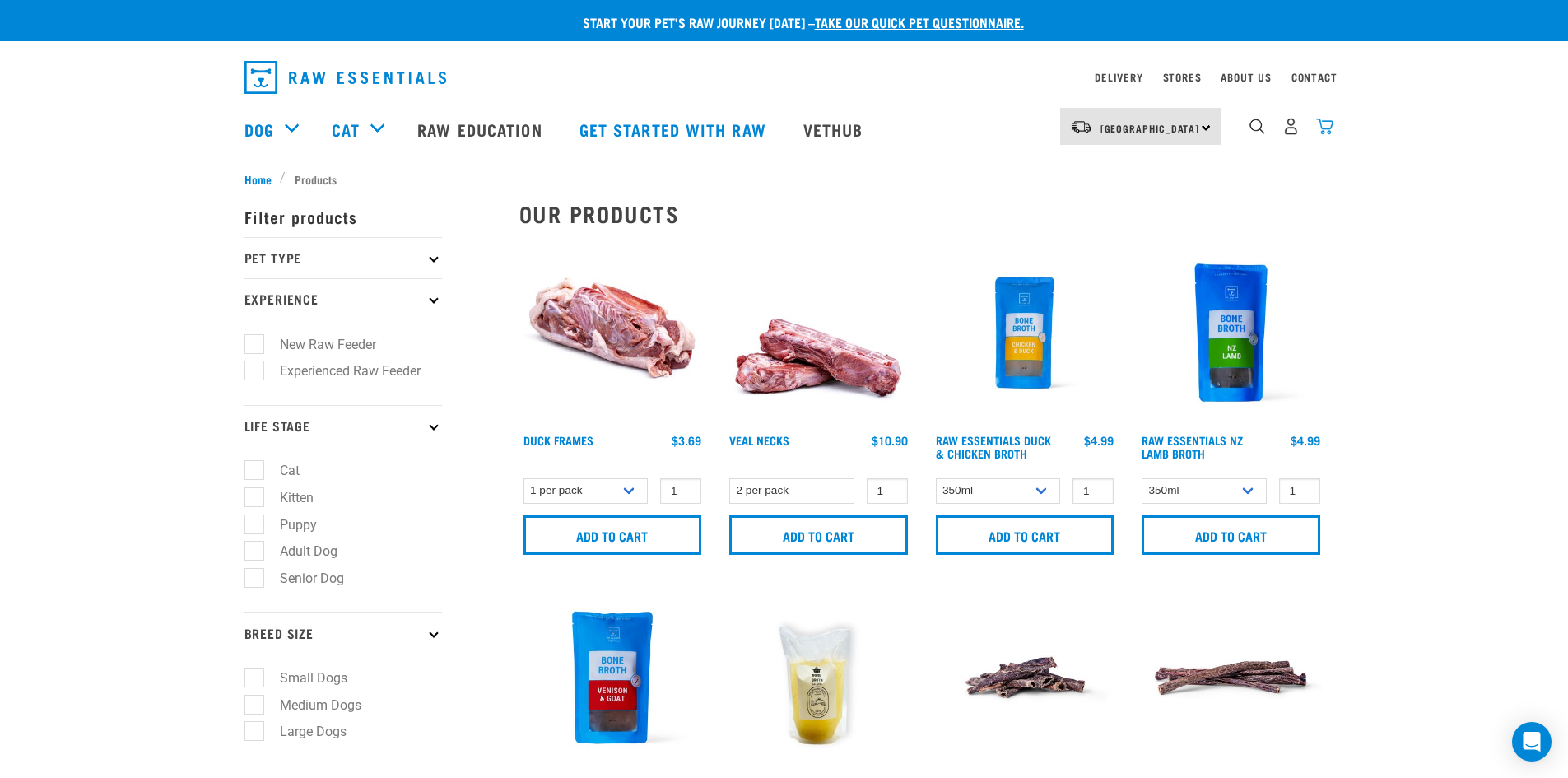
click at [1327, 130] on img "dropdown navigation" at bounding box center [1324, 126] width 18 height 18
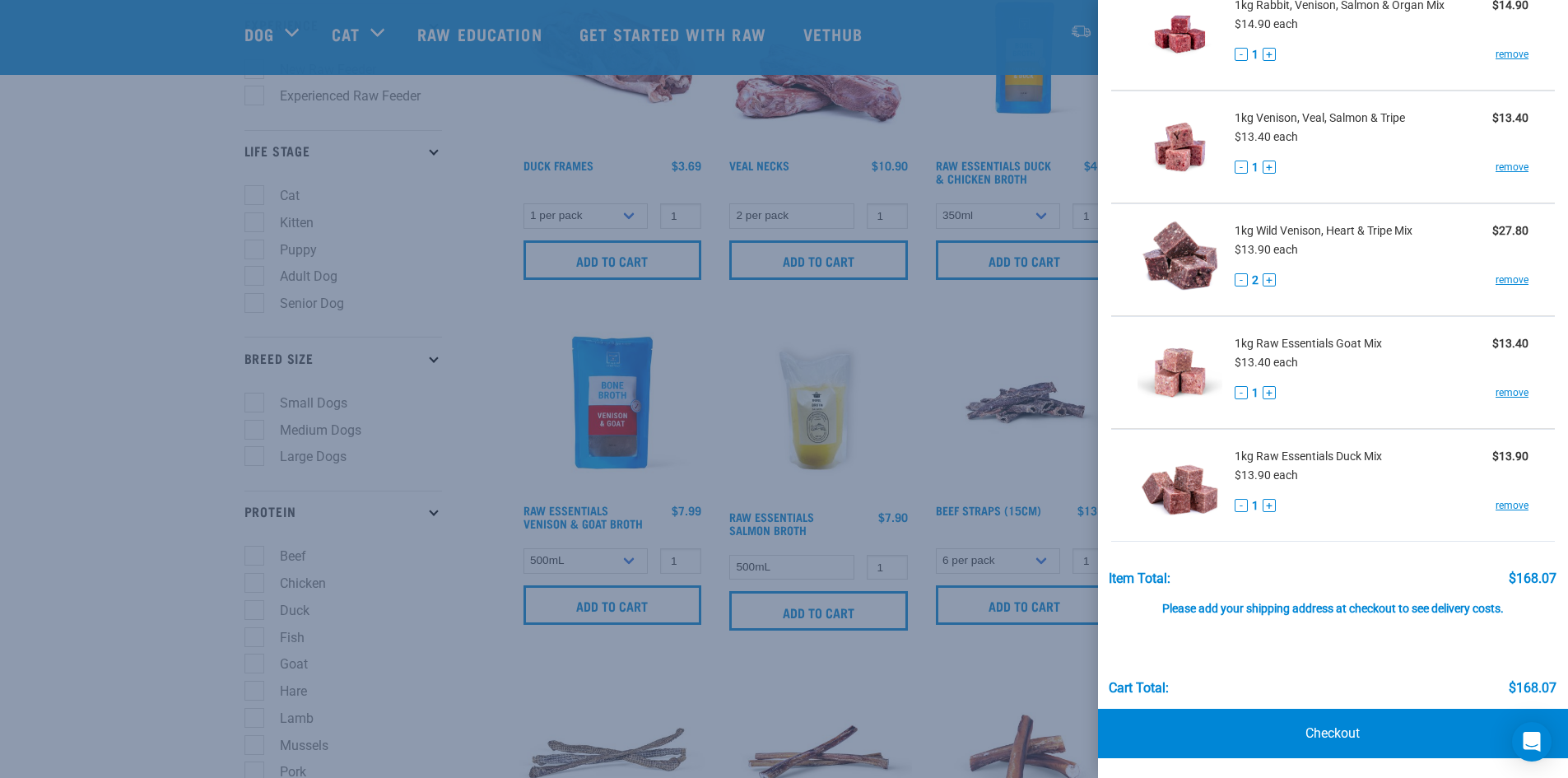
scroll to position [247, 0]
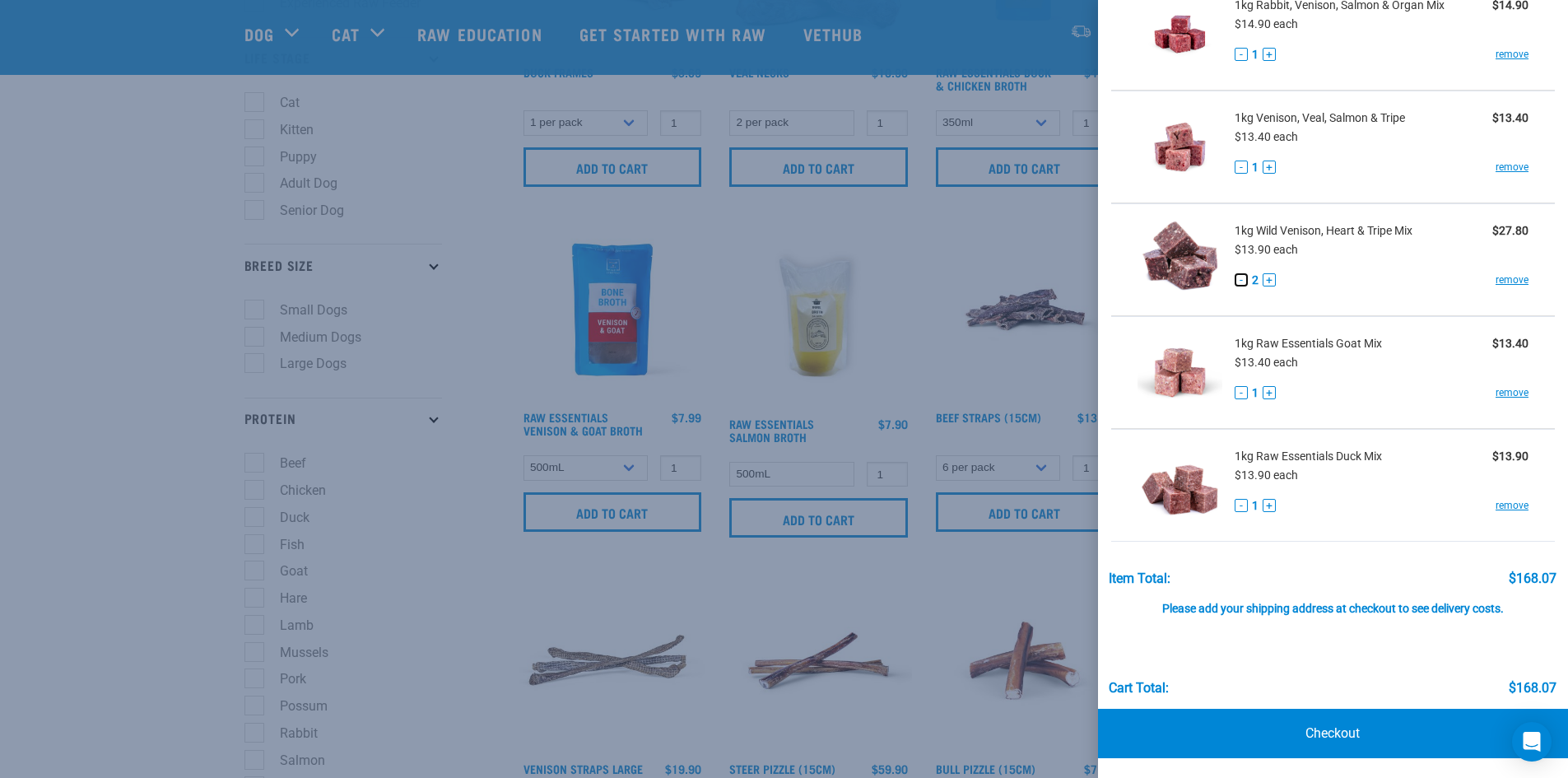
click at [1238, 280] on button "-" at bounding box center [1241, 280] width 13 height 13
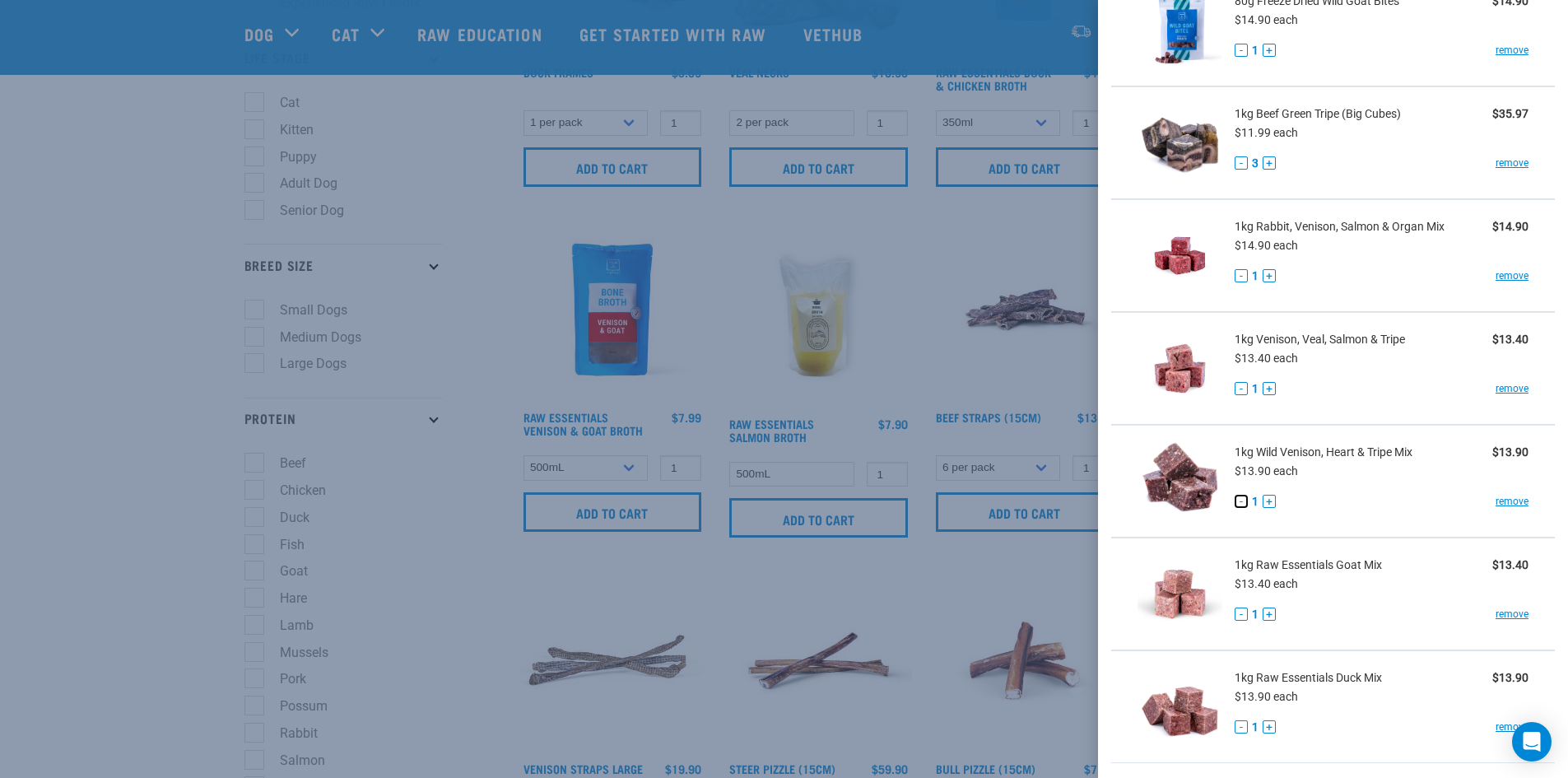
scroll to position [303, 0]
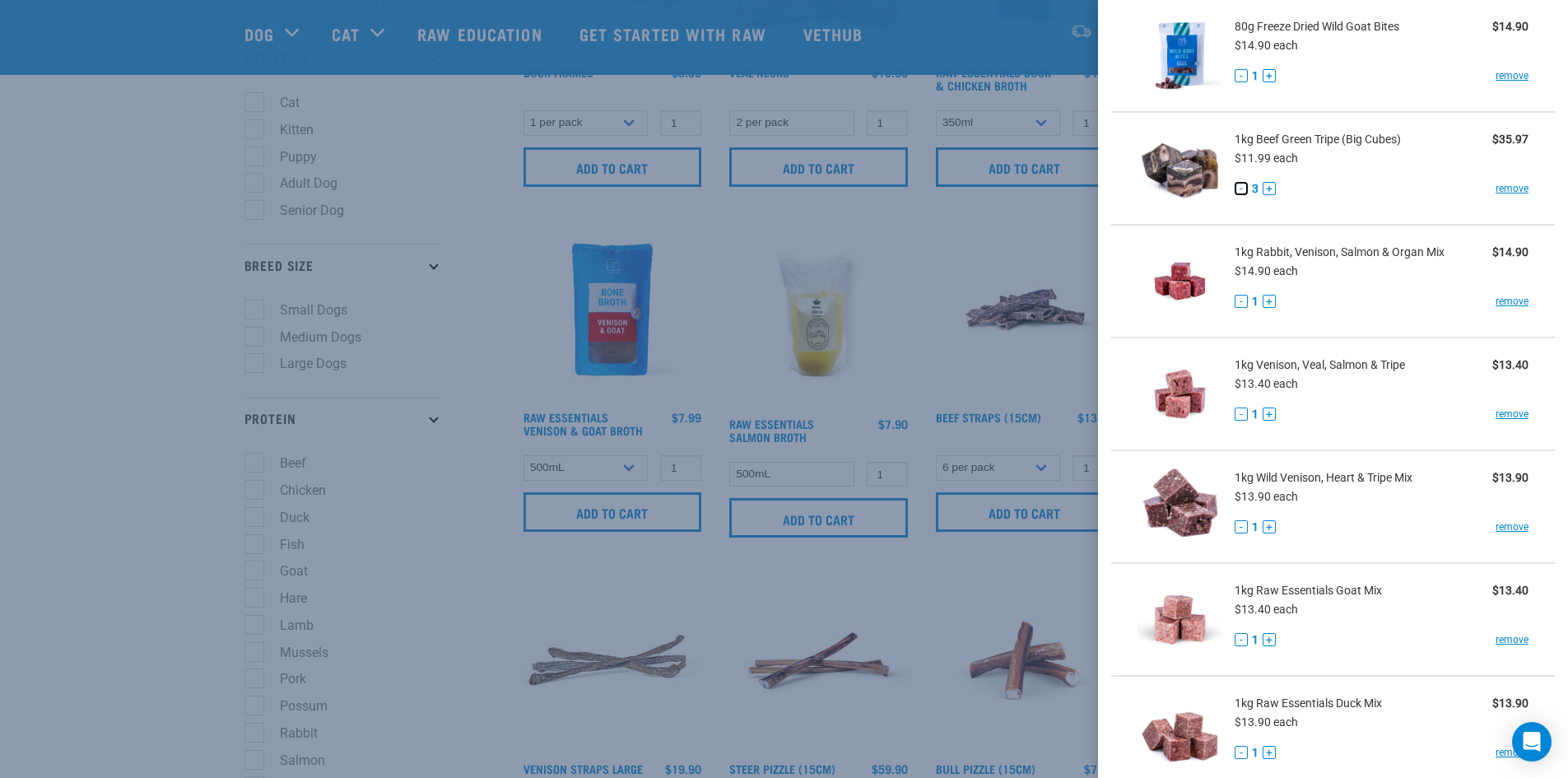
click at [1237, 185] on button "-" at bounding box center [1241, 188] width 13 height 13
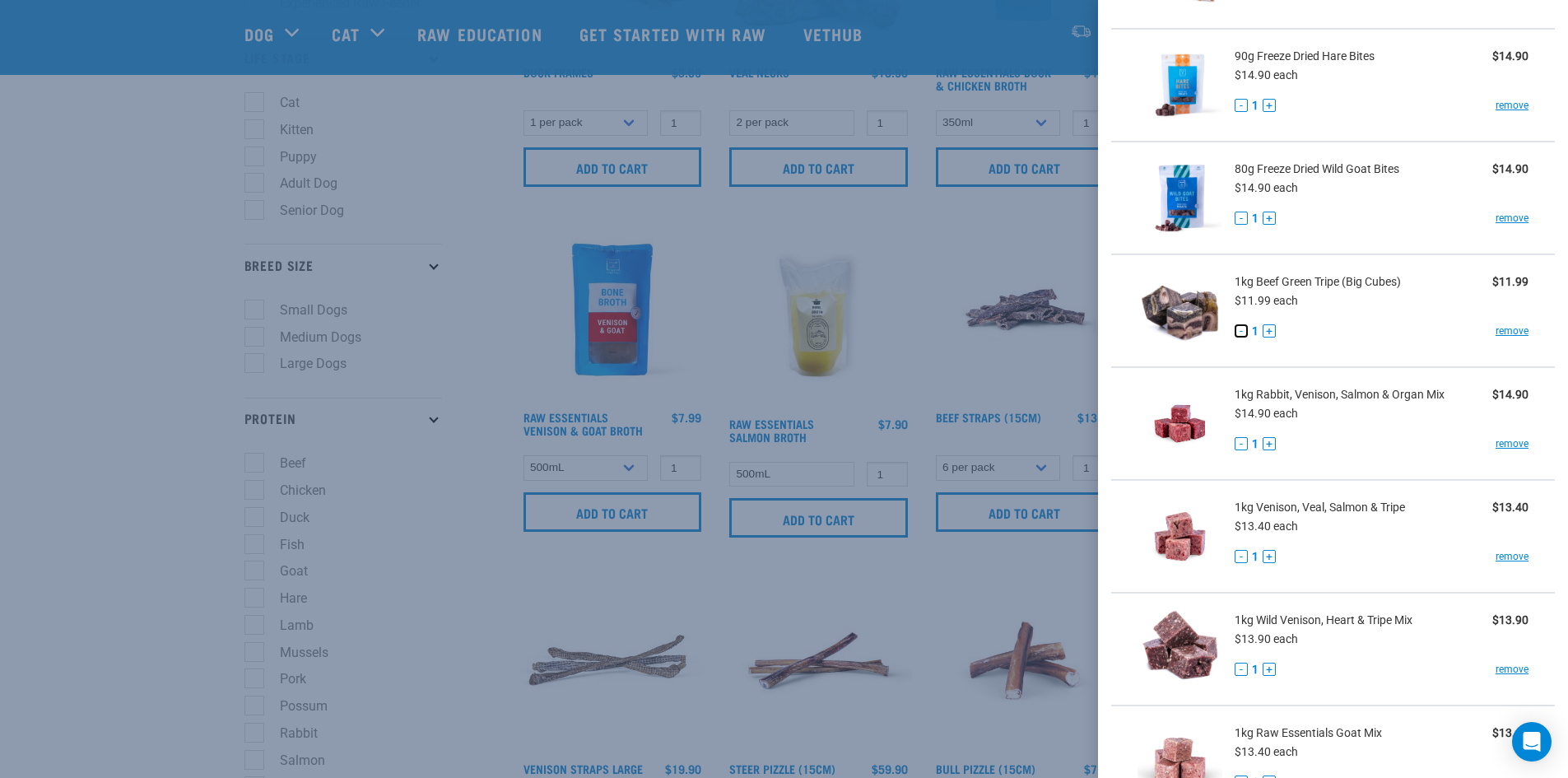
scroll to position [138, 0]
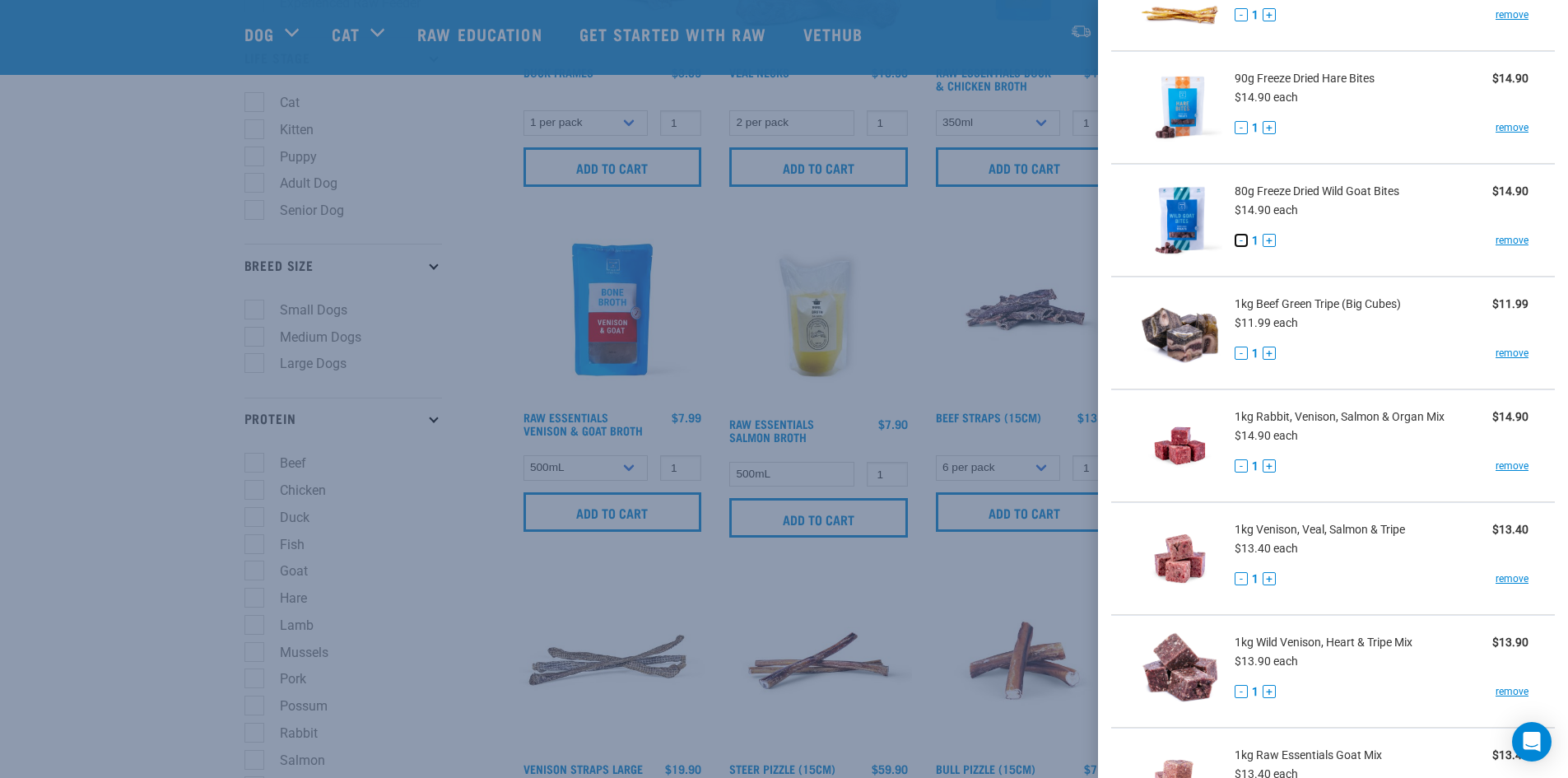
click at [1240, 239] on button "-" at bounding box center [1241, 240] width 13 height 13
click at [1496, 239] on link "remove" at bounding box center [1512, 240] width 33 height 15
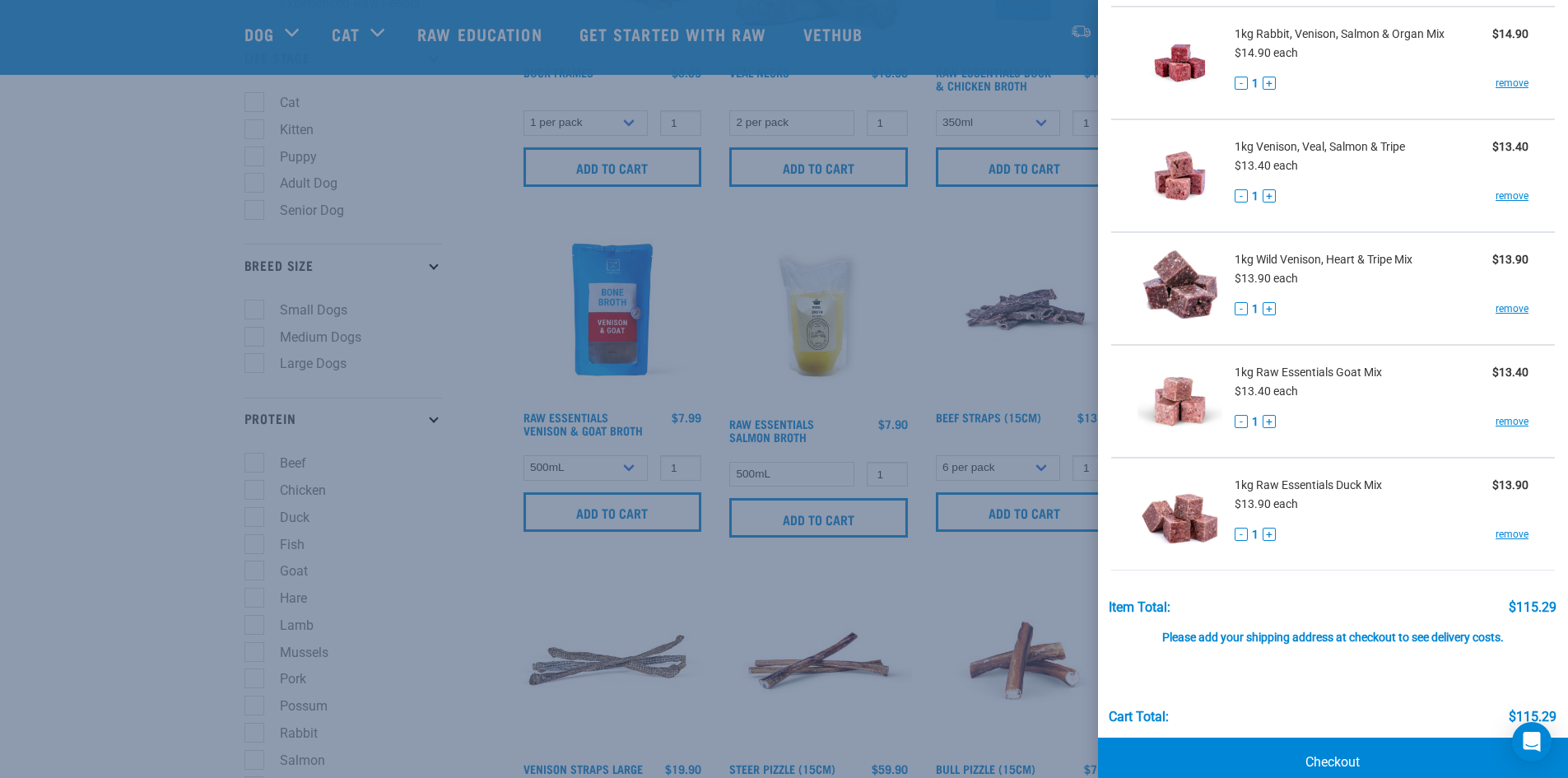
scroll to position [438, 0]
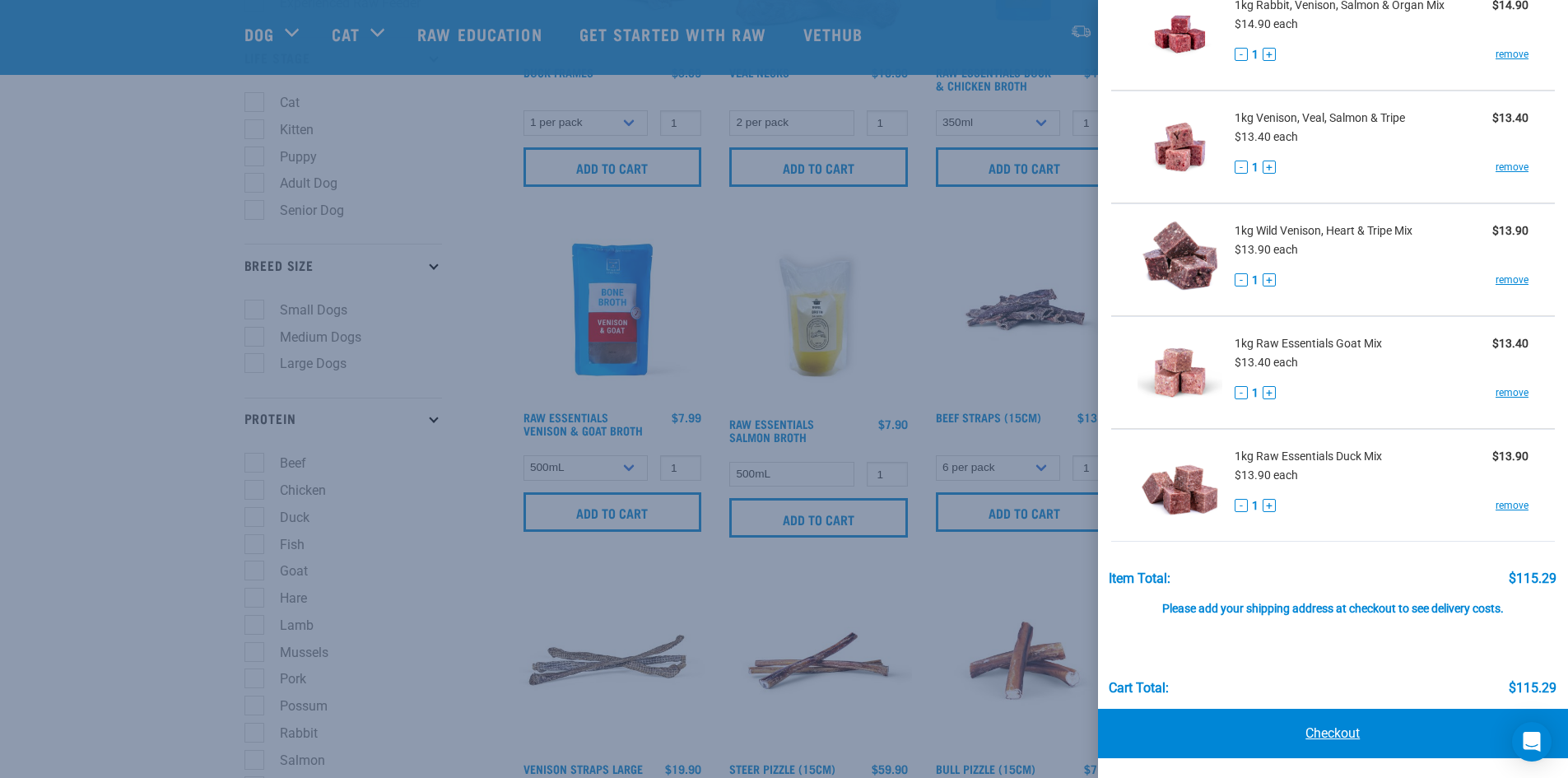
click at [1327, 732] on link "Checkout" at bounding box center [1334, 733] width 471 height 49
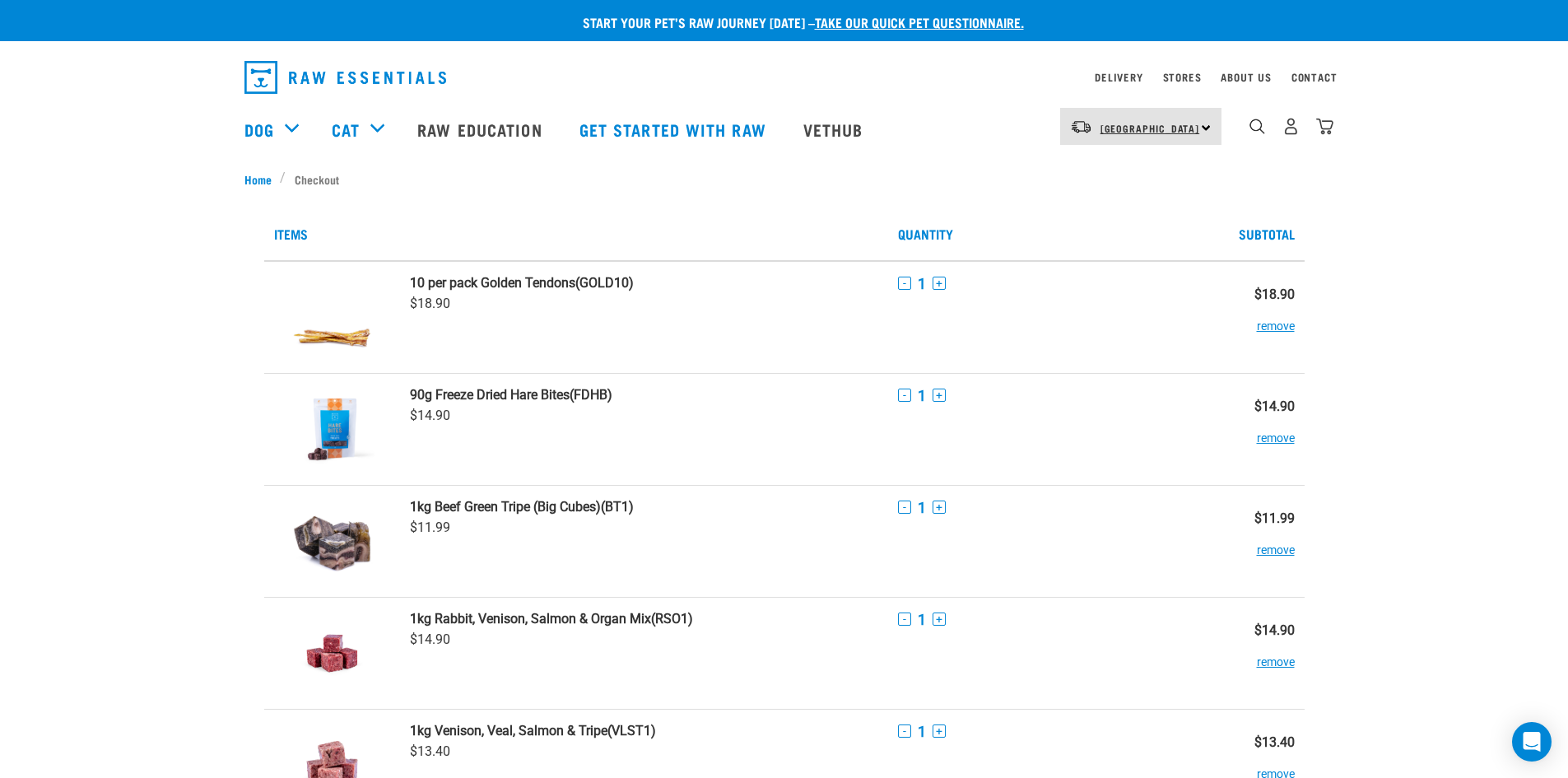
click at [1163, 129] on span "[GEOGRAPHIC_DATA]" at bounding box center [1149, 128] width 99 height 6
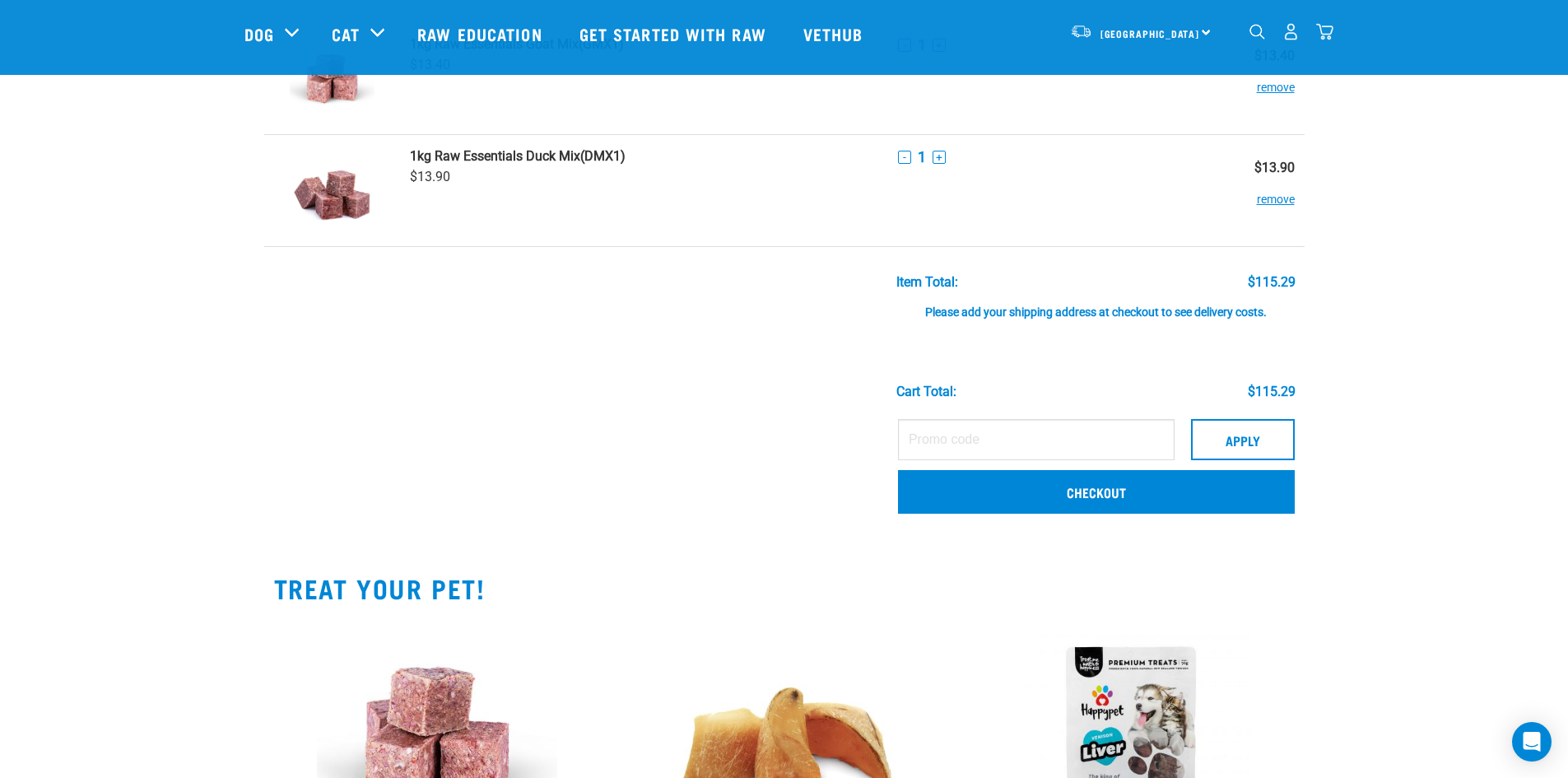
scroll to position [988, 0]
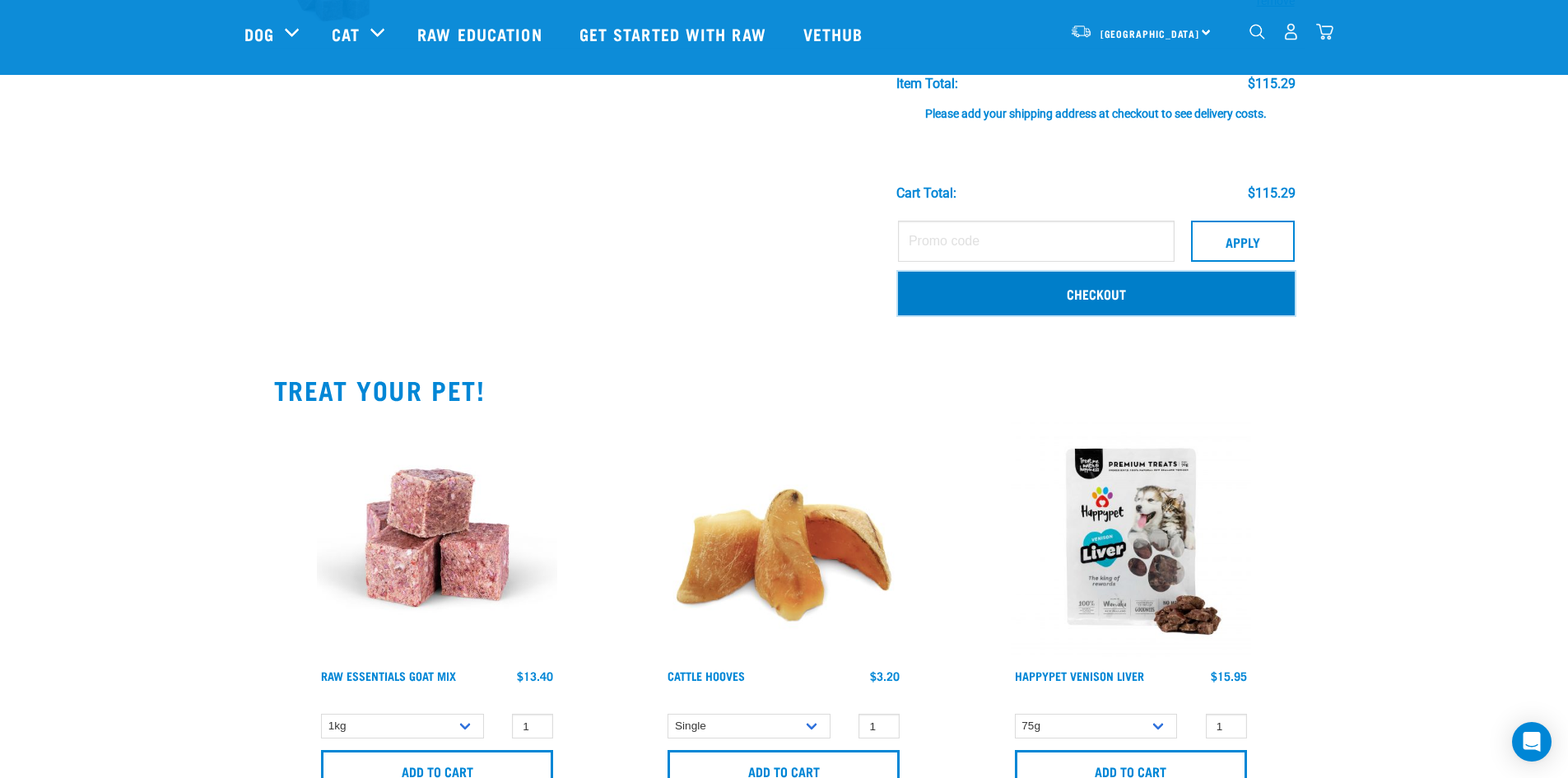
click at [1094, 304] on link "Checkout" at bounding box center [1096, 293] width 397 height 43
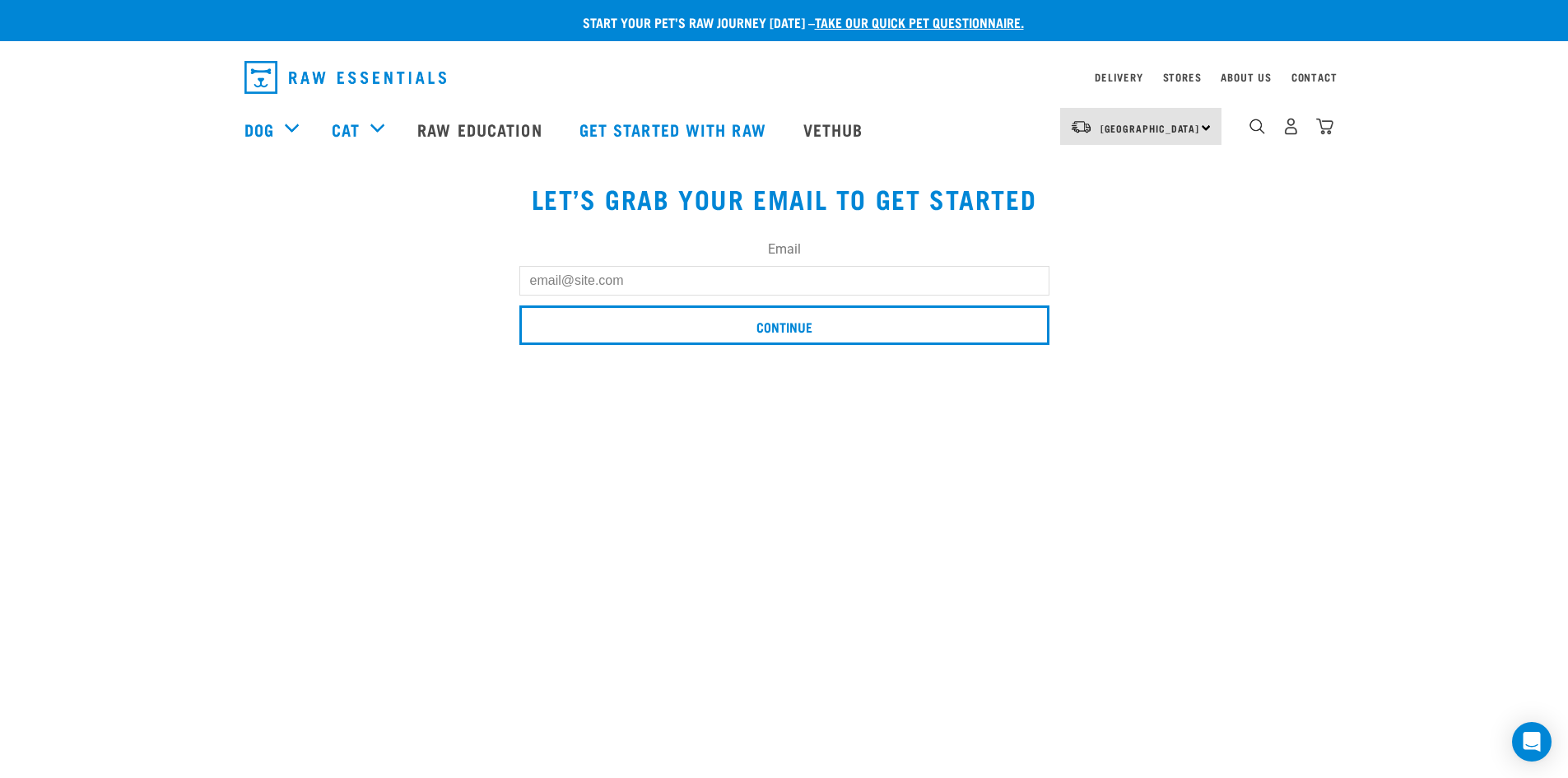
click at [651, 268] on input "Email" at bounding box center [784, 281] width 530 height 30
type input "[PERSON_NAME][EMAIL_ADDRESS][PERSON_NAME][DOMAIN_NAME]"
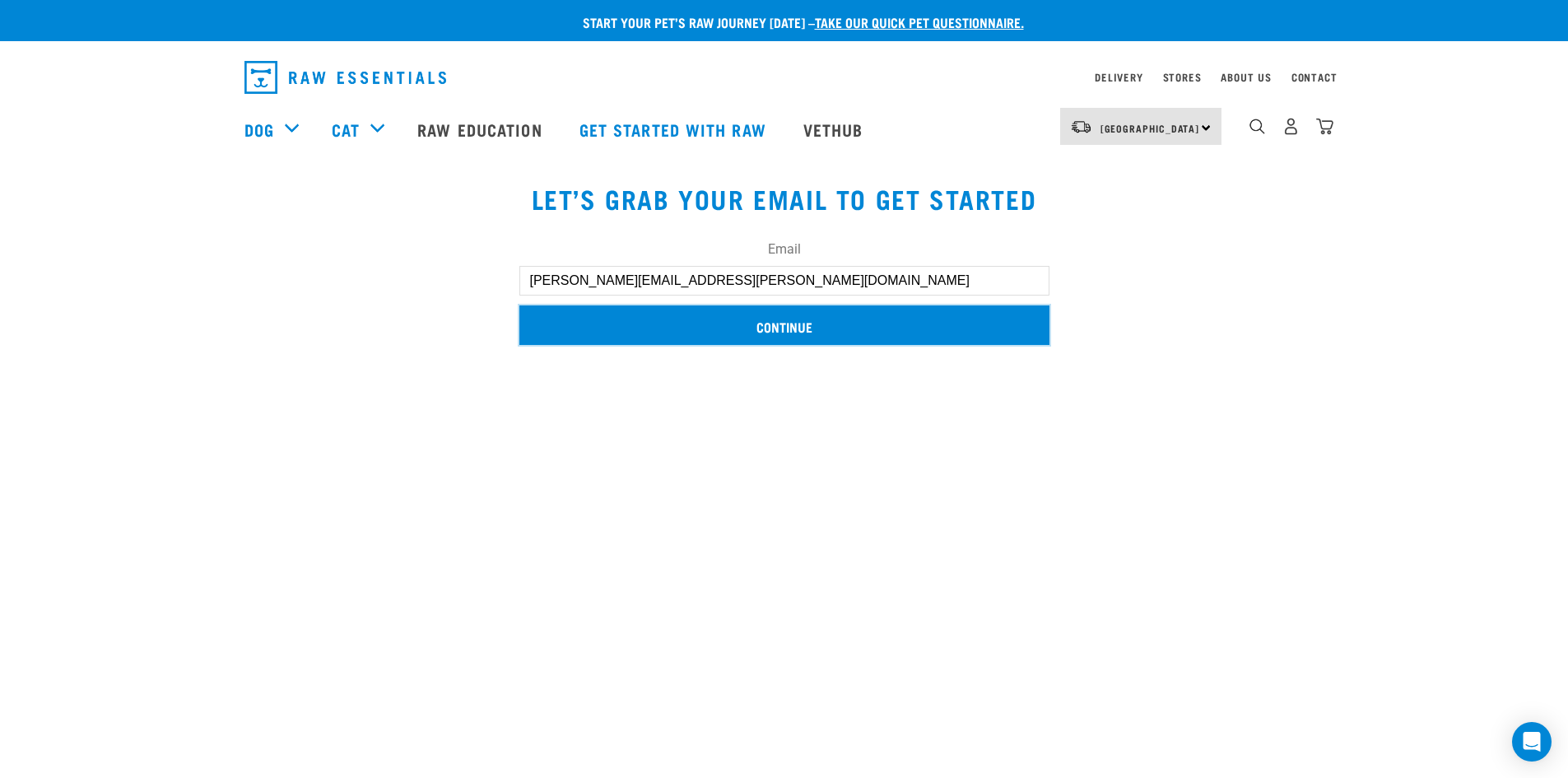
click at [718, 332] on input "Continue" at bounding box center [784, 325] width 530 height 40
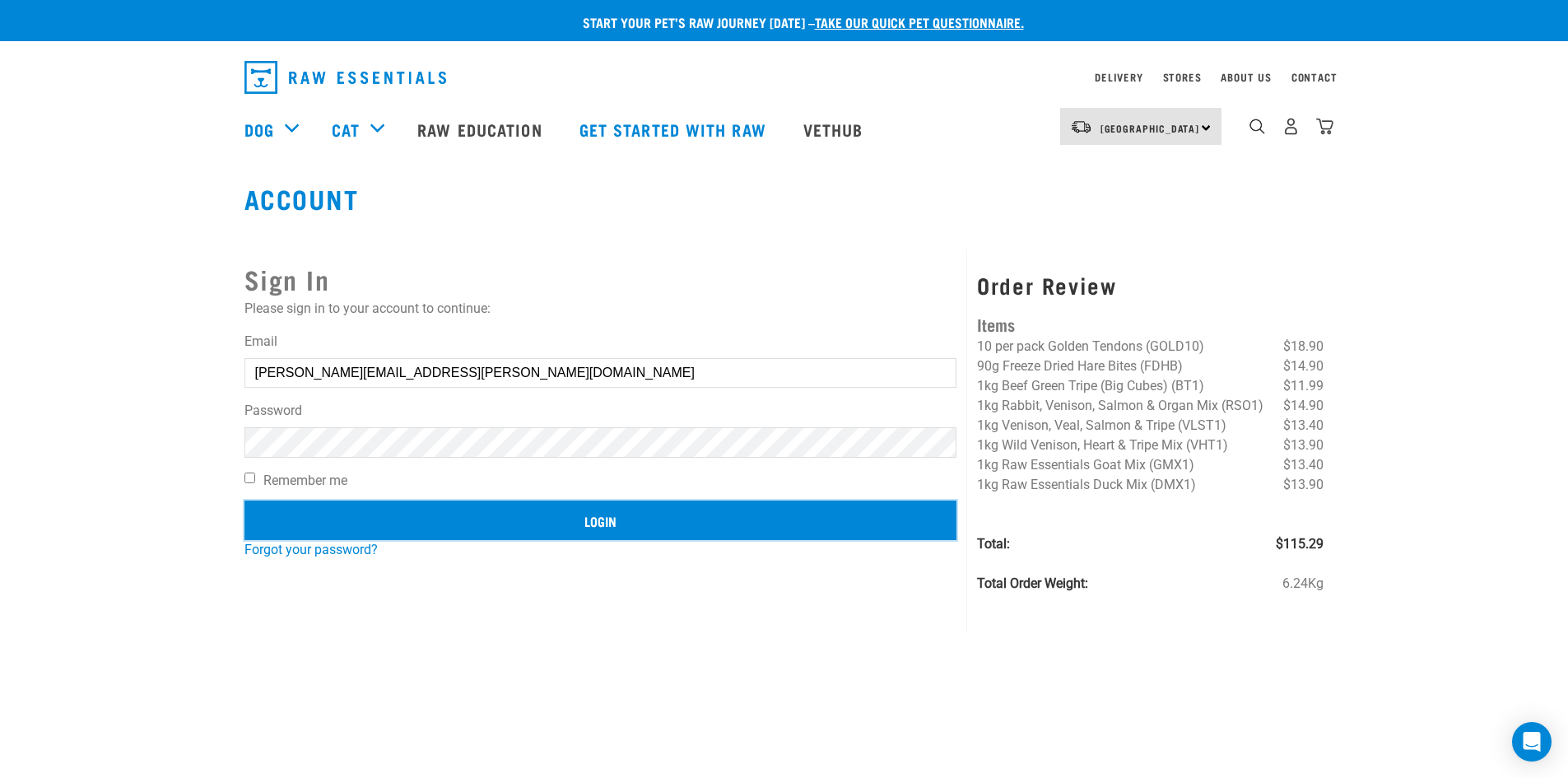
click at [557, 526] on input "Login" at bounding box center [601, 520] width 713 height 40
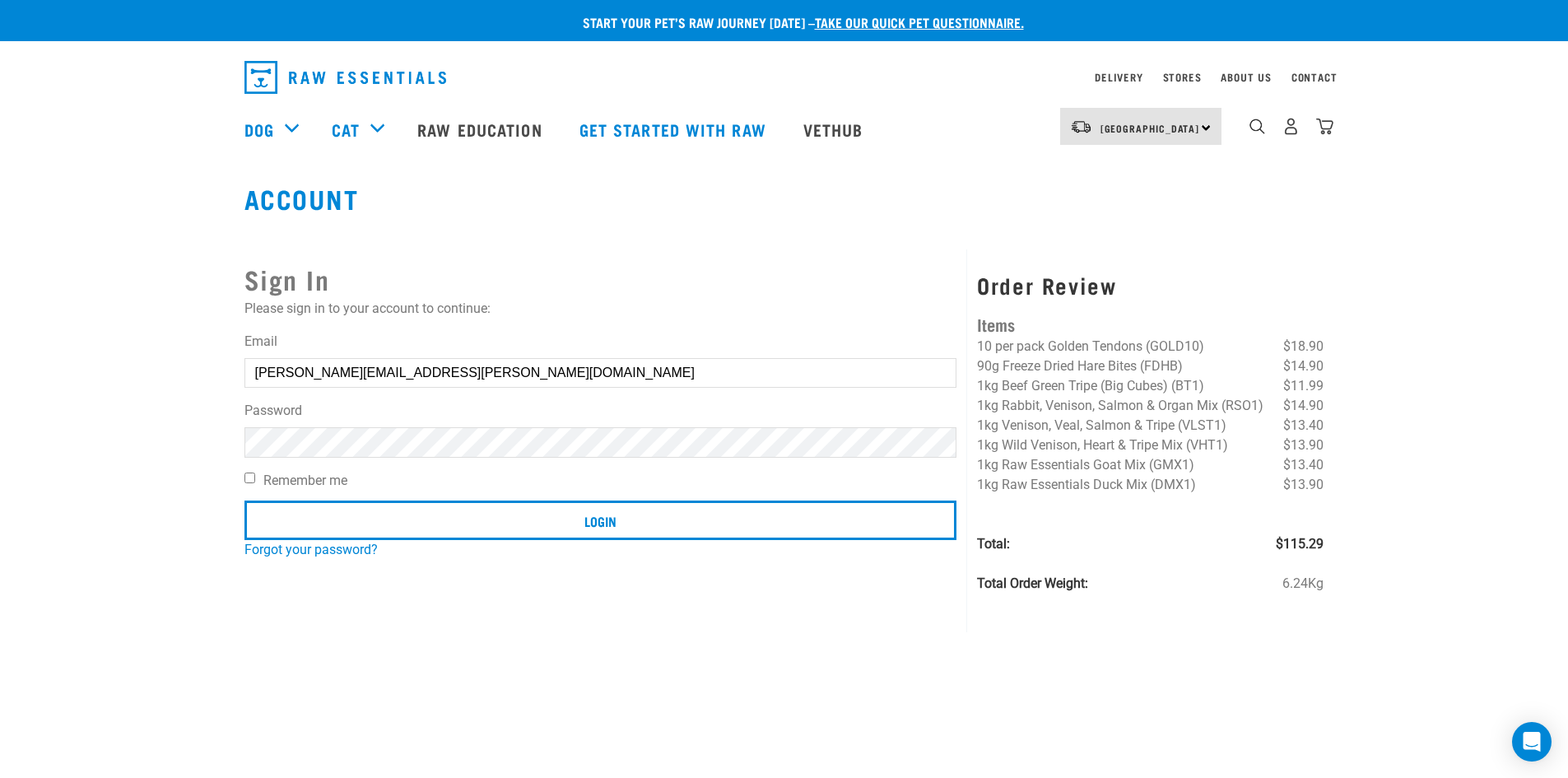
click at [38, 358] on button "delete" at bounding box center [30, 351] width 17 height 17
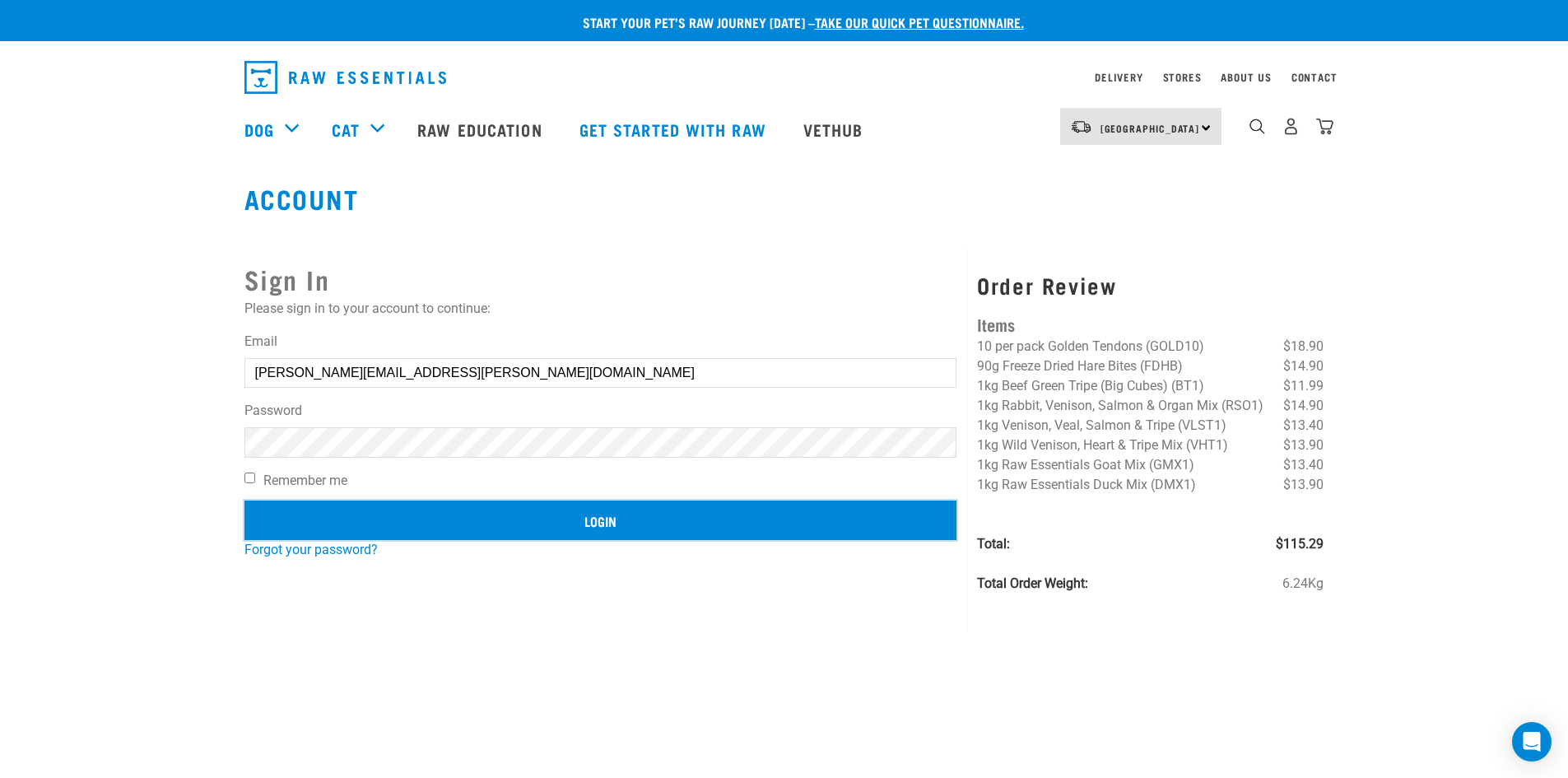
click at [606, 533] on input "Login" at bounding box center [601, 520] width 713 height 40
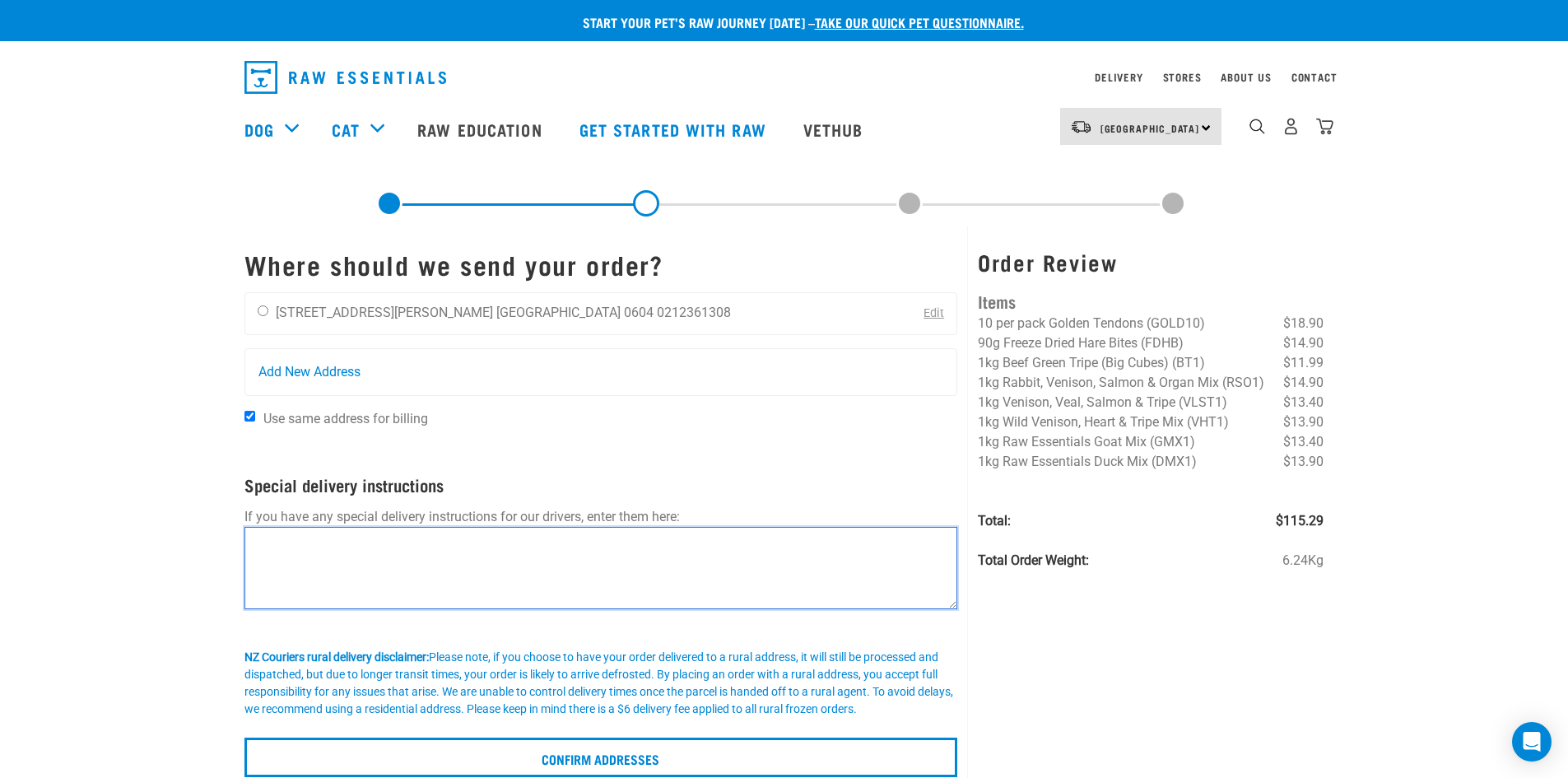
click at [384, 559] on textarea at bounding box center [601, 568] width 714 height 83
click at [320, 579] on textarea at bounding box center [601, 568] width 714 height 83
click at [505, 538] on textarea "Could this please be delivered [DATE] between 6-9 pm and the security gate will…" at bounding box center [601, 568] width 714 height 83
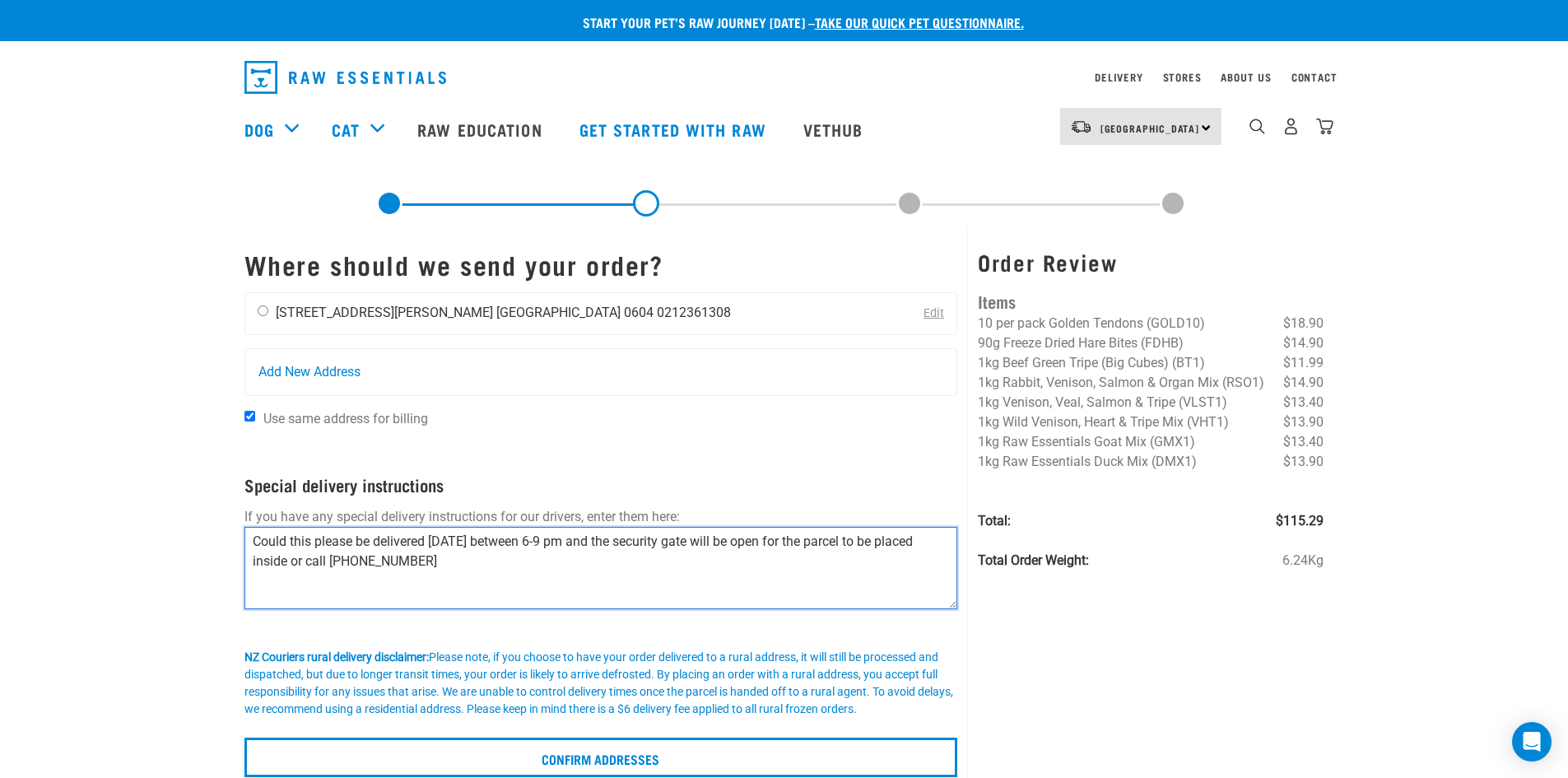
type textarea "Could this please be delivered [DATE] between 6-9 pm and the security gate will…"
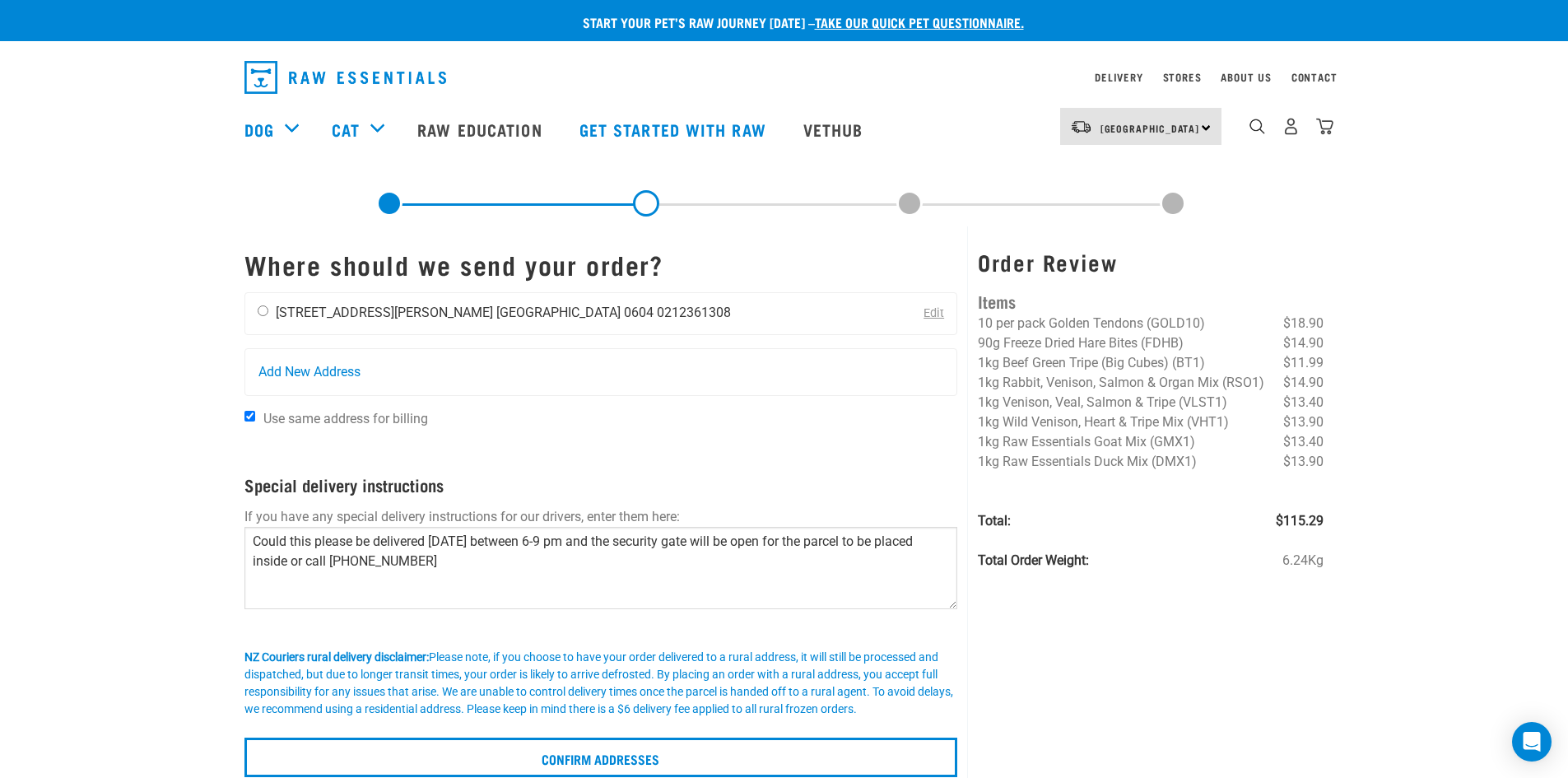
click at [267, 312] on input "radio" at bounding box center [263, 311] width 11 height 11
radio input "true"
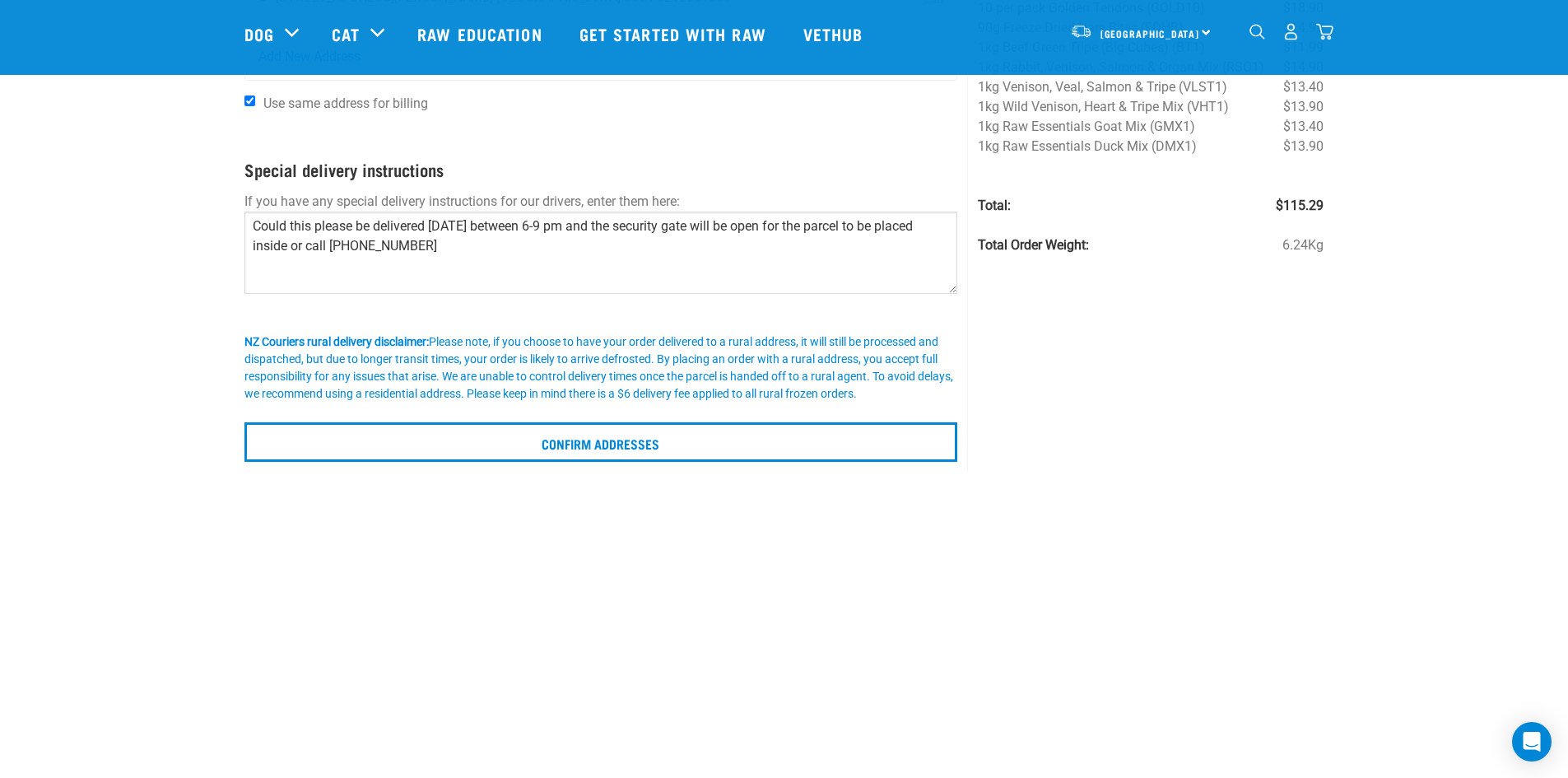
scroll to position [165, 0]
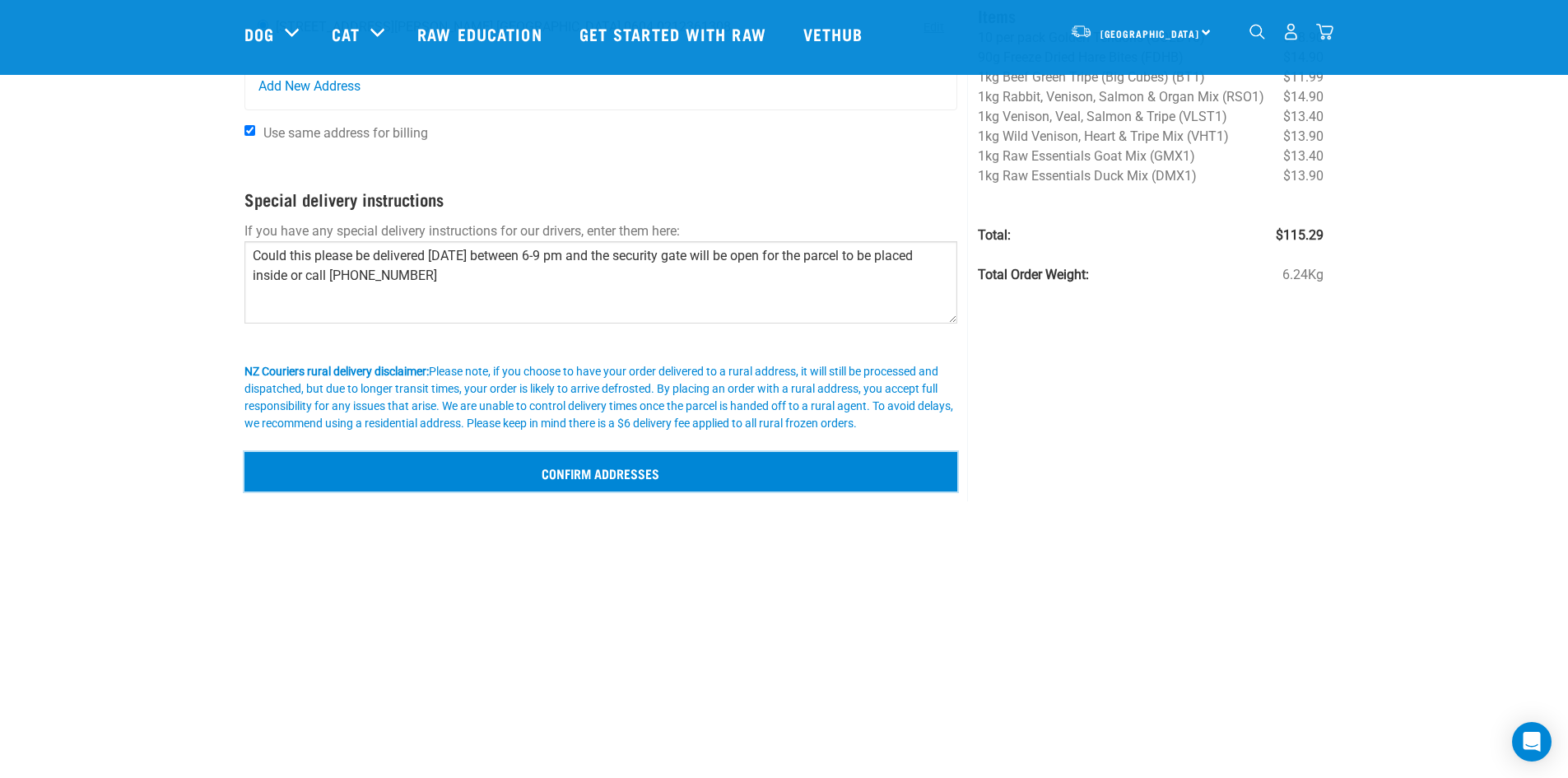
click at [603, 471] on input "Confirm addresses" at bounding box center [601, 472] width 714 height 40
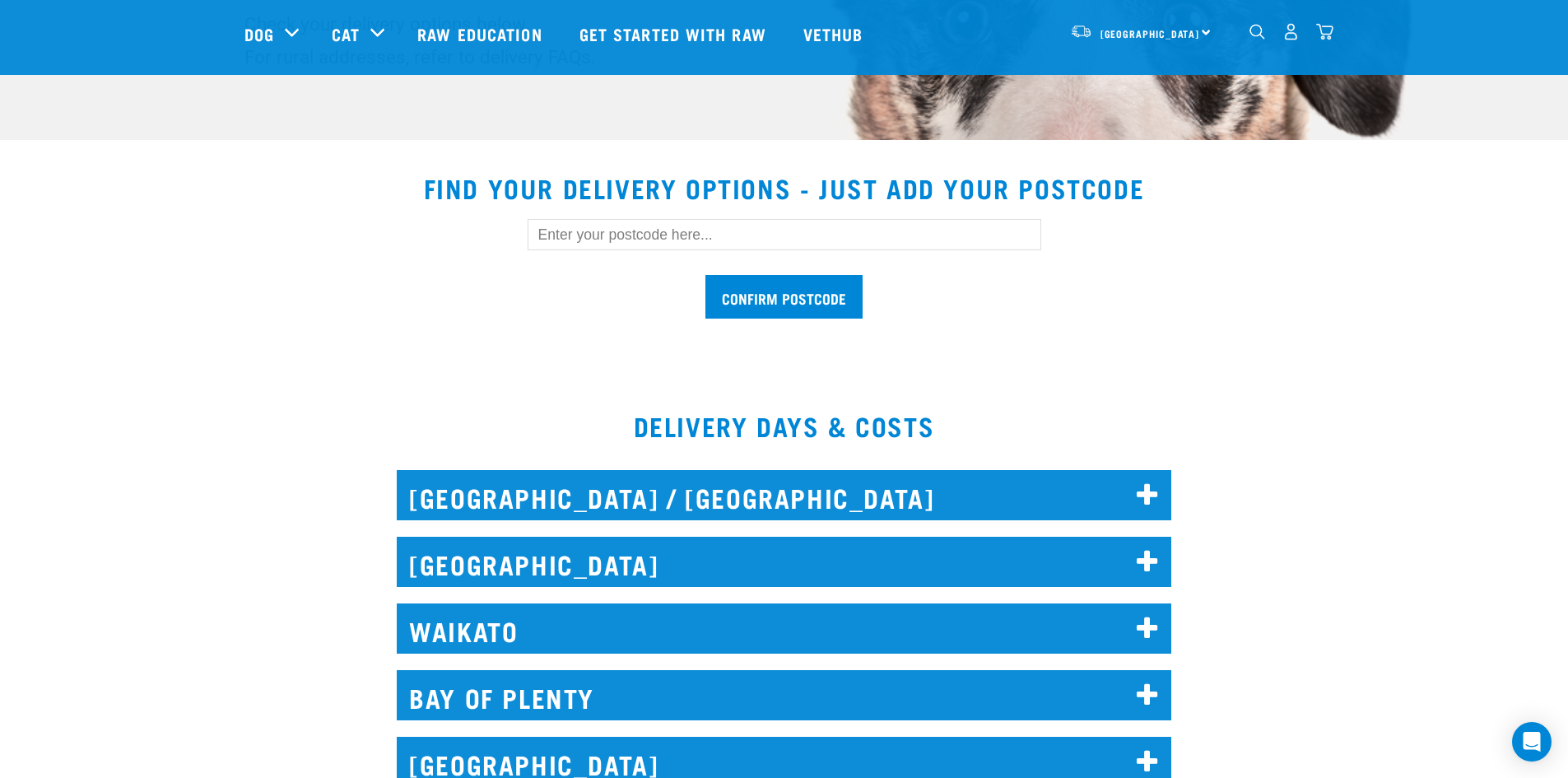
scroll to position [577, 0]
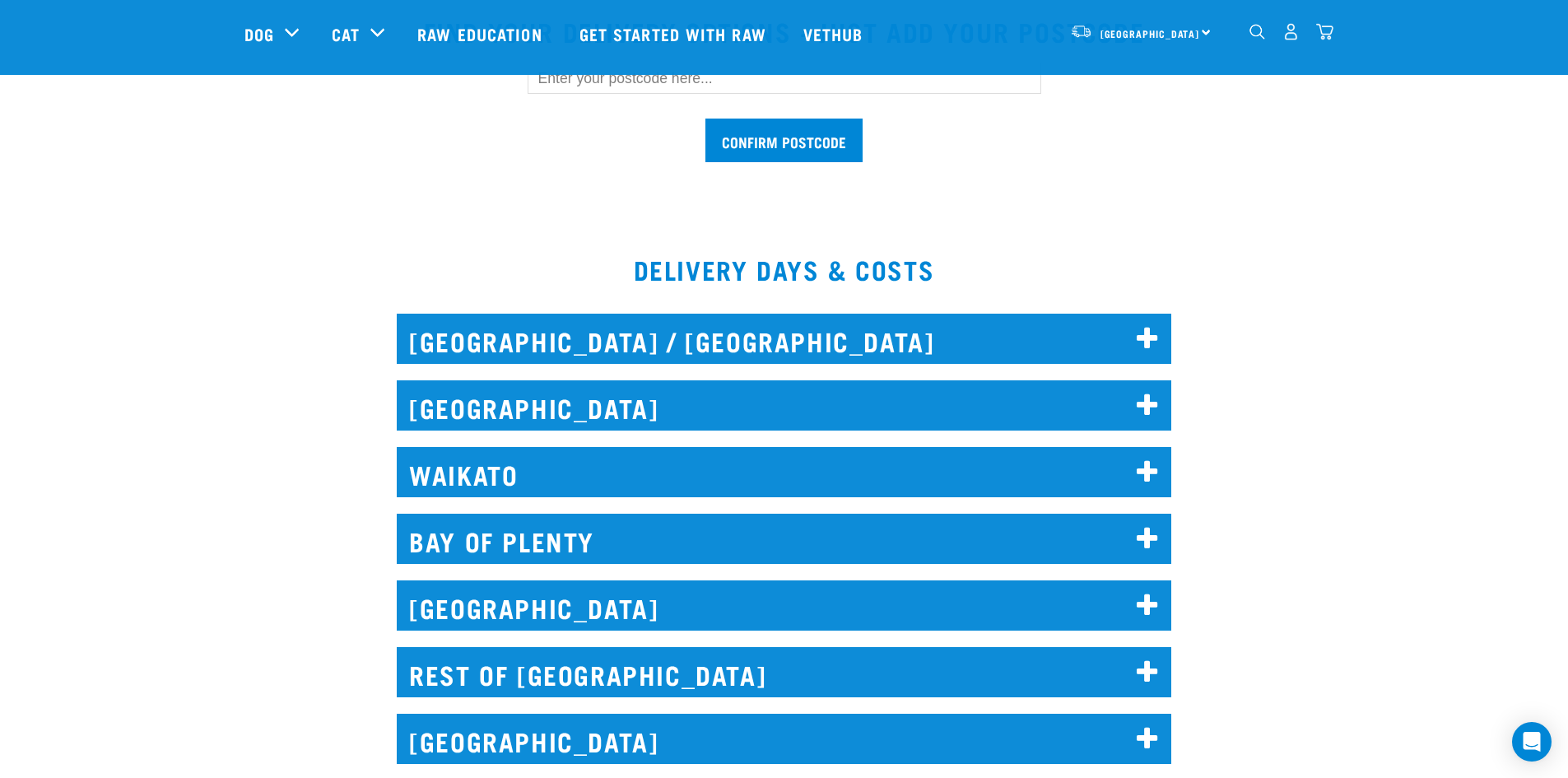
click at [468, 405] on h2 "AUCKLAND" at bounding box center [784, 405] width 775 height 50
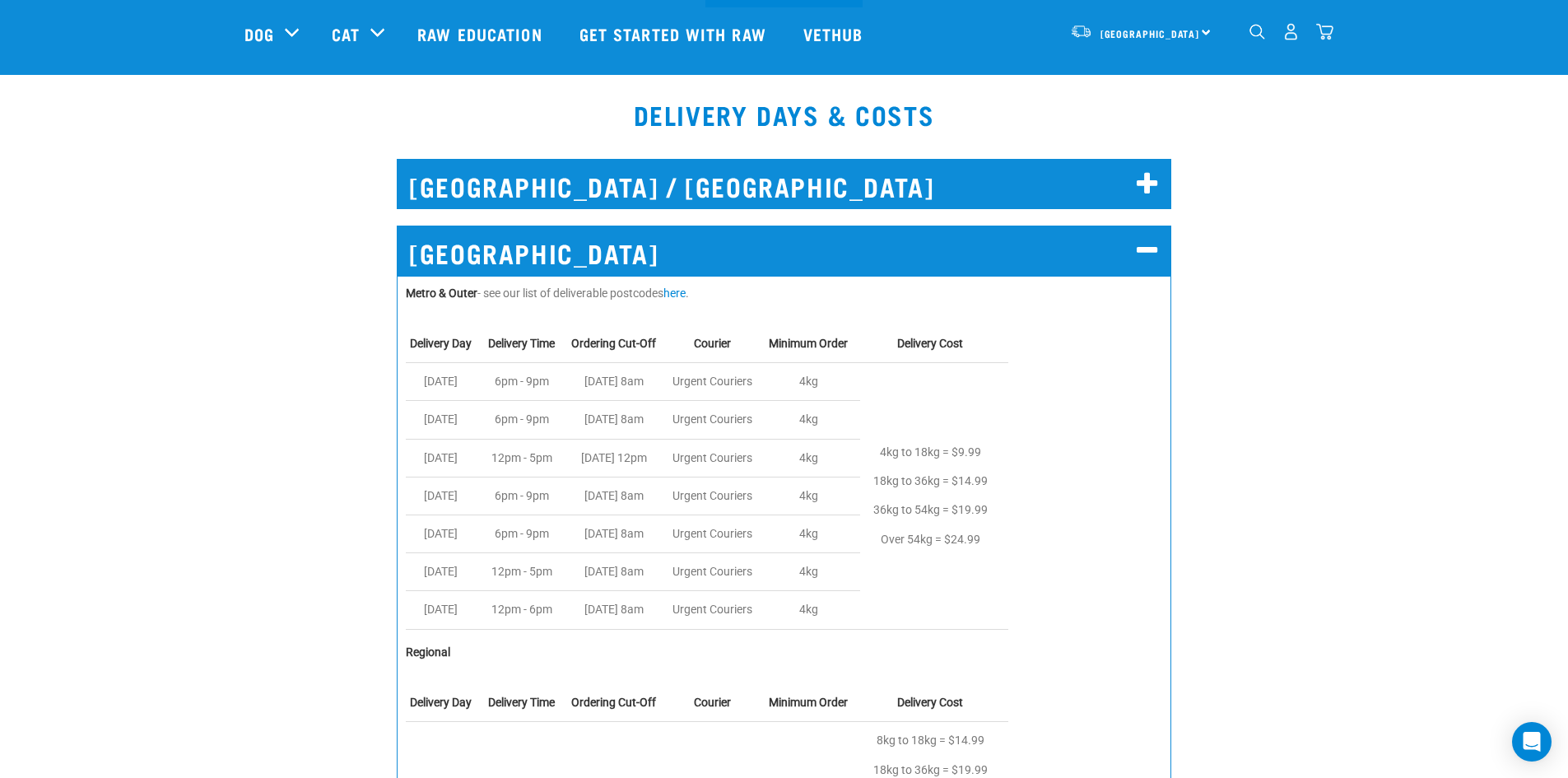
scroll to position [741, 0]
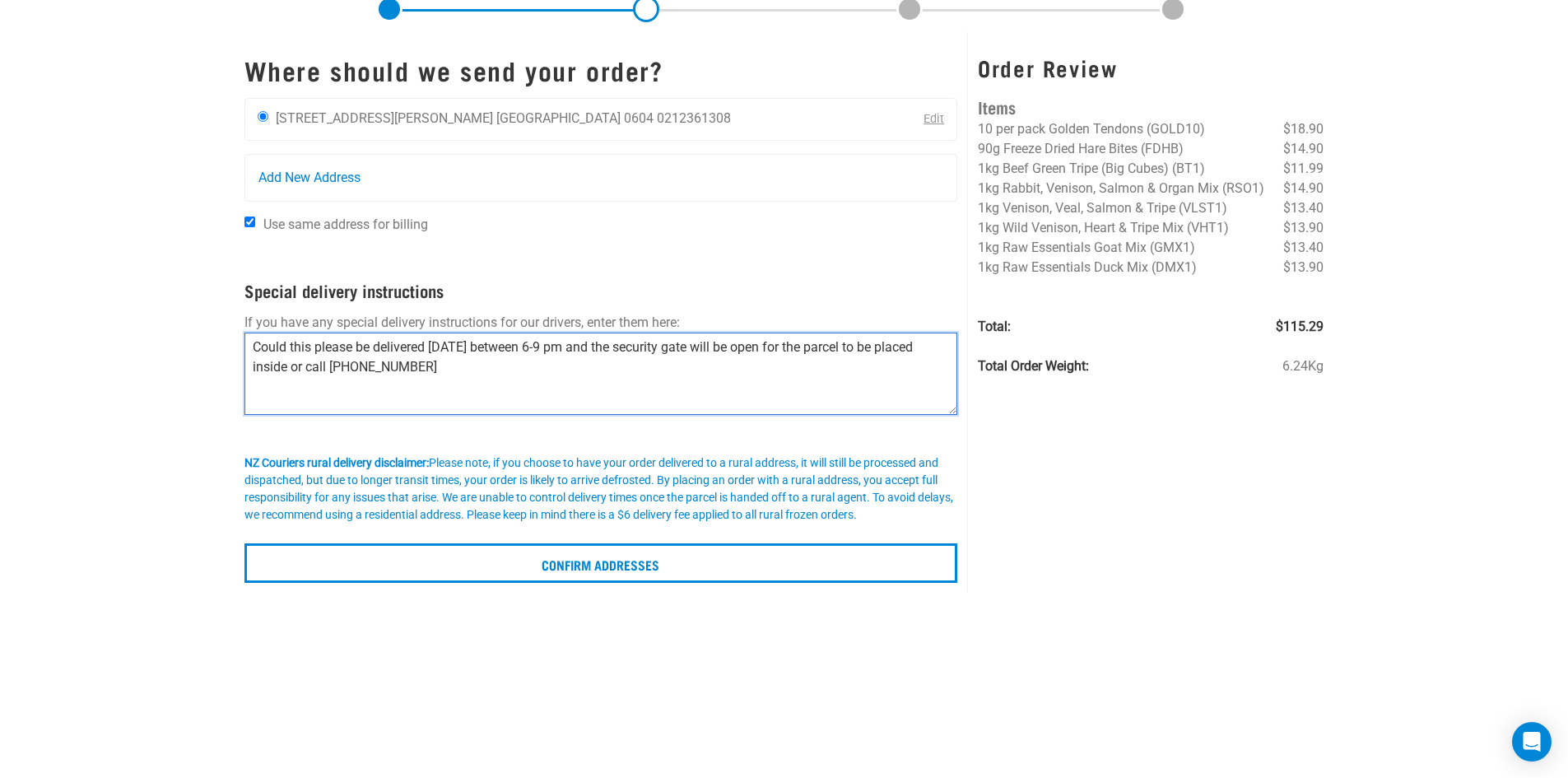
drag, startPoint x: 643, startPoint y: 348, endPoint x: 247, endPoint y: 332, distance: 396.3
click at [247, 333] on textarea "Could this please be delivered on Thursday between 6-9 pm and the security gate…" at bounding box center [601, 374] width 714 height 83
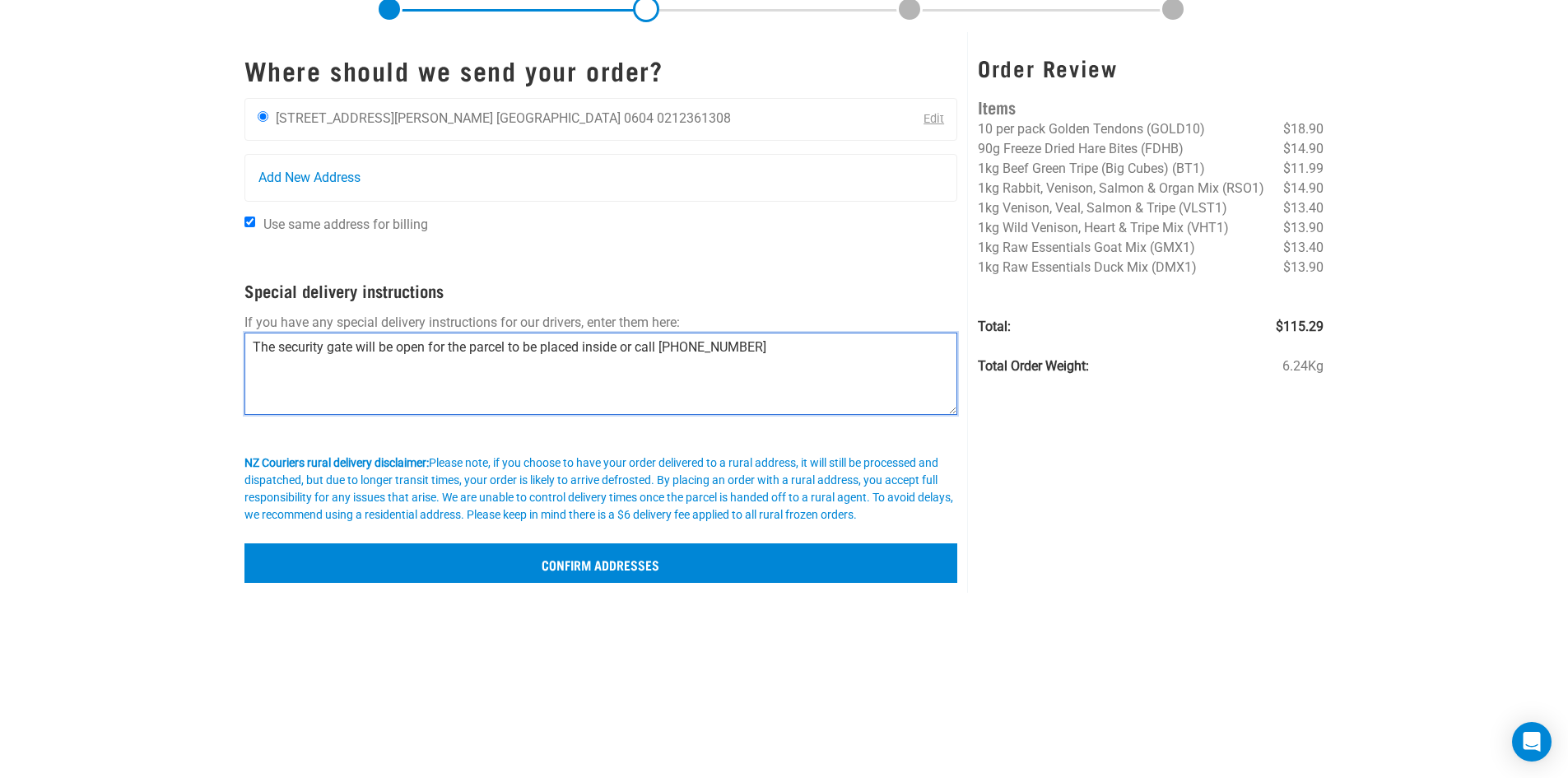
type textarea "The security gate will be open for the parcel to be placed inside or call 02123…"
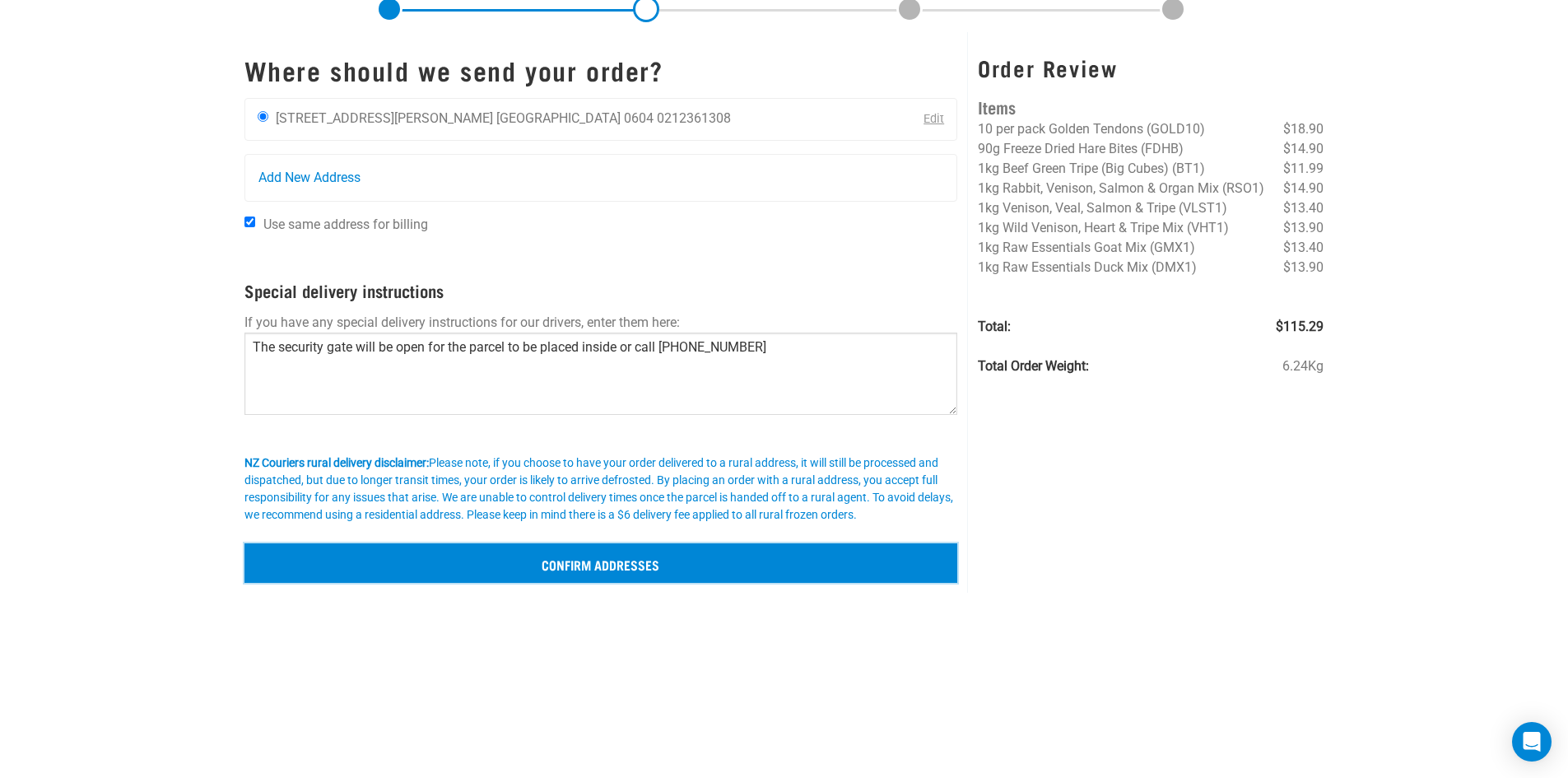
click at [565, 568] on input "Confirm addresses" at bounding box center [601, 563] width 714 height 40
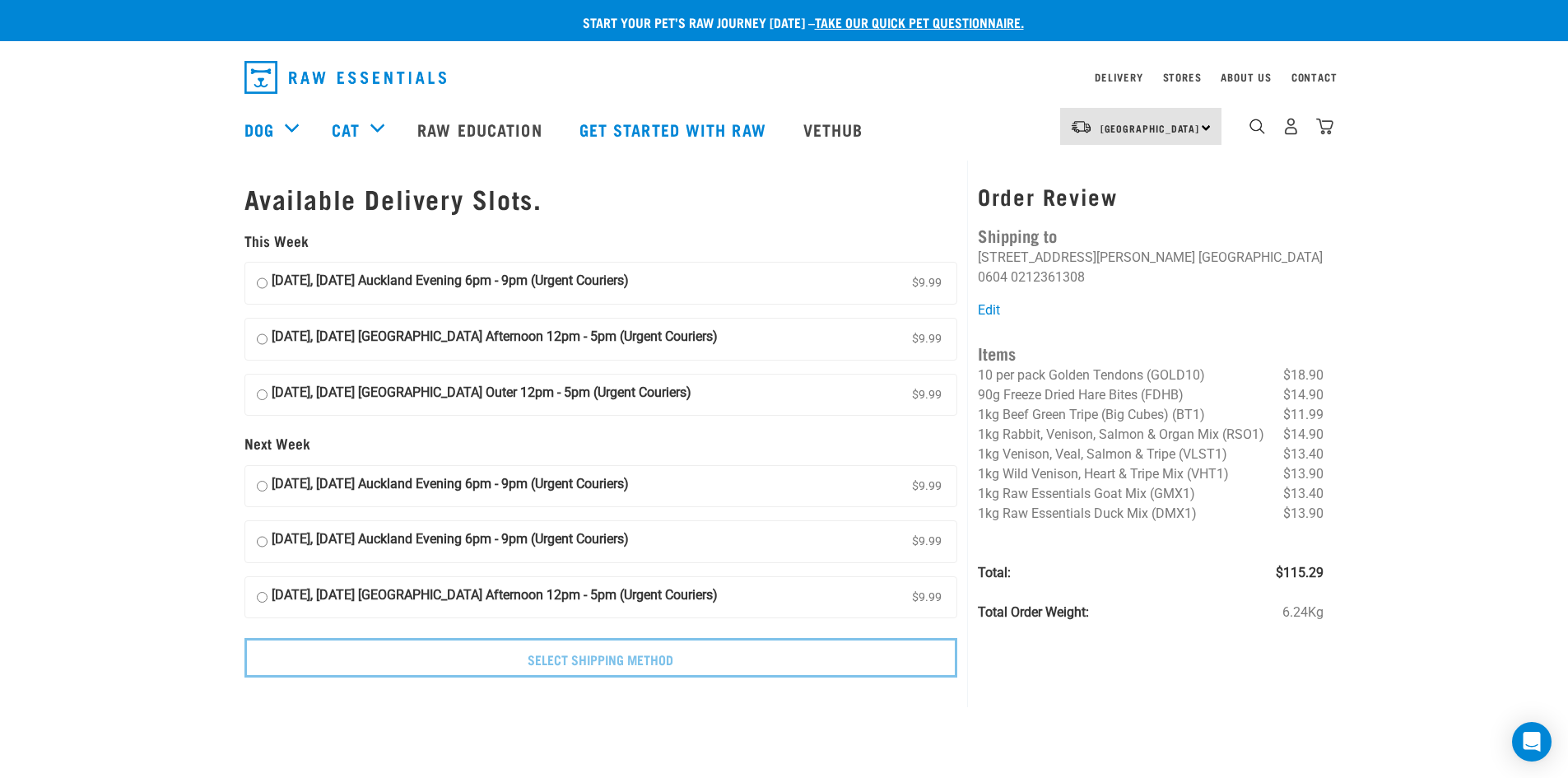
click at [259, 338] on input "18 October, Saturday Auckland Afternoon 12pm - 5pm (Urgent Couriers) $9.99" at bounding box center [262, 339] width 11 height 25
radio input "true"
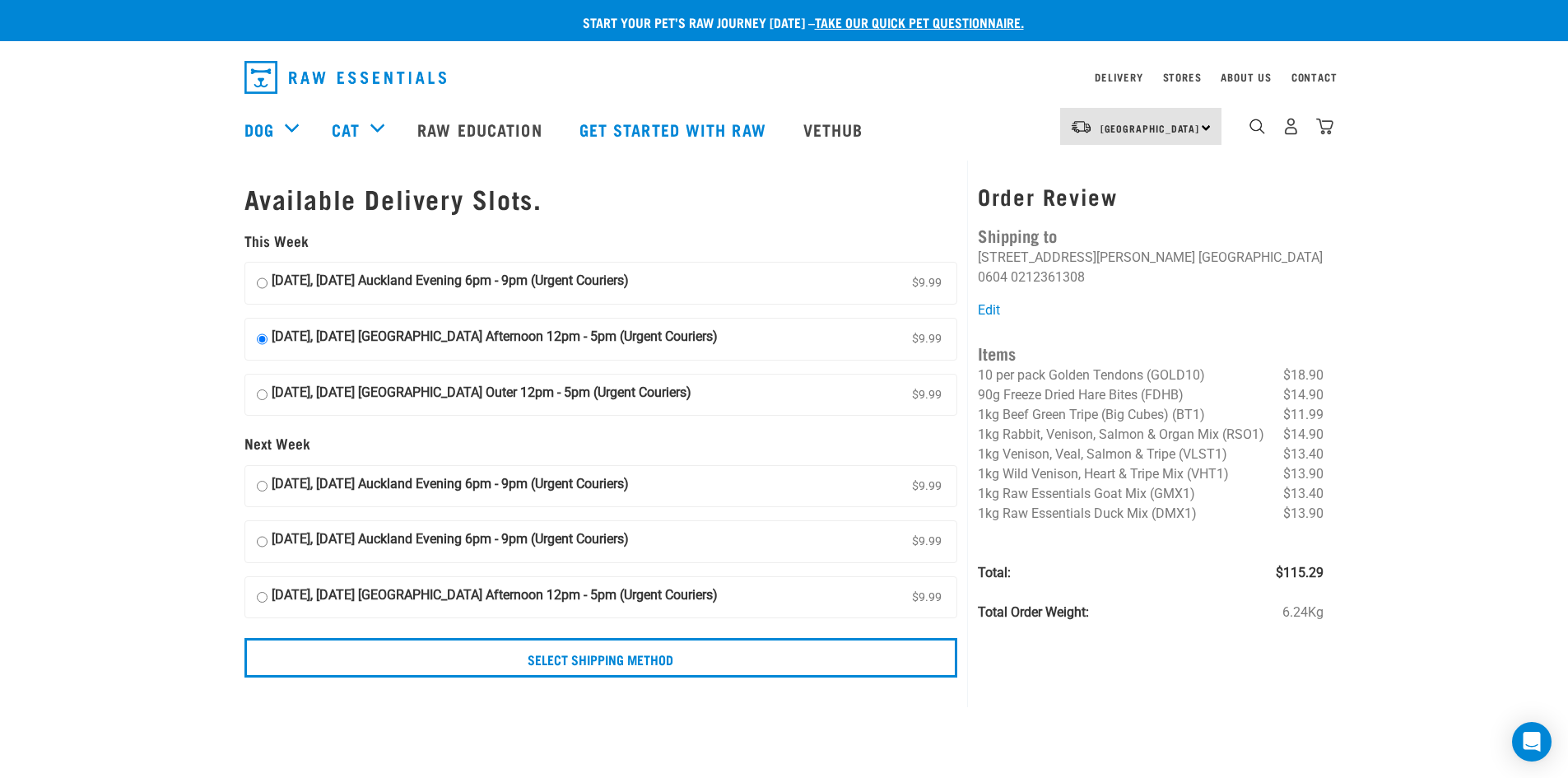
click at [259, 282] on input "17 October, Friday Auckland Evening 6pm - 9pm (Urgent Couriers) $9.99" at bounding box center [262, 283] width 11 height 25
radio input "true"
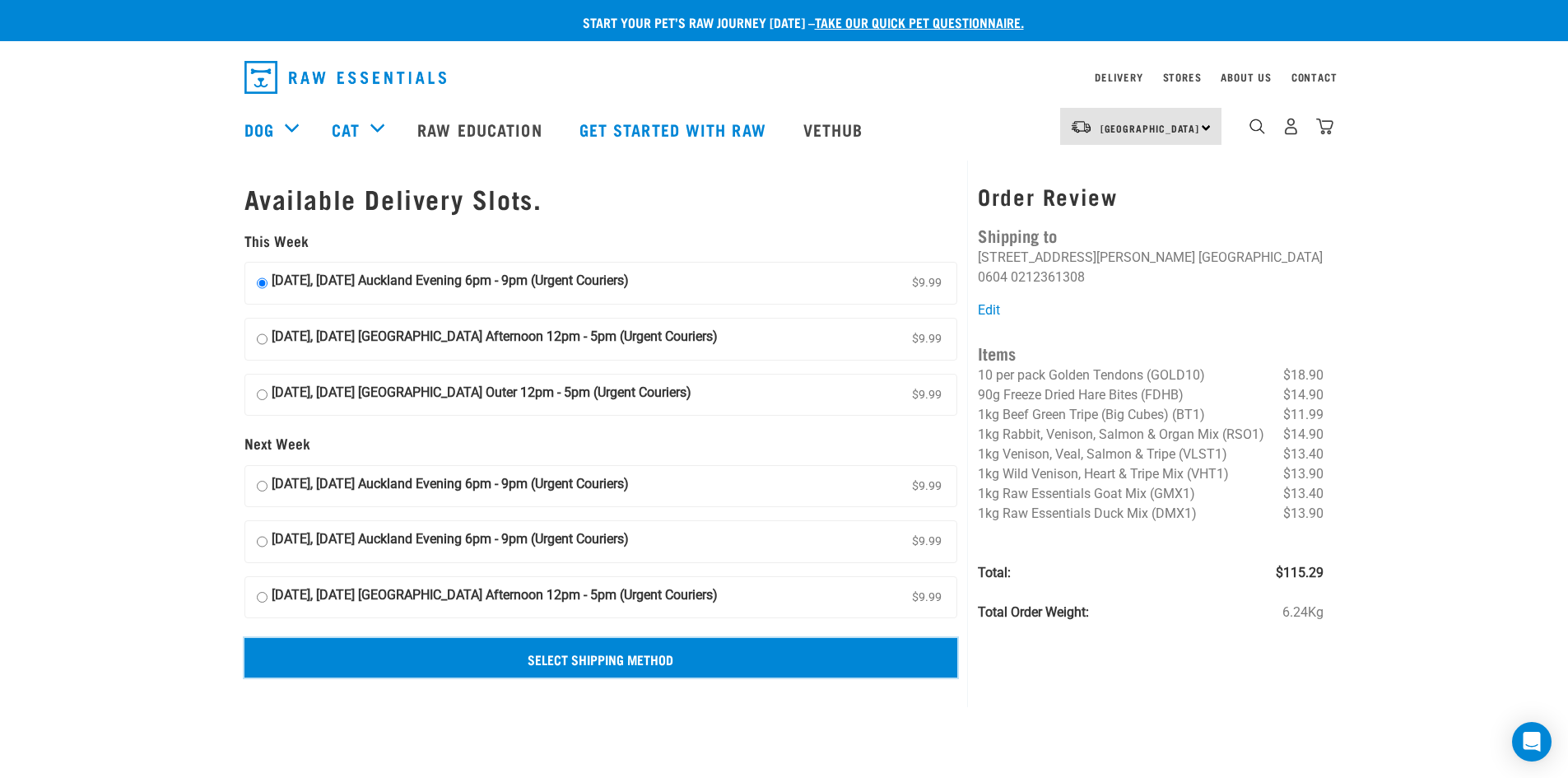
click at [579, 663] on input "Select Shipping Method" at bounding box center [601, 657] width 714 height 40
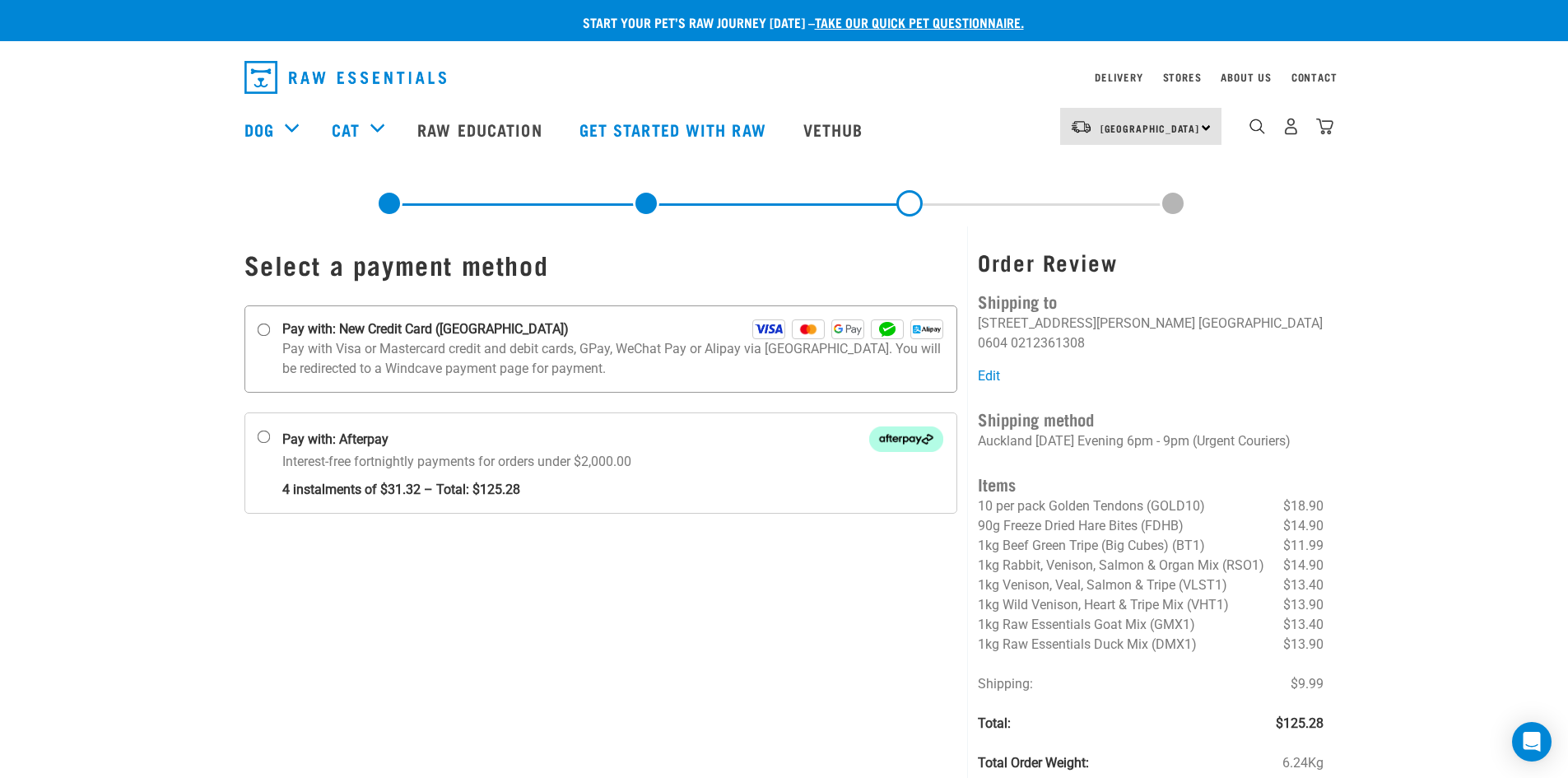
drag, startPoint x: 266, startPoint y: 330, endPoint x: 287, endPoint y: 335, distance: 21.6
click at [268, 329] on input "Pay with: New Credit Card ([GEOGRAPHIC_DATA])" at bounding box center [263, 330] width 13 height 13
radio input "true"
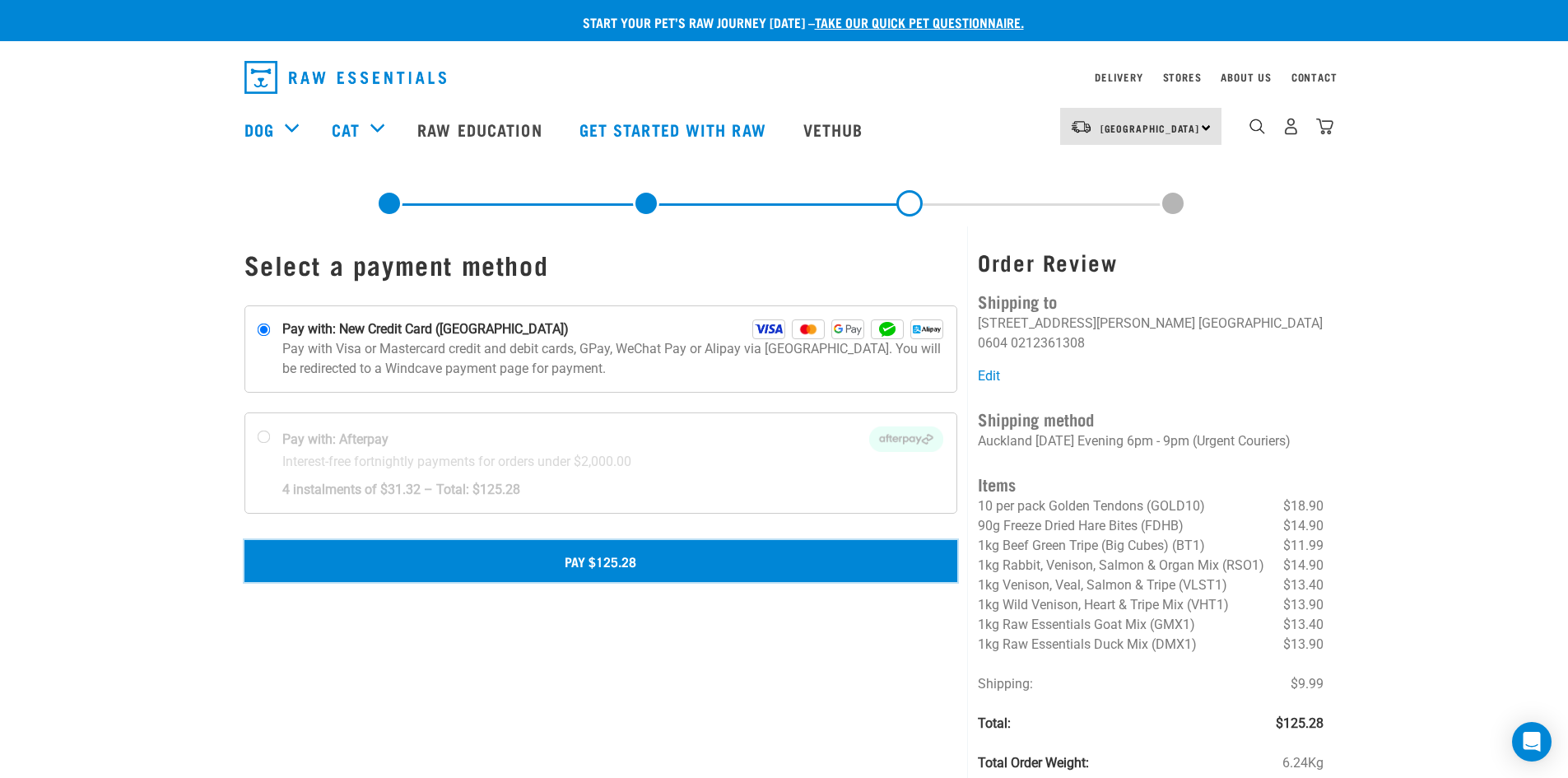
click at [549, 565] on button "Pay $125.28" at bounding box center [601, 561] width 714 height 41
